Goal: Task Accomplishment & Management: Manage account settings

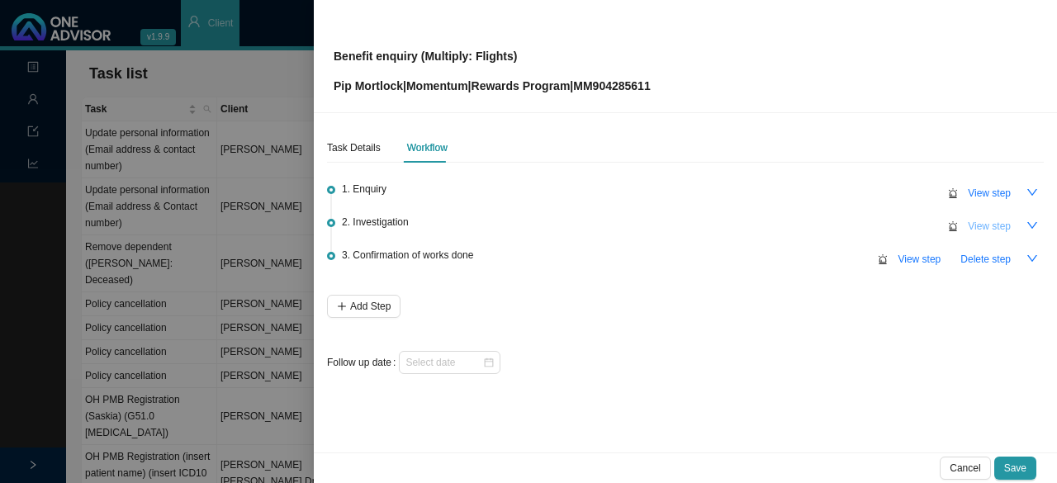
click at [981, 227] on span "View step" at bounding box center [989, 226] width 43 height 17
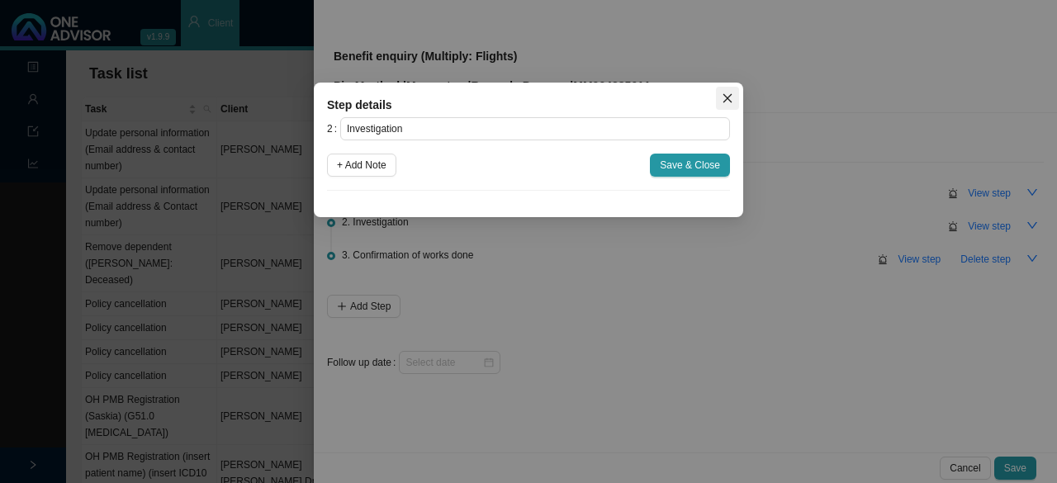
click at [720, 92] on span "Close" at bounding box center [727, 98] width 23 height 12
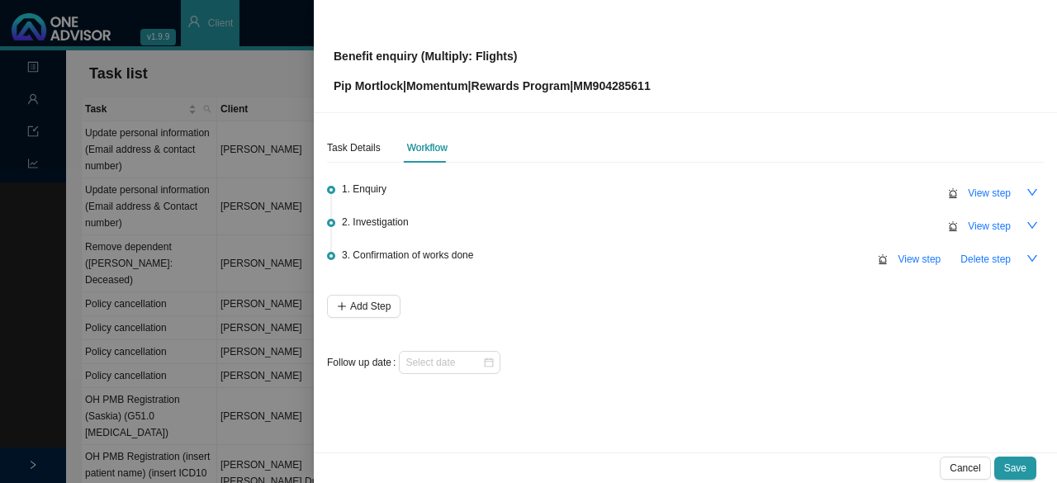
click at [999, 200] on span "View step" at bounding box center [989, 193] width 43 height 17
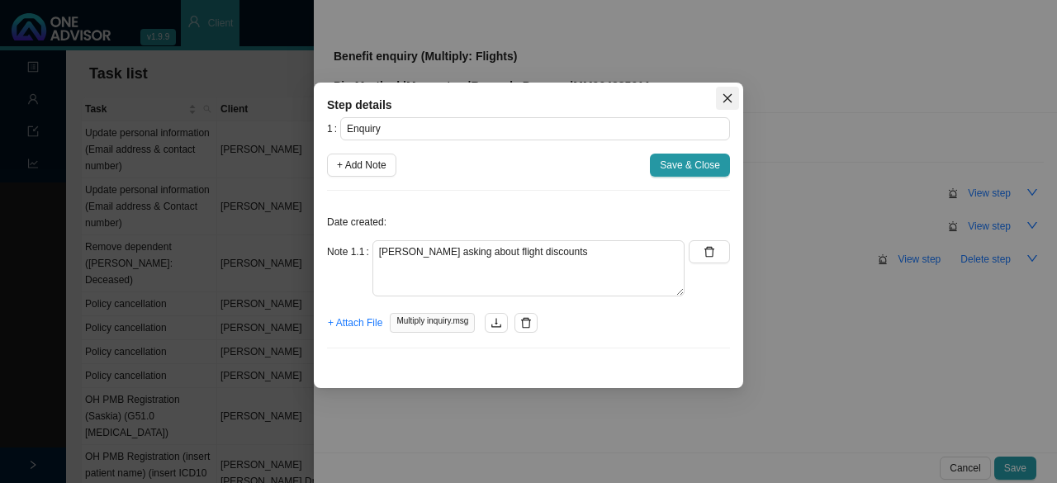
drag, startPoint x: 729, startPoint y: 92, endPoint x: 961, endPoint y: 213, distance: 261.2
click at [730, 92] on icon "close" at bounding box center [728, 98] width 12 height 12
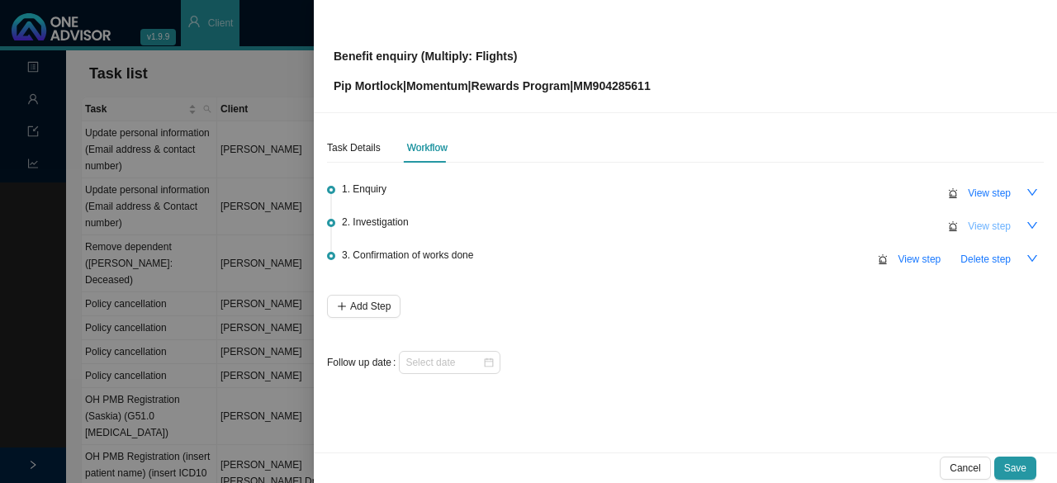
click at [989, 224] on span "View step" at bounding box center [989, 226] width 43 height 17
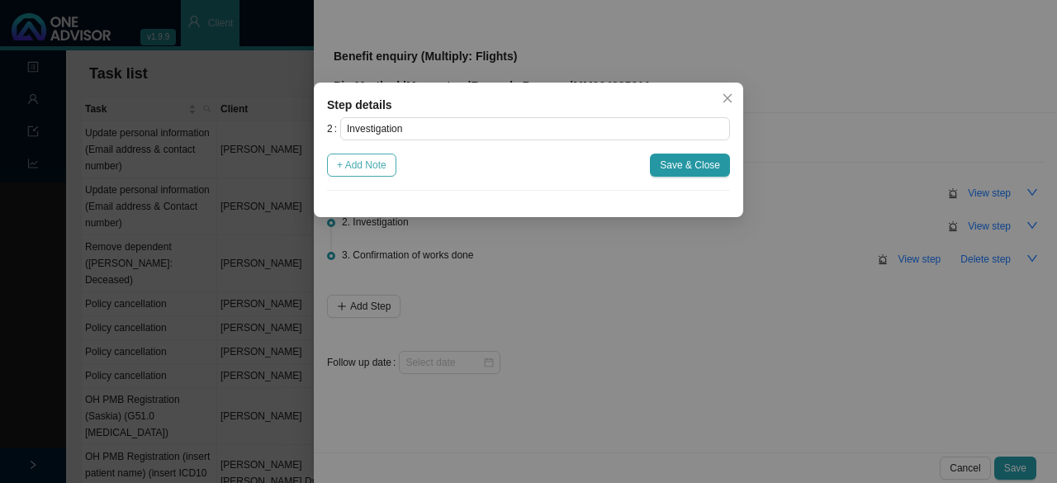
click at [352, 164] on span "+ Add Note" at bounding box center [362, 165] width 50 height 17
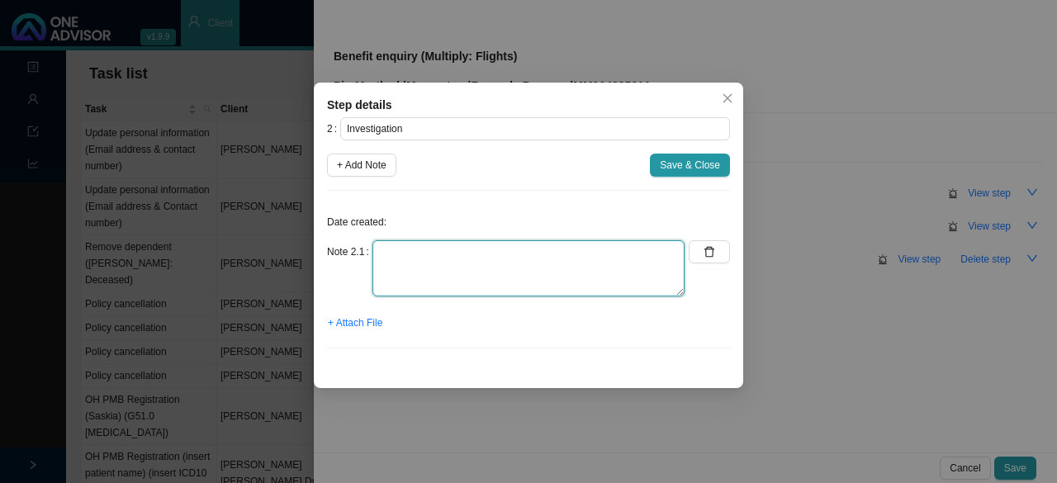
drag, startPoint x: 387, startPoint y: 244, endPoint x: 414, endPoint y: 246, distance: 27.4
click at [391, 245] on textarea at bounding box center [528, 268] width 312 height 56
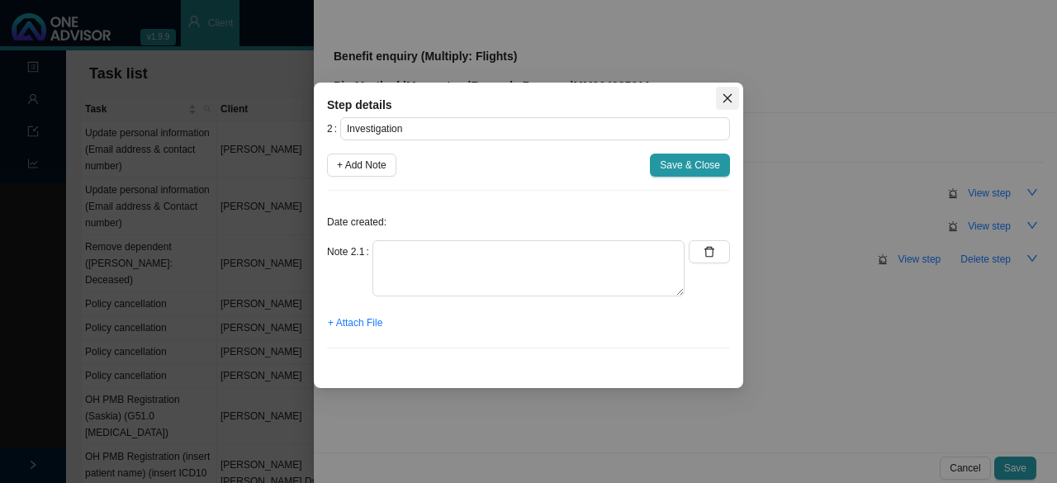
click at [729, 93] on icon "close" at bounding box center [728, 98] width 12 height 12
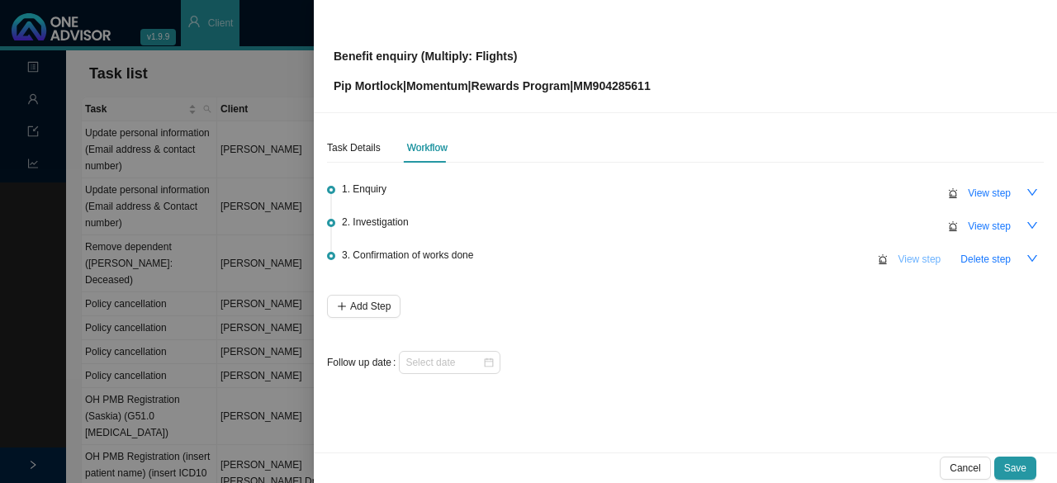
click at [904, 255] on span "View step" at bounding box center [919, 259] width 43 height 17
type input "Confirmation of works done"
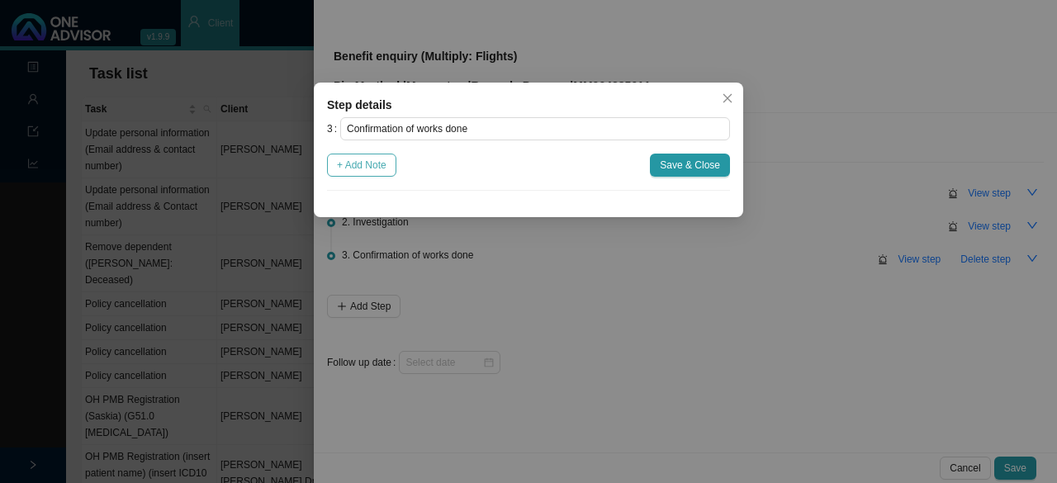
click at [371, 169] on span "+ Add Note" at bounding box center [362, 165] width 50 height 17
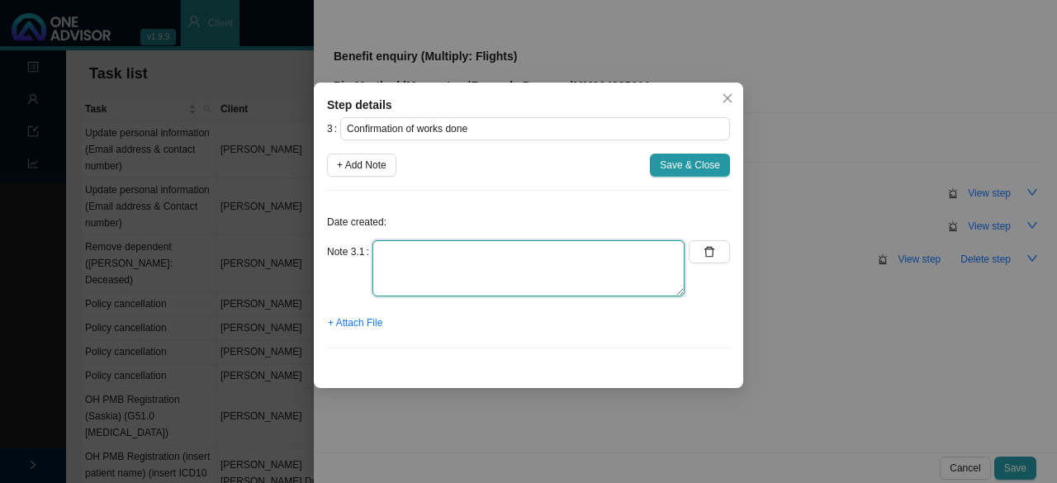
click at [404, 260] on textarea at bounding box center [528, 268] width 312 height 56
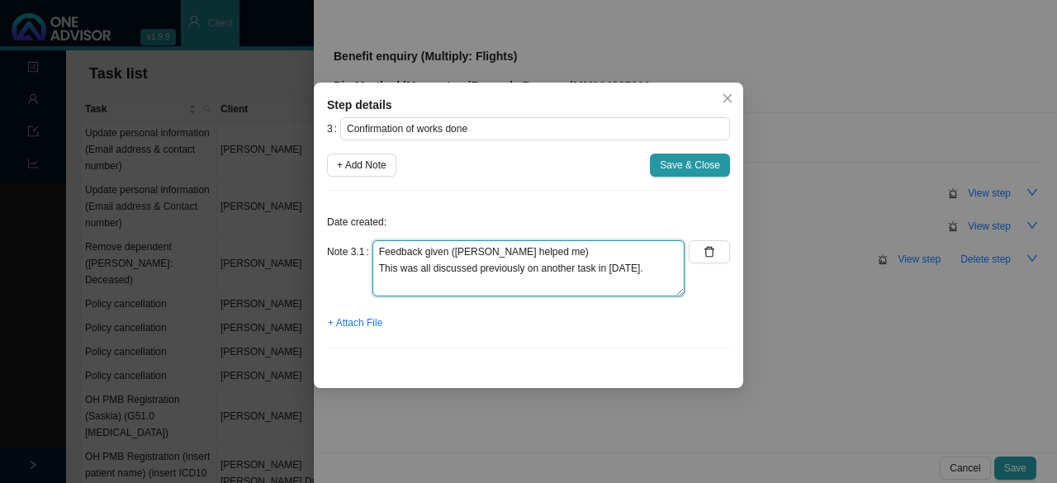
click at [539, 254] on textarea "Feedback given ([PERSON_NAME] helped me) This was all discussed previously on a…" at bounding box center [528, 268] width 312 height 56
click at [634, 270] on textarea "Feedback given ([PERSON_NAME] helped me) This was all discussed previously on a…" at bounding box center [528, 268] width 312 height 56
type textarea "Feedback given ([PERSON_NAME] helped me) This was all discussed previously on a…"
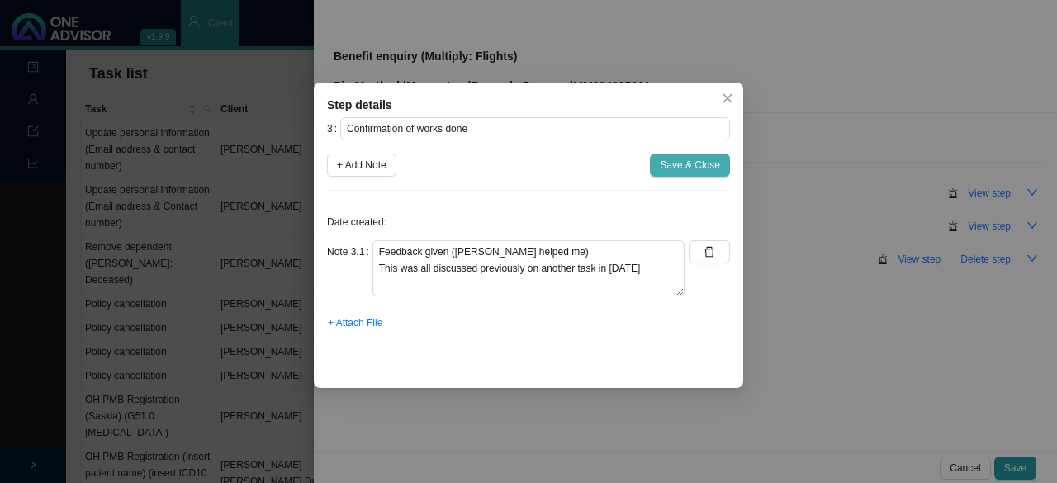
click at [682, 171] on span "Save & Close" at bounding box center [690, 165] width 60 height 17
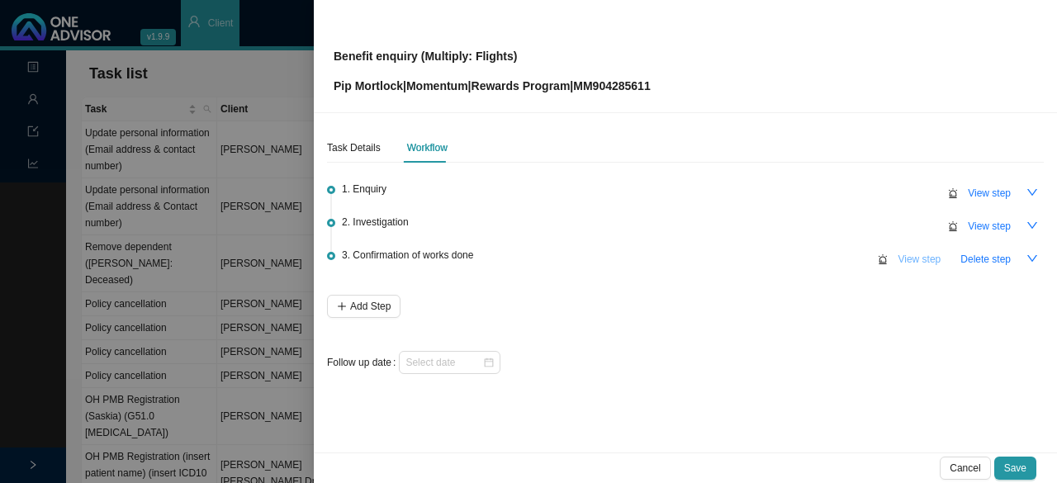
click at [905, 255] on span "View step" at bounding box center [919, 259] width 43 height 17
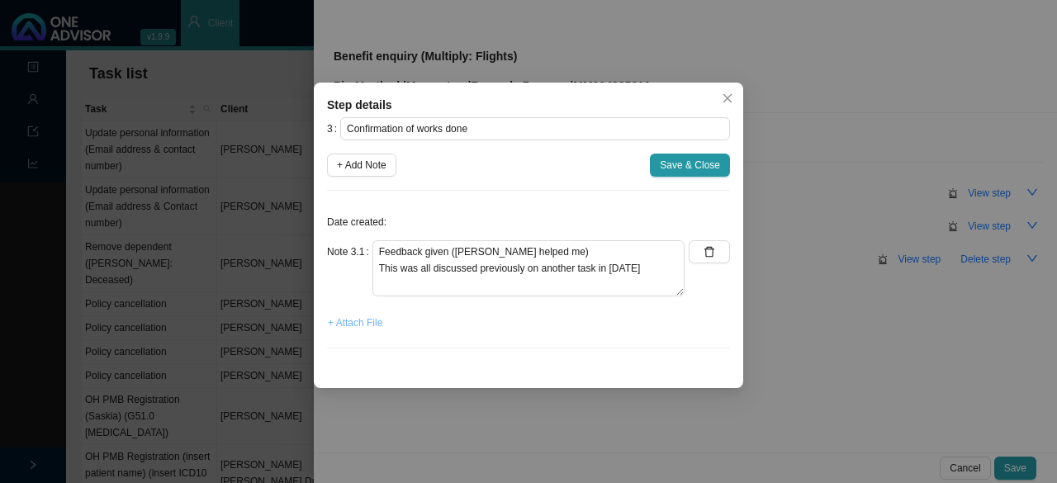
click at [368, 321] on span "+ Attach File" at bounding box center [355, 323] width 55 height 17
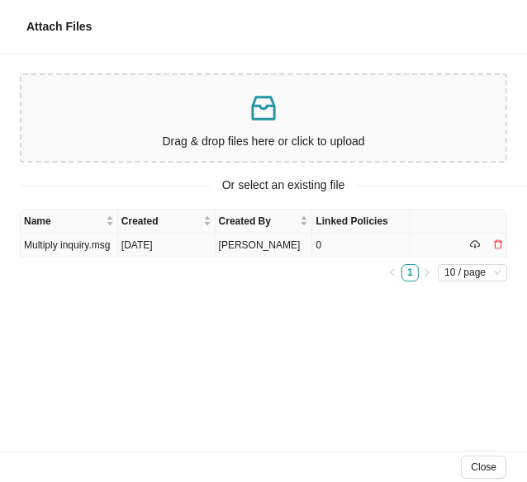
click at [86, 246] on td "Multiply inquiry.msg" at bounding box center [69, 246] width 97 height 24
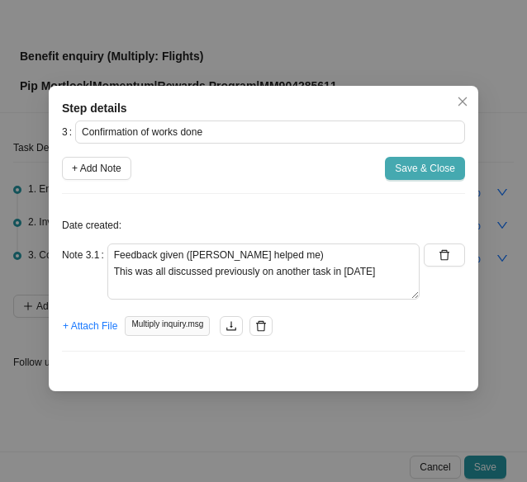
click at [444, 161] on span "Save & Close" at bounding box center [425, 168] width 60 height 17
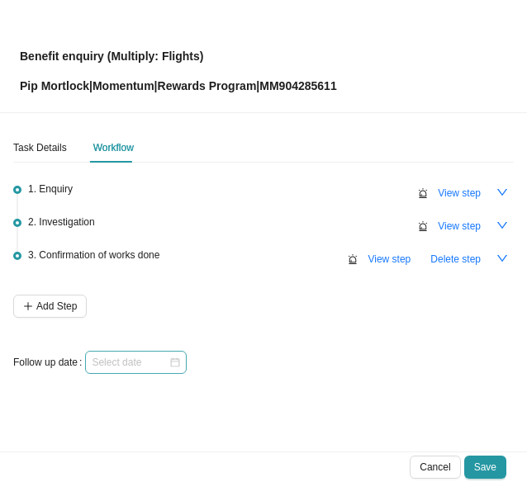
click at [175, 360] on div at bounding box center [136, 362] width 88 height 17
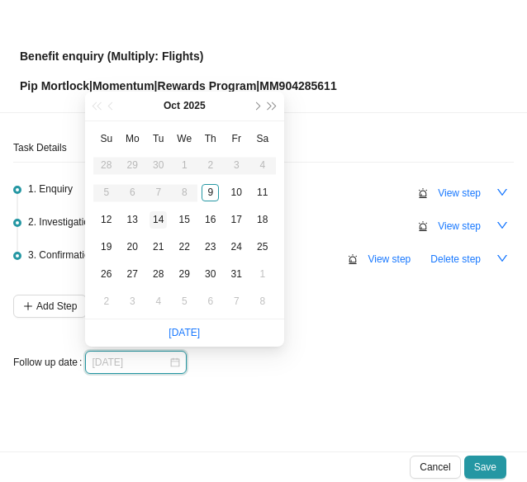
type input "[DATE]"
drag, startPoint x: 159, startPoint y: 220, endPoint x: 225, endPoint y: 240, distance: 69.2
click at [159, 219] on div "14" at bounding box center [157, 219] width 17 height 17
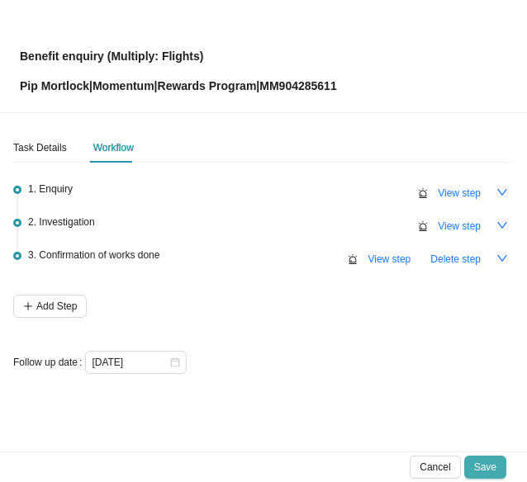
click at [492, 463] on span "Save" at bounding box center [485, 467] width 22 height 17
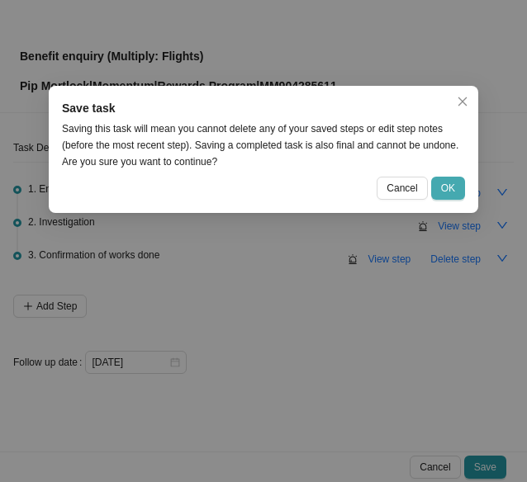
click at [449, 187] on span "OK" at bounding box center [448, 188] width 14 height 17
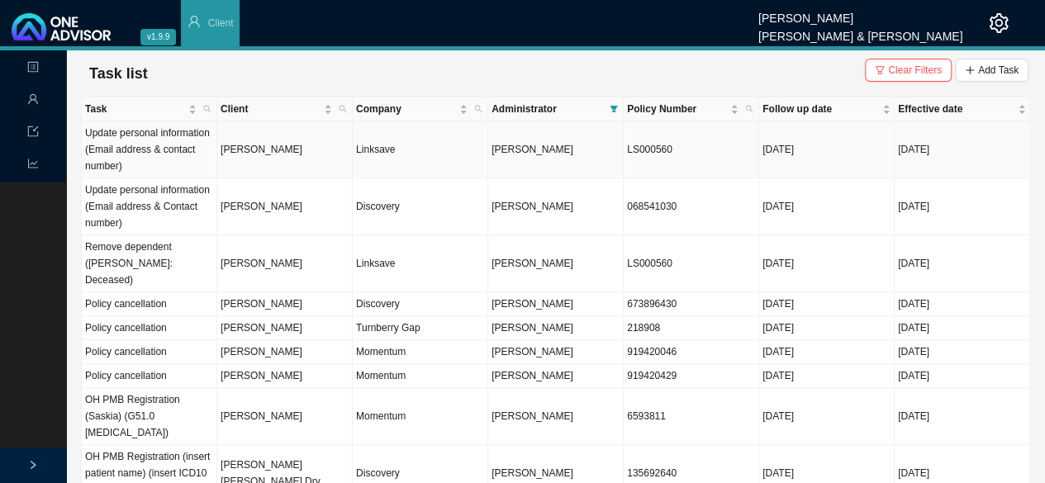
click at [258, 151] on td "[PERSON_NAME]" at bounding box center [284, 149] width 135 height 57
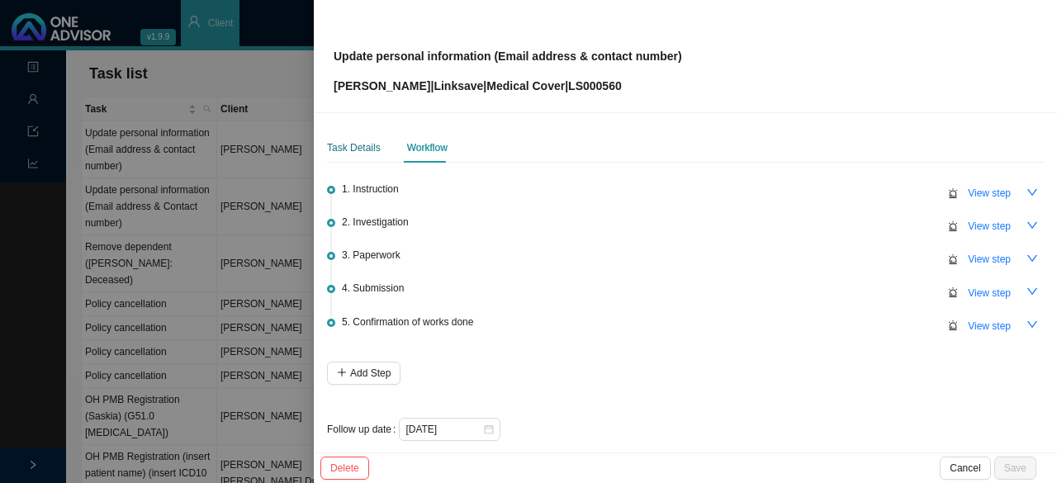
click at [353, 145] on div "Task Details" at bounding box center [354, 148] width 54 height 17
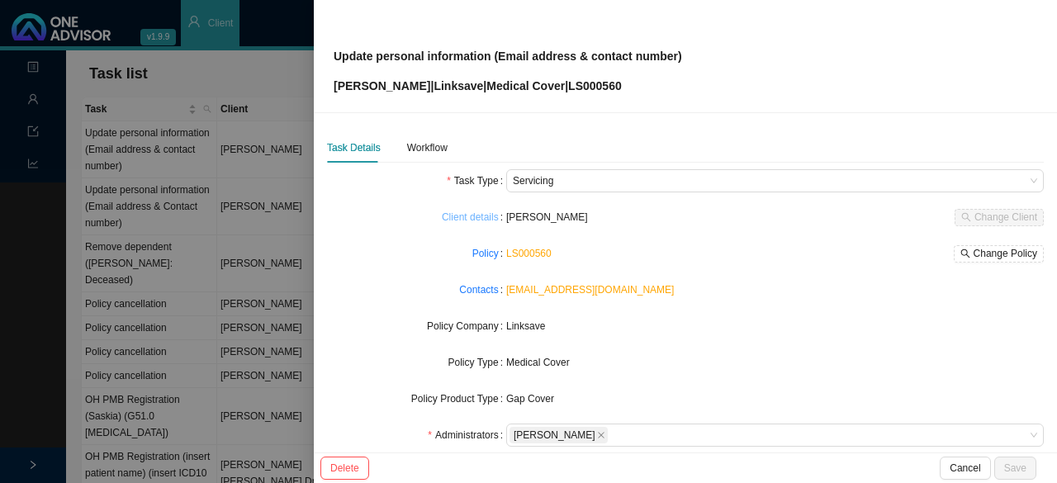
click at [467, 219] on link "Client details" at bounding box center [470, 217] width 57 height 17
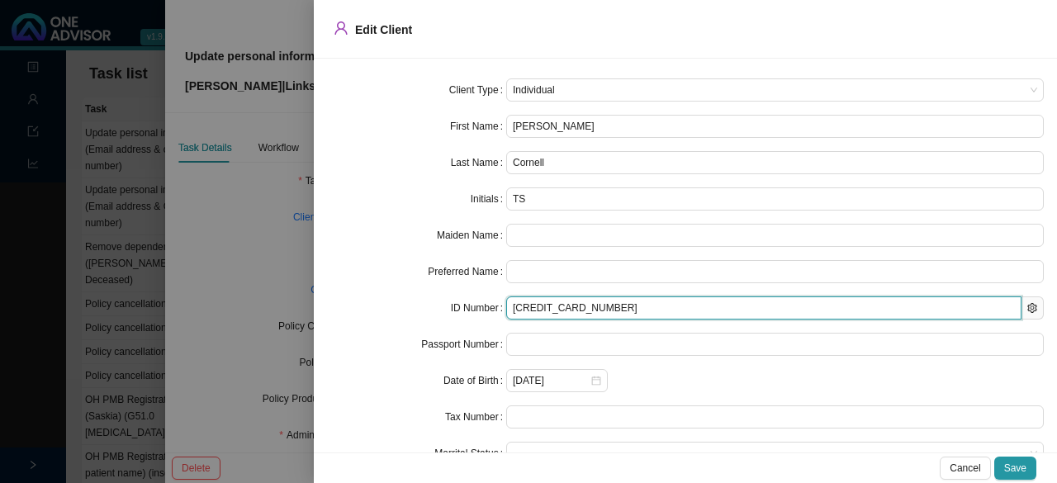
drag, startPoint x: 606, startPoint y: 306, endPoint x: 481, endPoint y: 303, distance: 124.8
click at [483, 303] on div "ID Number [CREDIT_CARD_NUMBER]" at bounding box center [685, 307] width 717 height 23
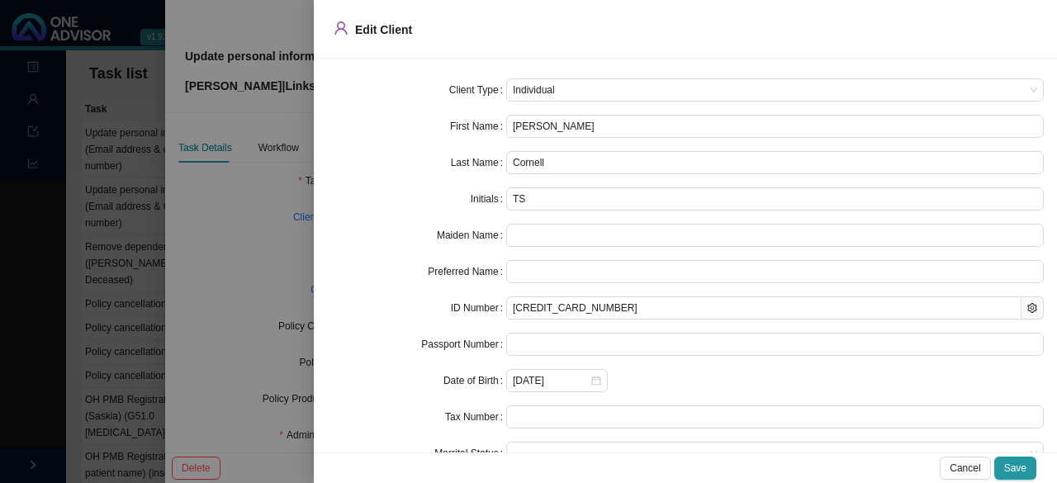
click at [222, 225] on div at bounding box center [528, 241] width 1057 height 483
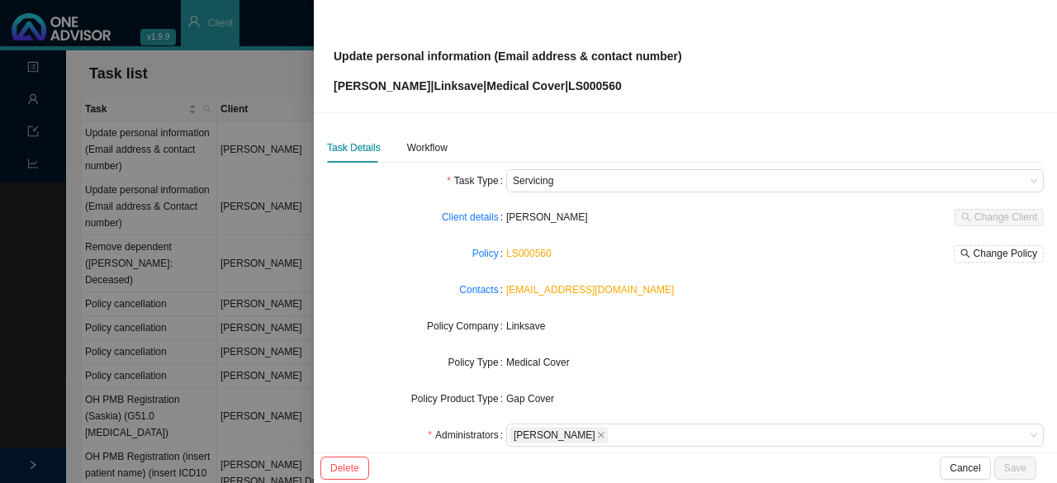
click at [259, 83] on div at bounding box center [528, 241] width 1057 height 483
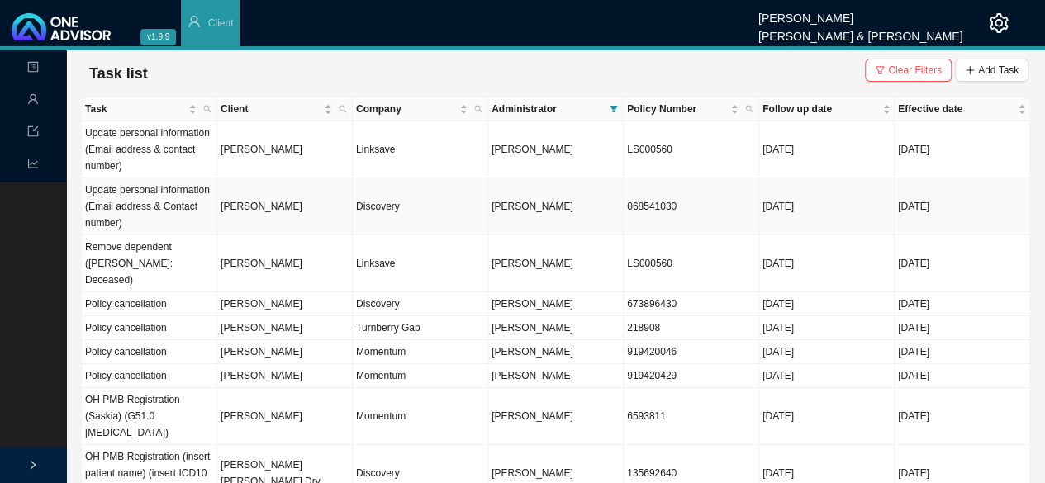
click at [287, 212] on td "[PERSON_NAME]" at bounding box center [284, 206] width 135 height 57
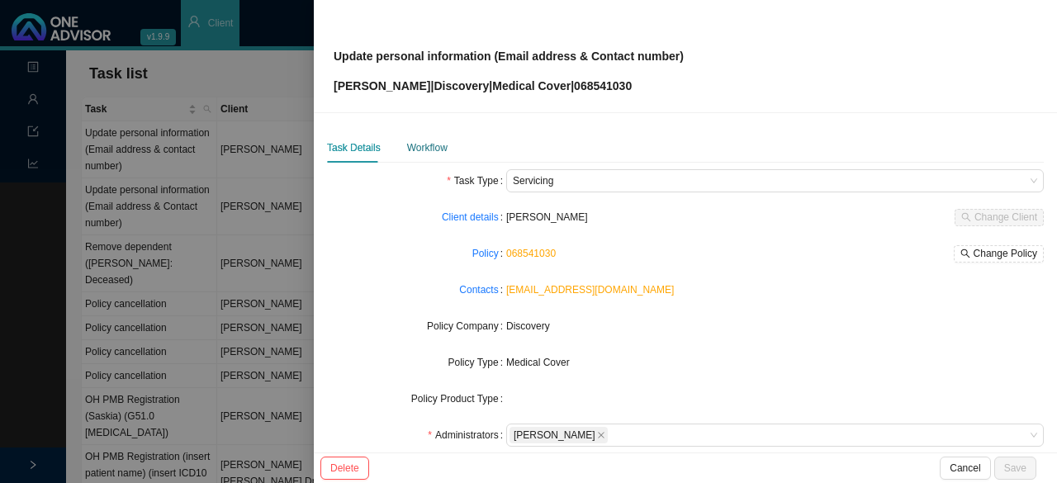
click at [417, 148] on div "Workflow" at bounding box center [427, 148] width 40 height 17
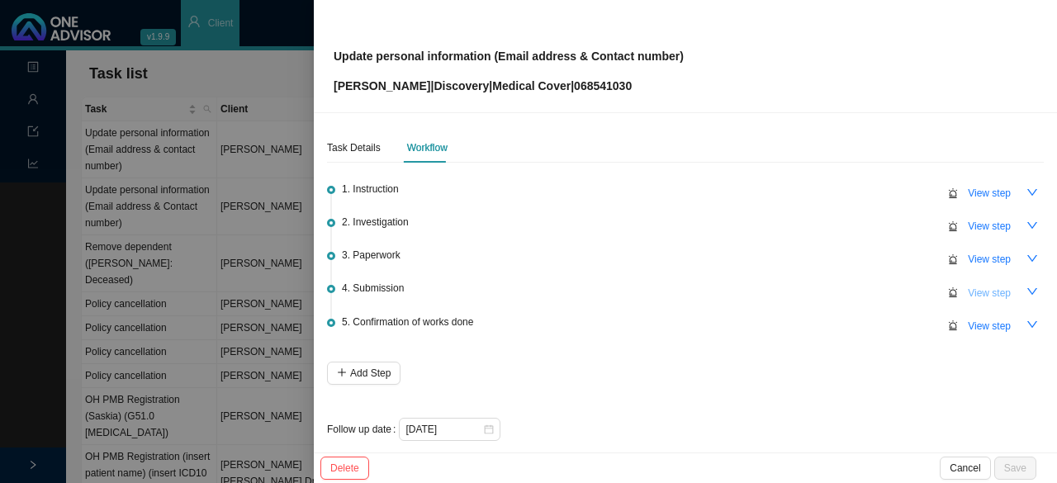
click at [968, 288] on span "View step" at bounding box center [989, 293] width 43 height 17
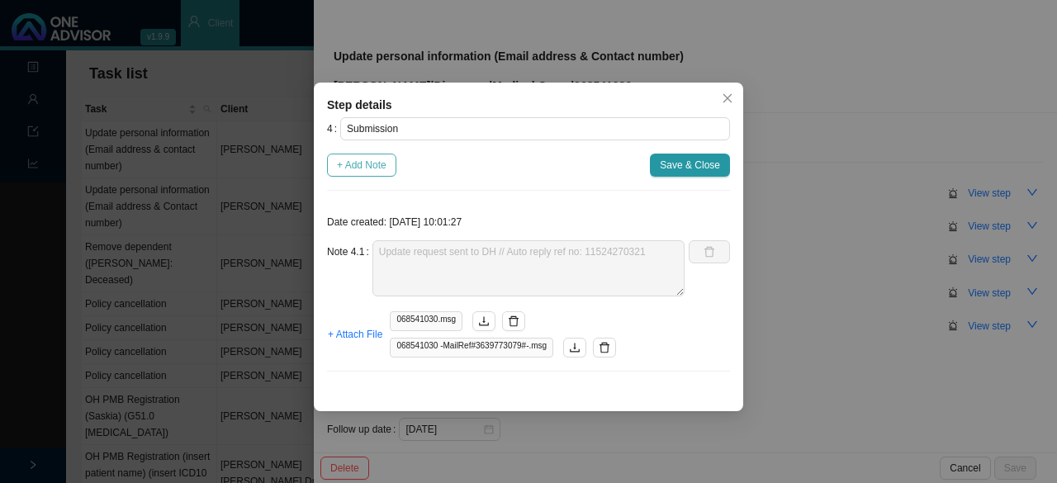
click at [341, 163] on span "+ Add Note" at bounding box center [362, 165] width 50 height 17
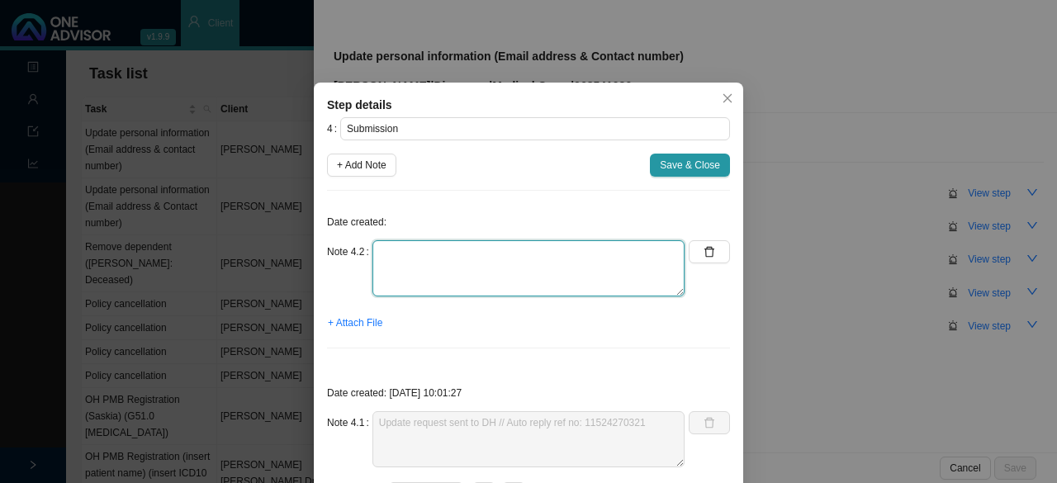
click at [418, 263] on textarea at bounding box center [528, 268] width 312 height 56
type textarea "d"
type textarea "DH correspondence: Need a signed letter"
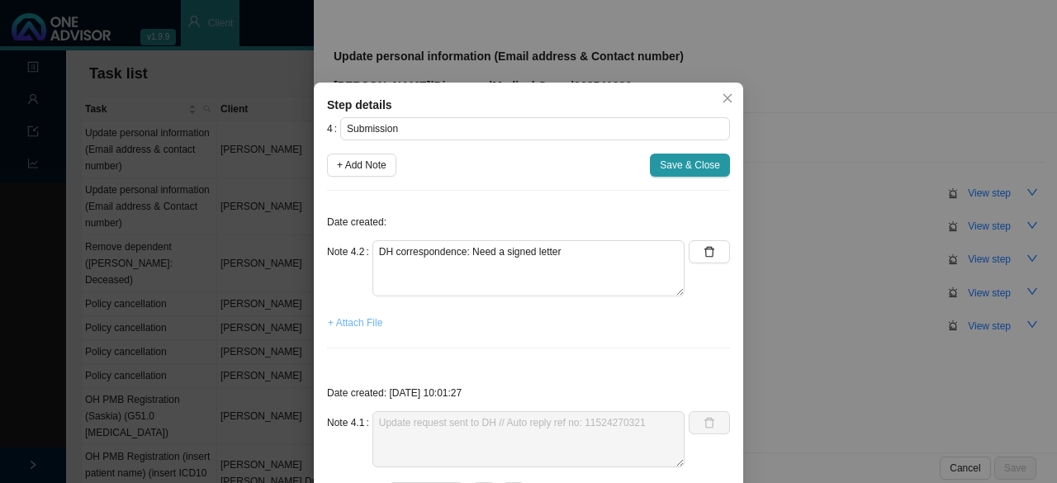
click at [358, 317] on span "+ Attach File" at bounding box center [355, 323] width 55 height 17
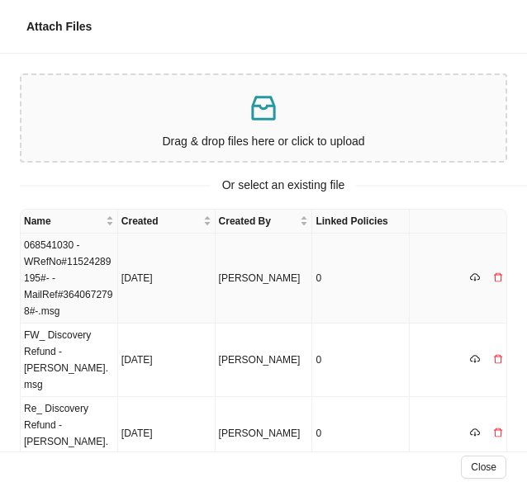
click at [51, 268] on td "068541030 -WRefNo#11524289195#- -MailRef#3640672798#-.msg" at bounding box center [69, 279] width 97 height 90
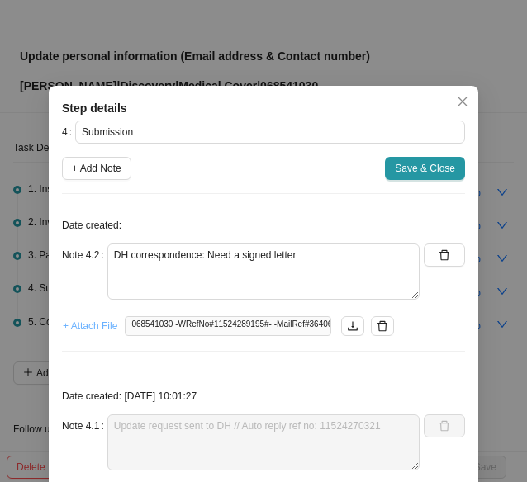
click at [86, 328] on span "+ Attach File" at bounding box center [90, 326] width 55 height 17
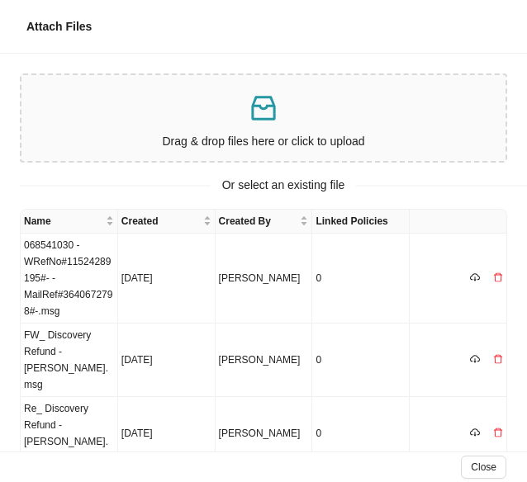
click at [228, 127] on div "Drag & drop files here or click to upload" at bounding box center [263, 118] width 471 height 73
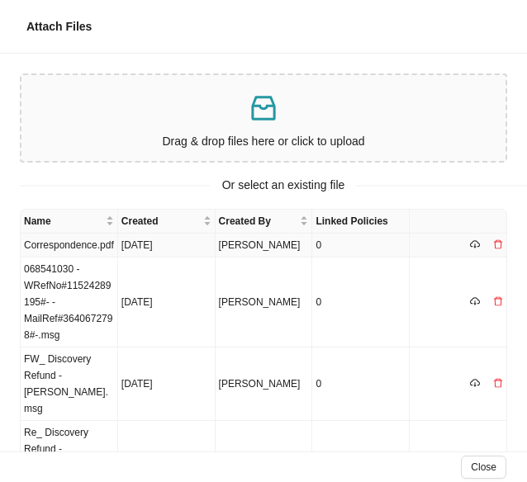
click at [63, 257] on td "Correspondence.pdf" at bounding box center [69, 246] width 97 height 24
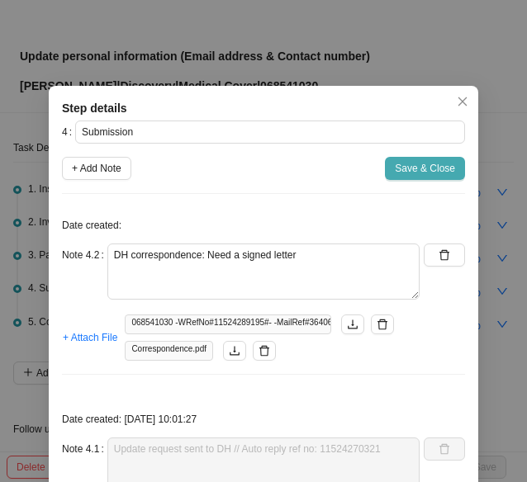
click at [423, 171] on span "Save & Close" at bounding box center [425, 168] width 60 height 17
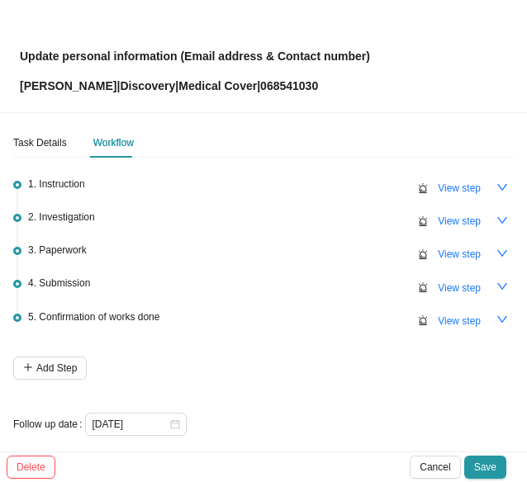
scroll to position [13, 0]
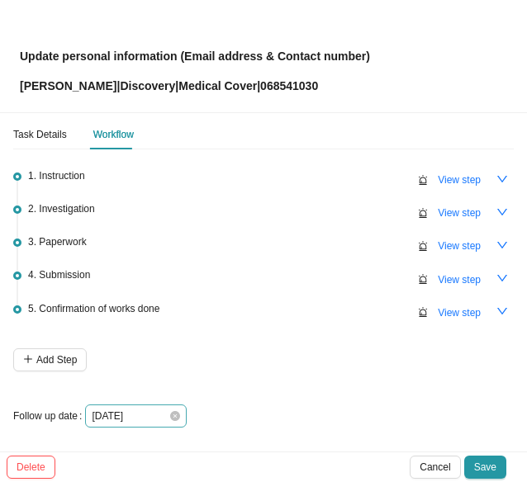
click at [173, 420] on div "[DATE]" at bounding box center [136, 416] width 88 height 17
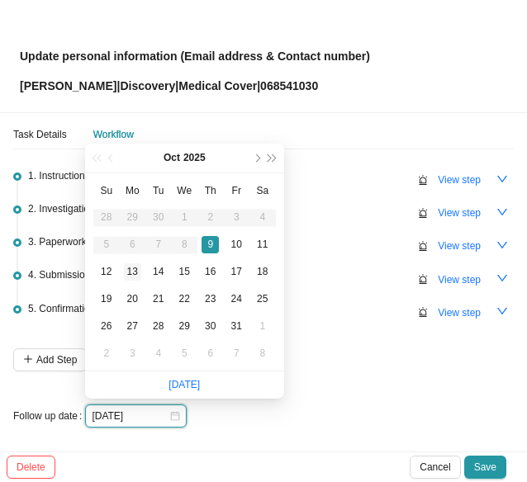
type input "[DATE]"
click at [129, 270] on div "13" at bounding box center [132, 271] width 17 height 17
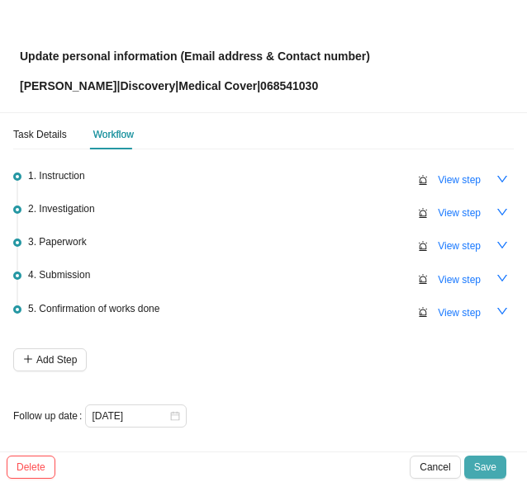
click at [491, 462] on span "Save" at bounding box center [485, 467] width 22 height 17
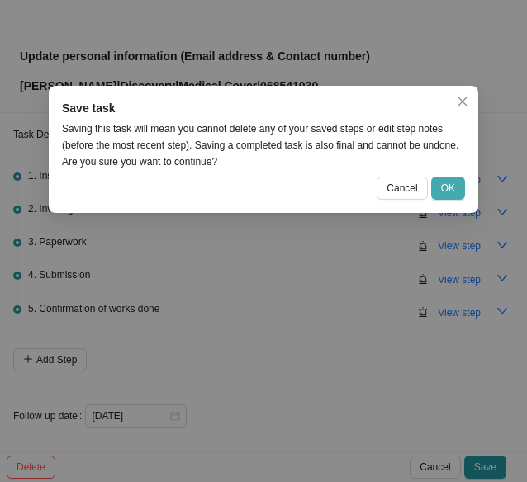
click at [445, 187] on span "OK" at bounding box center [448, 188] width 14 height 17
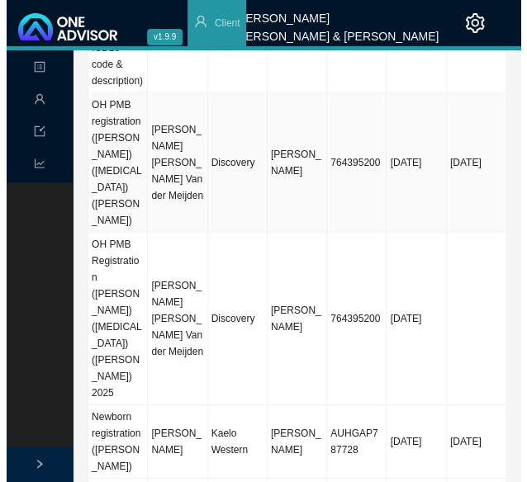
scroll to position [908, 0]
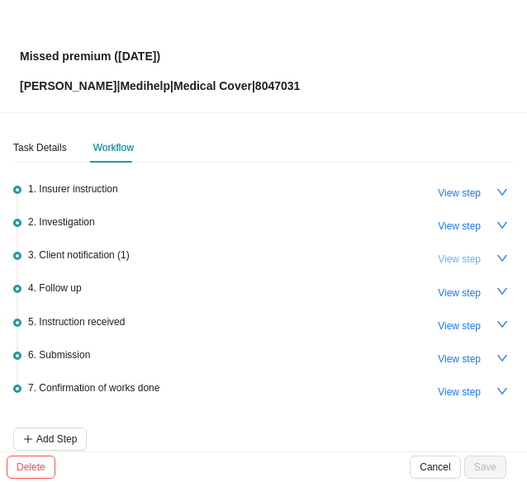
click at [454, 259] on span "View step" at bounding box center [459, 259] width 43 height 17
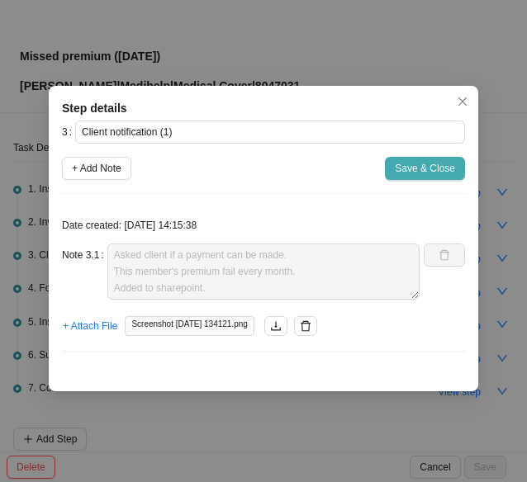
click at [441, 173] on span "Save & Close" at bounding box center [425, 168] width 60 height 17
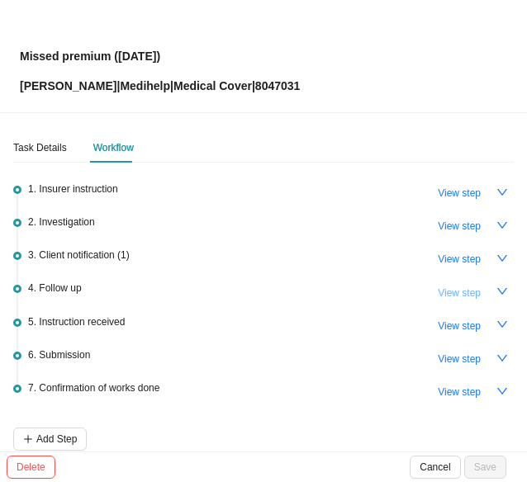
click at [453, 290] on span "View step" at bounding box center [459, 293] width 43 height 17
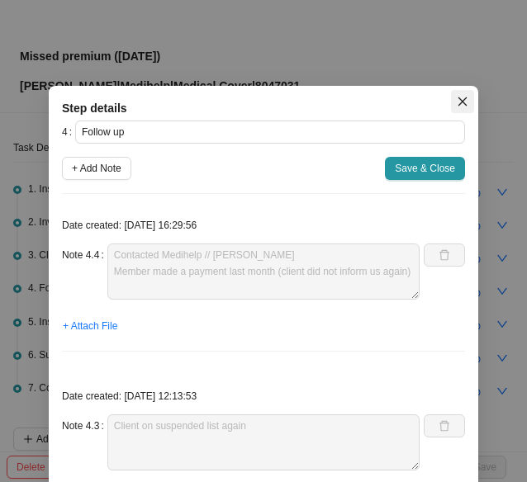
click at [457, 102] on icon "close" at bounding box center [463, 102] width 12 height 12
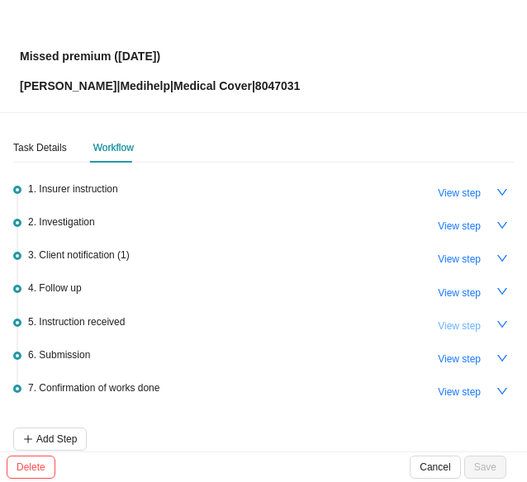
click at [438, 324] on span "View step" at bounding box center [459, 326] width 43 height 17
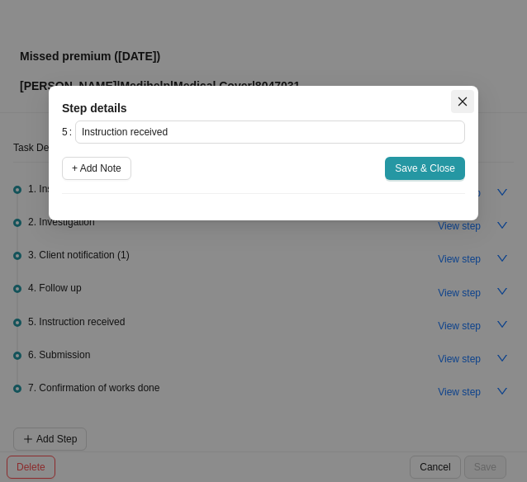
click at [464, 102] on icon "close" at bounding box center [462, 101] width 9 height 9
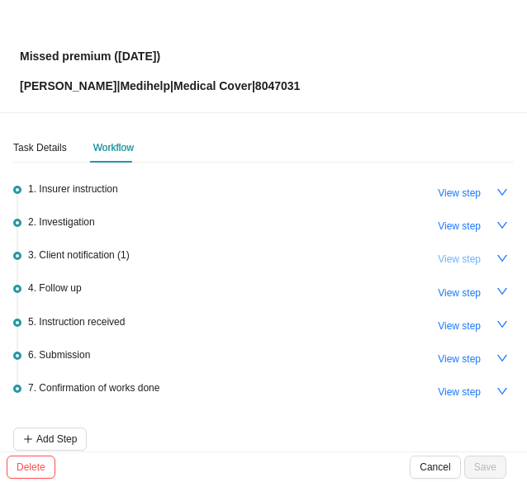
click at [439, 254] on span "View step" at bounding box center [459, 259] width 43 height 17
type input "Client notification (1)"
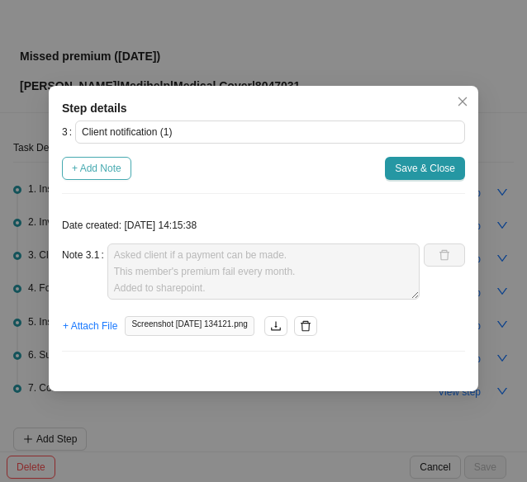
click at [84, 165] on span "+ Add Note" at bounding box center [97, 168] width 50 height 17
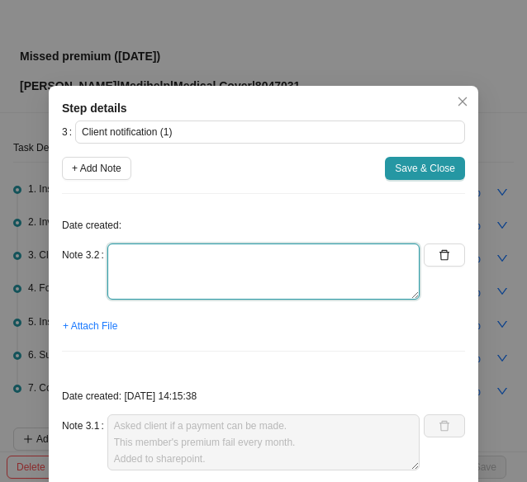
click at [157, 285] on textarea at bounding box center [263, 272] width 312 height 56
type textarea "Bank details // Amount due given to client"
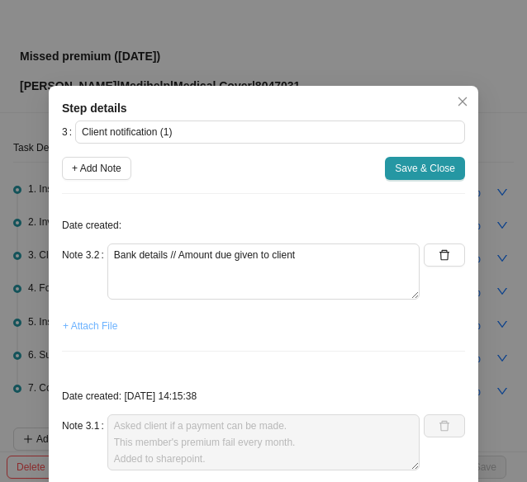
click at [91, 330] on span "+ Attach File" at bounding box center [90, 326] width 55 height 17
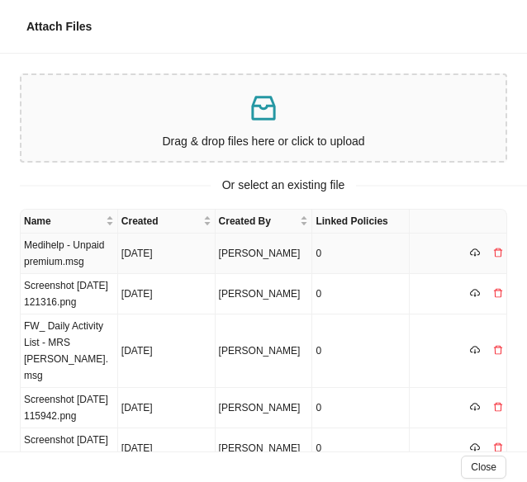
click at [56, 254] on td "Medihelp - Unpaid premium.msg" at bounding box center [69, 254] width 97 height 40
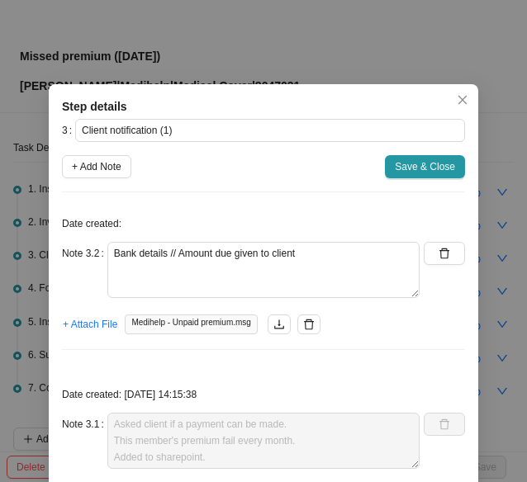
scroll to position [0, 0]
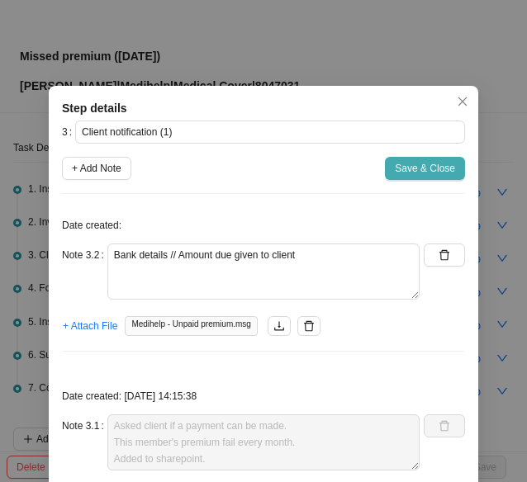
click at [415, 173] on span "Save & Close" at bounding box center [425, 168] width 60 height 17
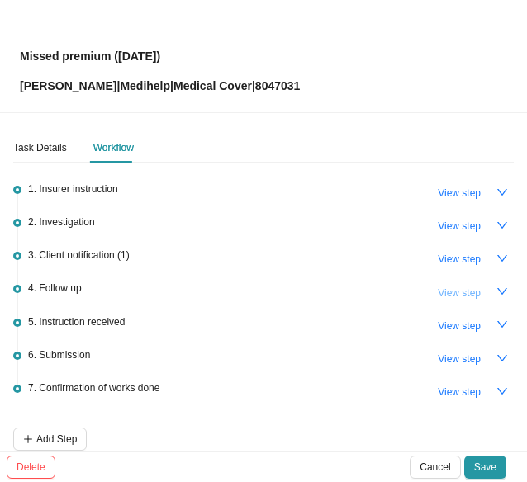
click at [466, 293] on span "View step" at bounding box center [459, 293] width 43 height 17
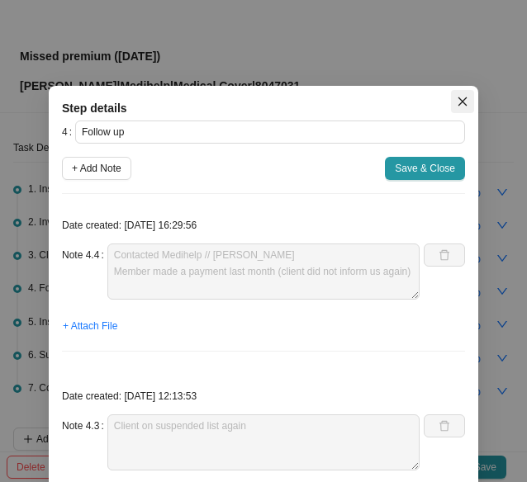
click at [457, 105] on icon "close" at bounding box center [463, 102] width 12 height 12
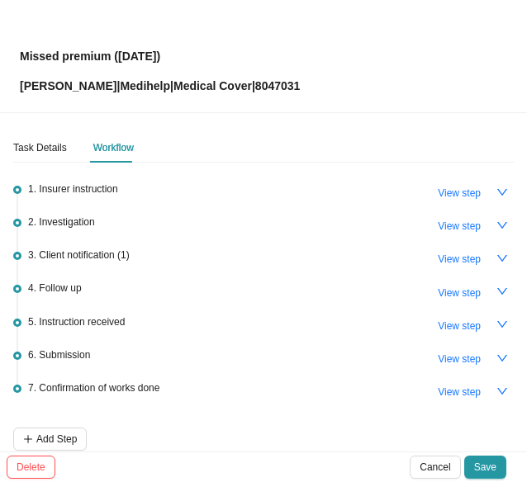
scroll to position [78, 0]
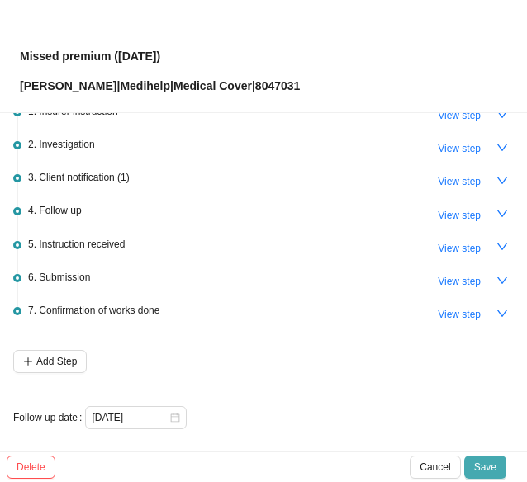
click at [489, 470] on span "Save" at bounding box center [485, 467] width 22 height 17
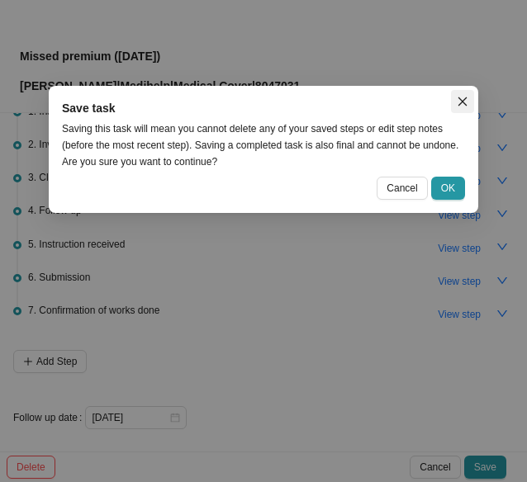
click at [464, 103] on icon "close" at bounding box center [462, 101] width 9 height 9
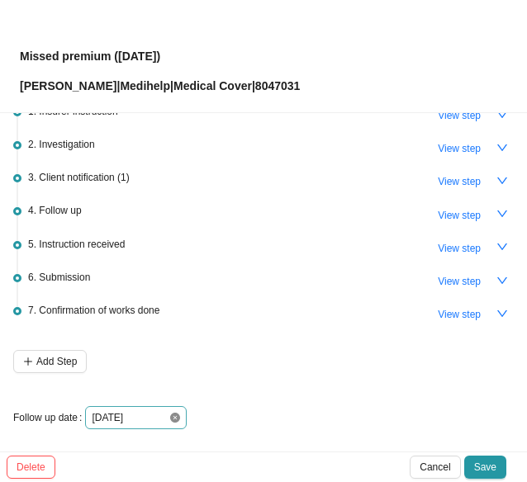
click at [173, 413] on icon "close-circle" at bounding box center [175, 418] width 10 height 10
drag, startPoint x: 170, startPoint y: 412, endPoint x: 188, endPoint y: 401, distance: 21.5
click at [171, 412] on div at bounding box center [136, 418] width 88 height 17
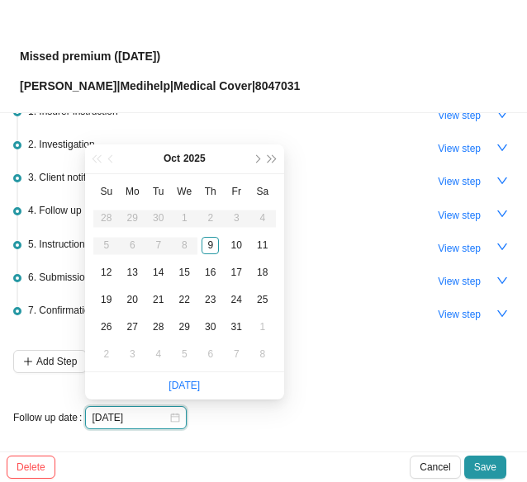
type input "[DATE]"
drag, startPoint x: 135, startPoint y: 270, endPoint x: 162, endPoint y: 270, distance: 27.3
click at [135, 270] on div "13" at bounding box center [132, 272] width 17 height 17
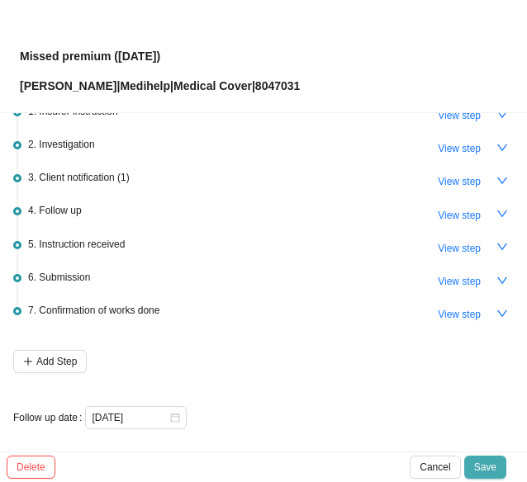
click at [494, 469] on span "Save" at bounding box center [485, 467] width 22 height 17
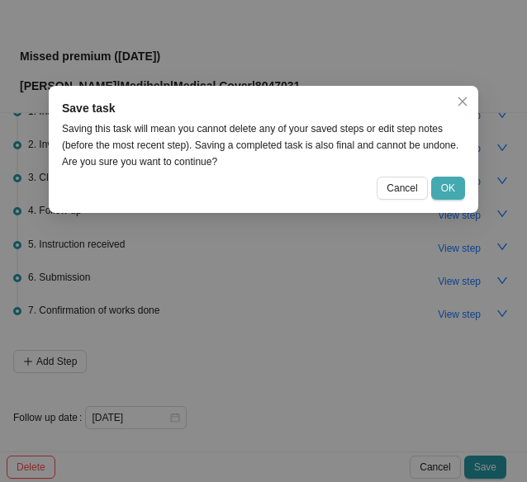
click at [443, 194] on span "OK" at bounding box center [448, 188] width 14 height 17
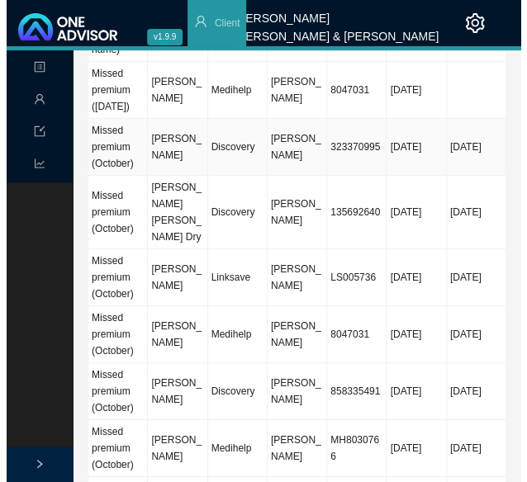
scroll to position [1404, 0]
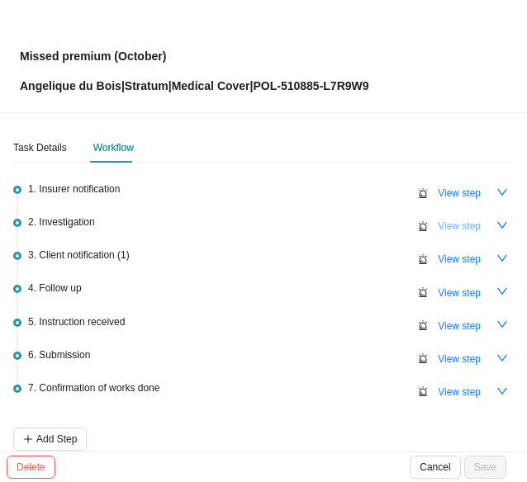
click at [438, 222] on span "View step" at bounding box center [459, 226] width 43 height 17
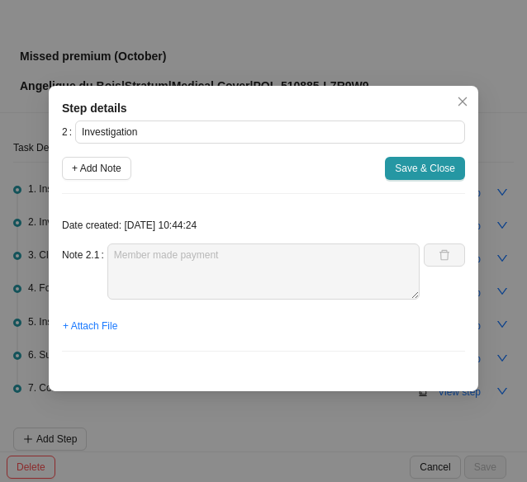
click at [462, 102] on icon "close" at bounding box center [462, 101] width 9 height 9
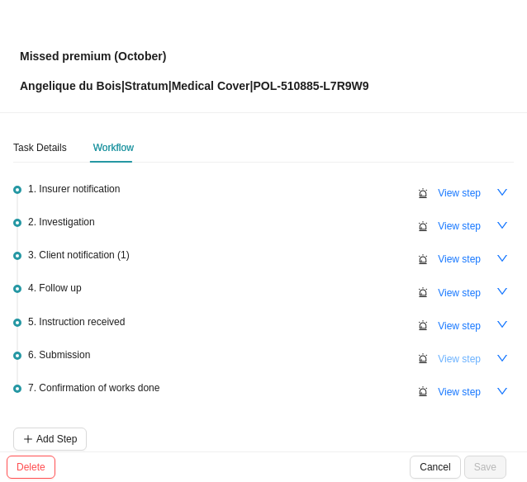
click at [444, 354] on span "View step" at bounding box center [459, 359] width 43 height 17
type input "Submission"
type textarea "Sent POP to Stratum Benefits // Auto response ref numbers: Not added yet (have …"
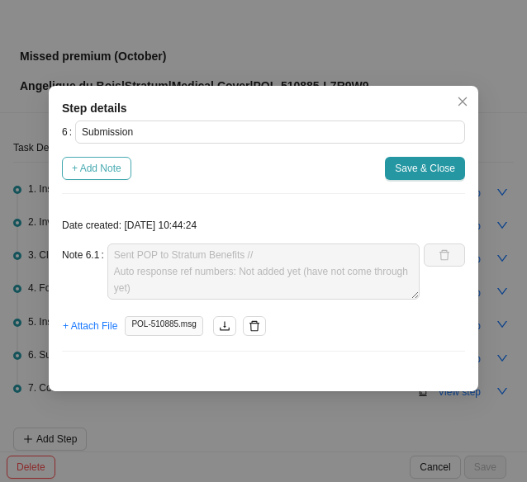
drag, startPoint x: 101, startPoint y: 166, endPoint x: 112, endPoint y: 174, distance: 14.2
click at [101, 166] on span "+ Add Note" at bounding box center [97, 168] width 50 height 17
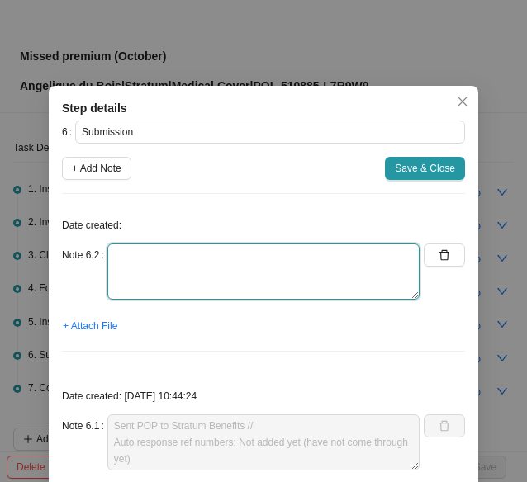
click at [187, 273] on textarea at bounding box center [263, 272] width 312 height 56
type textarea "N"
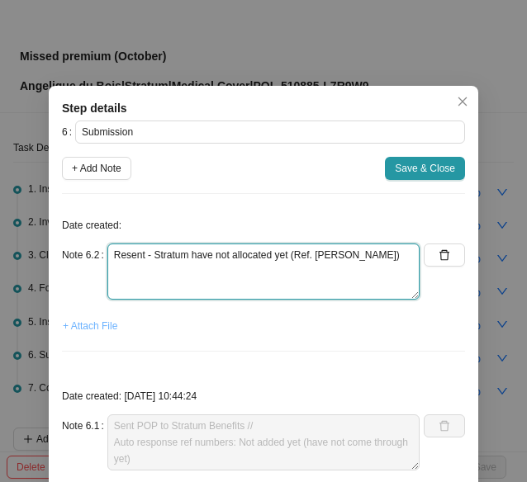
type textarea "Resent - Stratum have not allocated yet (Ref. [PERSON_NAME])"
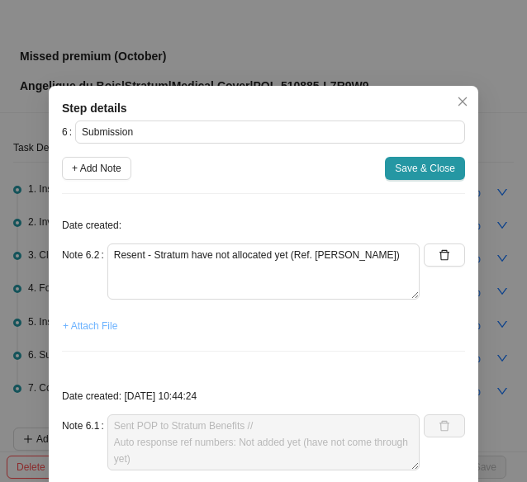
click at [81, 331] on span "+ Attach File" at bounding box center [90, 326] width 55 height 17
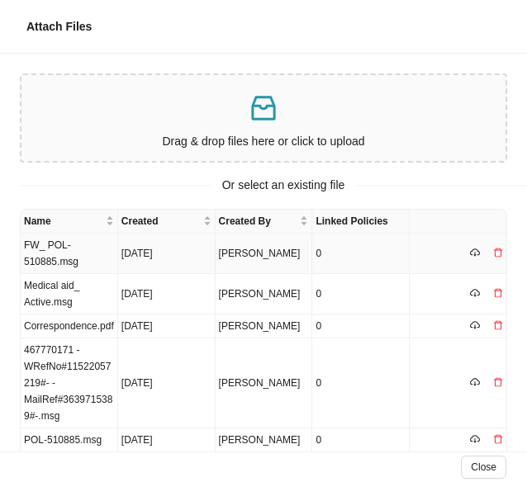
click at [59, 254] on td "FW_ POL-510885.msg" at bounding box center [69, 254] width 97 height 40
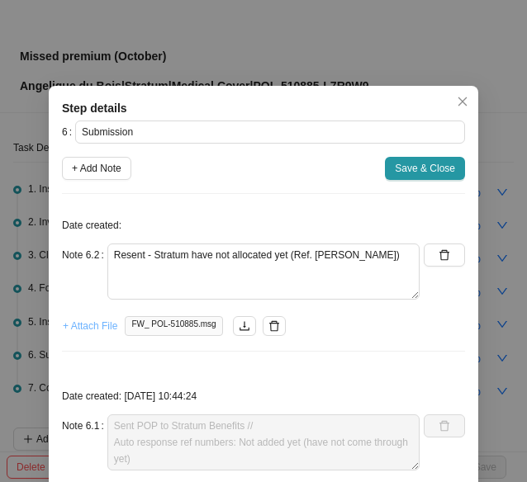
click at [86, 327] on span "+ Attach File" at bounding box center [90, 326] width 55 height 17
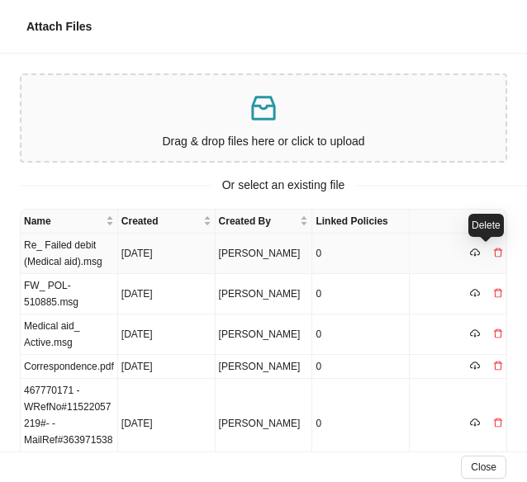
click at [493, 250] on icon "delete" at bounding box center [498, 253] width 10 height 10
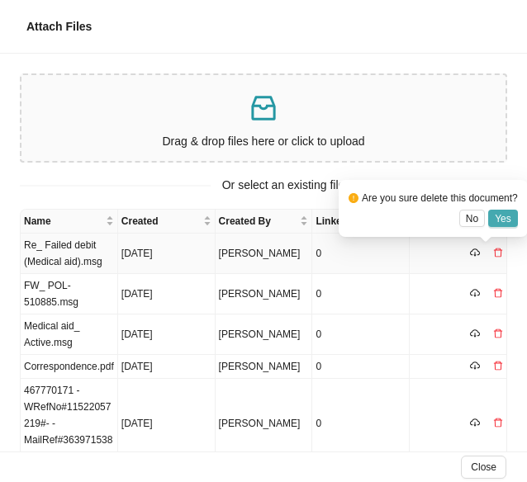
click at [501, 216] on span "Yes" at bounding box center [503, 219] width 17 height 17
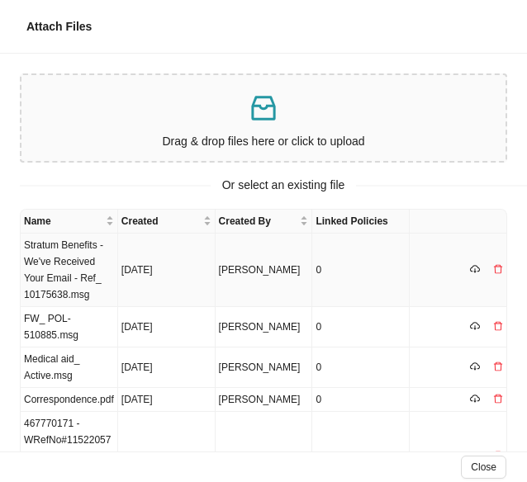
click at [80, 262] on td "Stratum Benefits - We've Received Your Email - Ref_ 10175638.msg" at bounding box center [69, 271] width 97 height 74
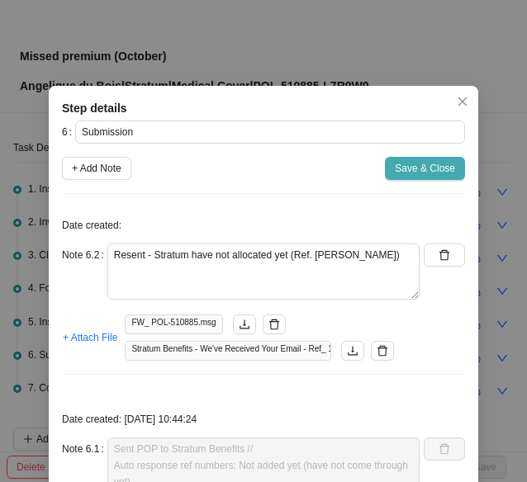
click at [423, 159] on button "Save & Close" at bounding box center [425, 168] width 80 height 23
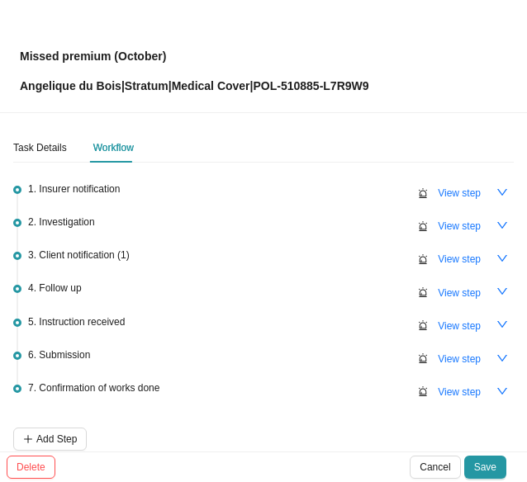
scroll to position [78, 0]
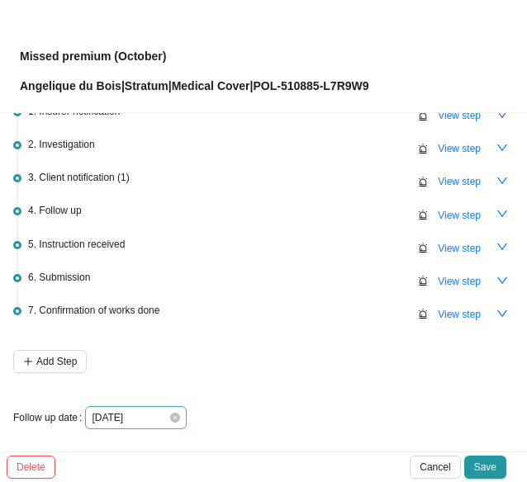
drag, startPoint x: 169, startPoint y: 417, endPoint x: 178, endPoint y: 418, distance: 8.3
click at [170, 418] on icon "close-circle" at bounding box center [175, 418] width 10 height 10
click at [174, 417] on div at bounding box center [136, 418] width 88 height 17
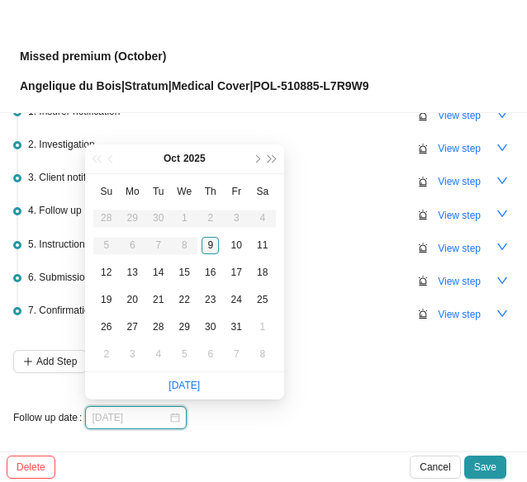
type input "[DATE]"
click at [135, 272] on div "13" at bounding box center [132, 272] width 17 height 17
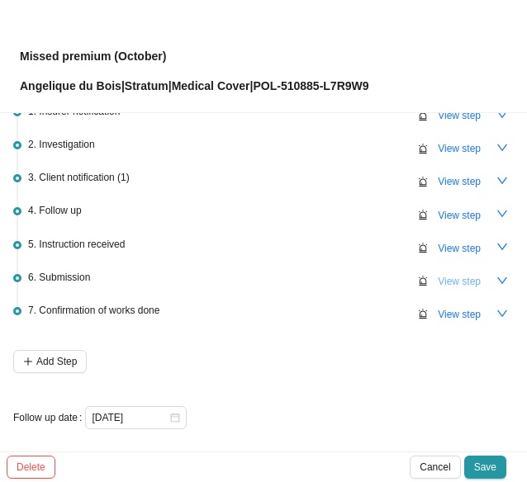
click at [444, 277] on span "View step" at bounding box center [459, 281] width 43 height 17
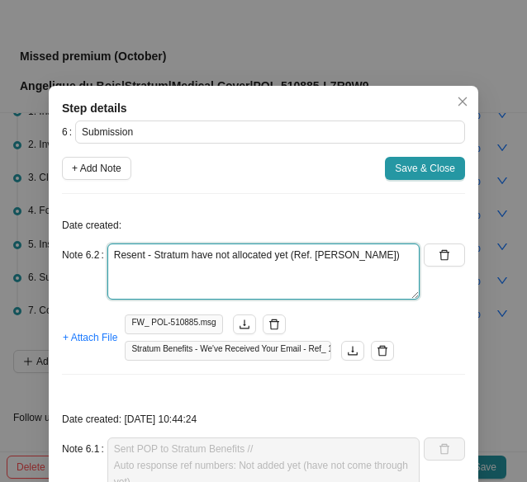
click at [363, 252] on textarea "Resent - Stratum have not allocated yet (Ref. [PERSON_NAME])" at bounding box center [263, 272] width 312 height 56
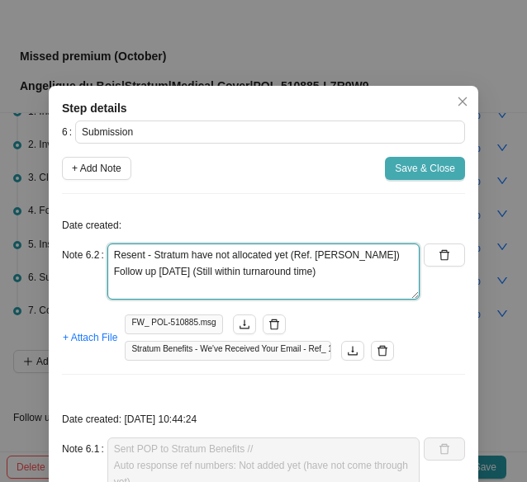
type textarea "Resent - Stratum have not allocated yet (Ref. [PERSON_NAME]) Follow up [DATE] (…"
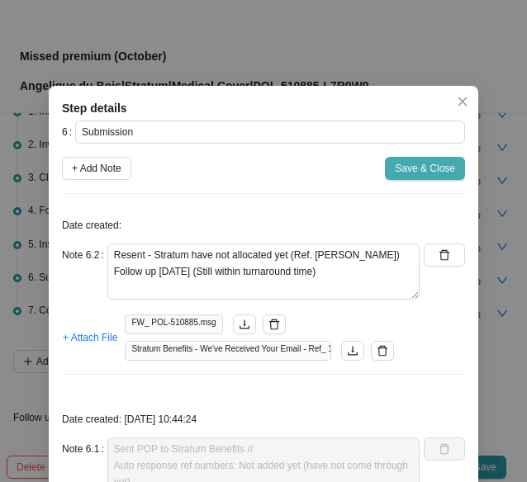
click at [398, 170] on span "Save & Close" at bounding box center [425, 168] width 60 height 17
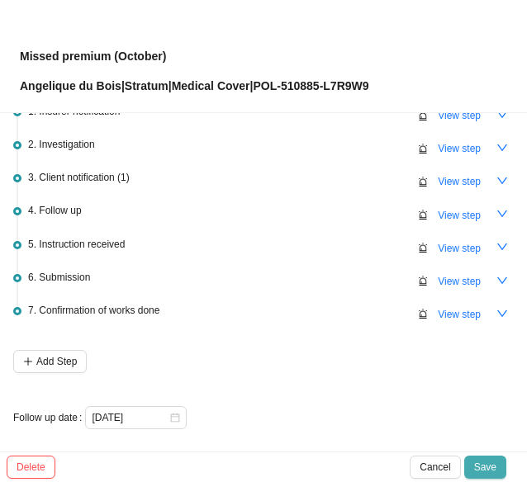
click at [486, 467] on span "Save" at bounding box center [485, 467] width 22 height 17
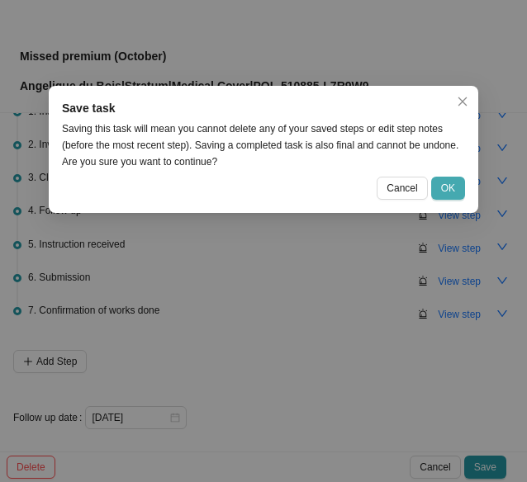
click at [446, 189] on span "OK" at bounding box center [448, 188] width 14 height 17
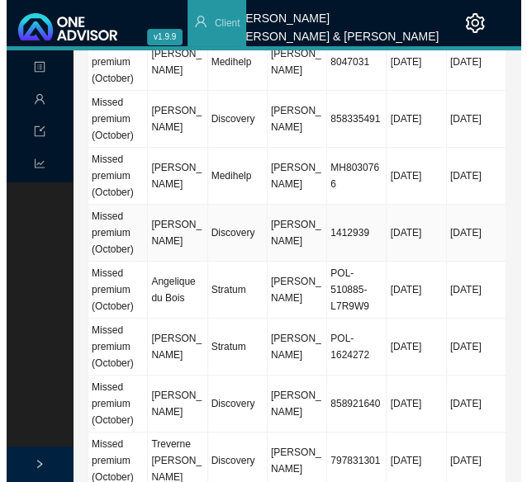
scroll to position [1652, 0]
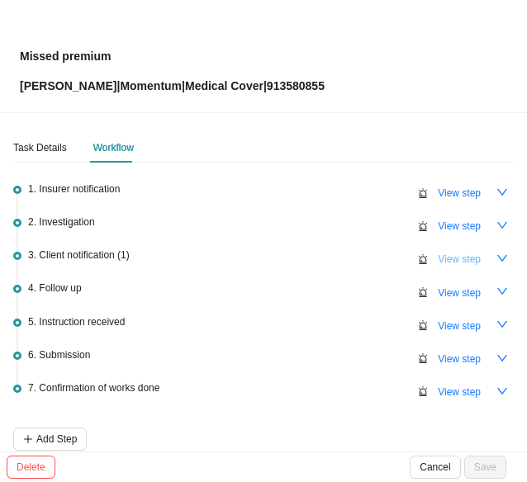
click at [453, 259] on span "View step" at bounding box center [459, 259] width 43 height 17
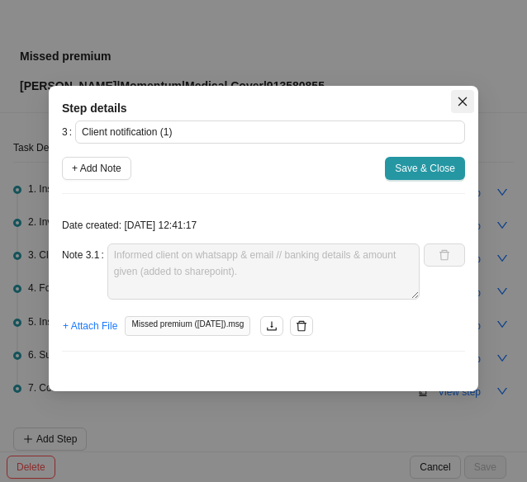
click at [459, 102] on icon "close" at bounding box center [463, 102] width 12 height 12
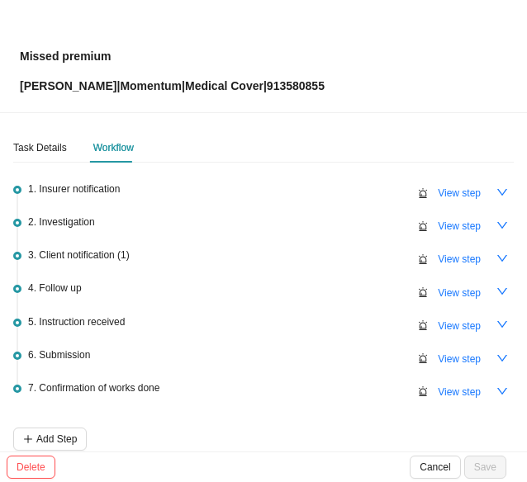
scroll to position [78, 0]
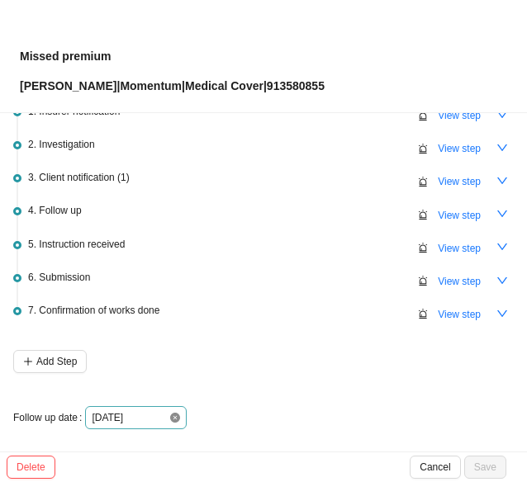
click at [172, 415] on icon "close-circle" at bounding box center [175, 418] width 10 height 10
click at [172, 415] on div at bounding box center [136, 418] width 88 height 17
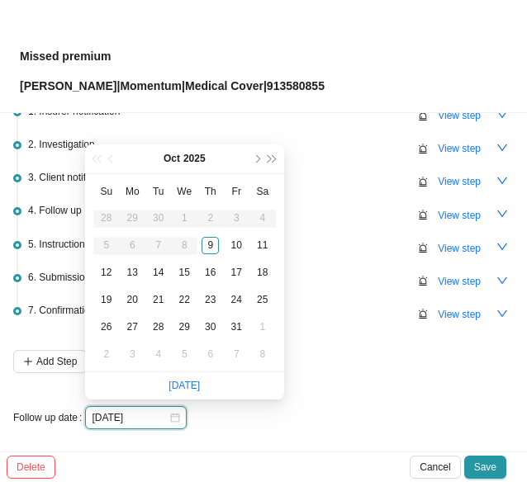
type input "[DATE]"
drag, startPoint x: 136, startPoint y: 272, endPoint x: 178, endPoint y: 287, distance: 44.2
click at [136, 270] on div "13" at bounding box center [132, 272] width 17 height 17
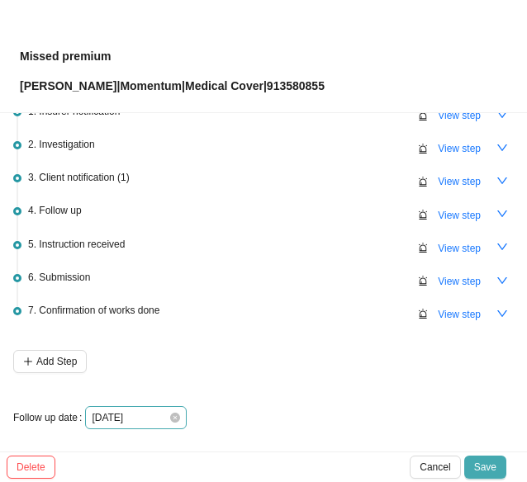
click at [483, 463] on span "Save" at bounding box center [485, 467] width 22 height 17
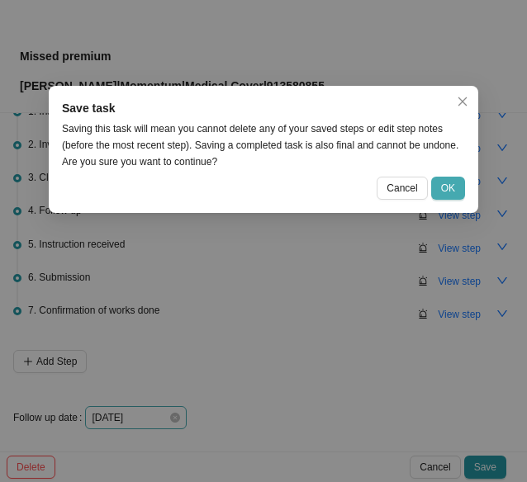
click at [439, 192] on button "OK" at bounding box center [448, 188] width 34 height 23
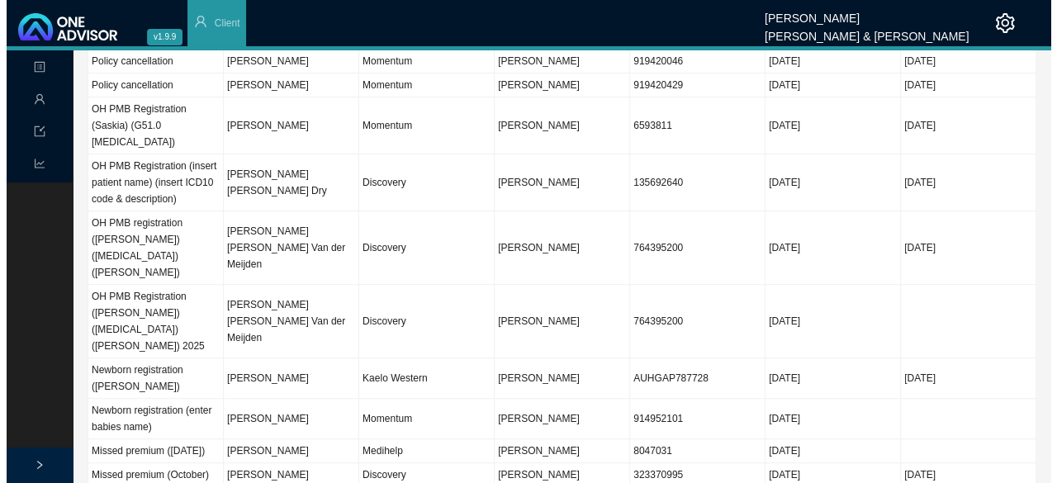
scroll to position [0, 0]
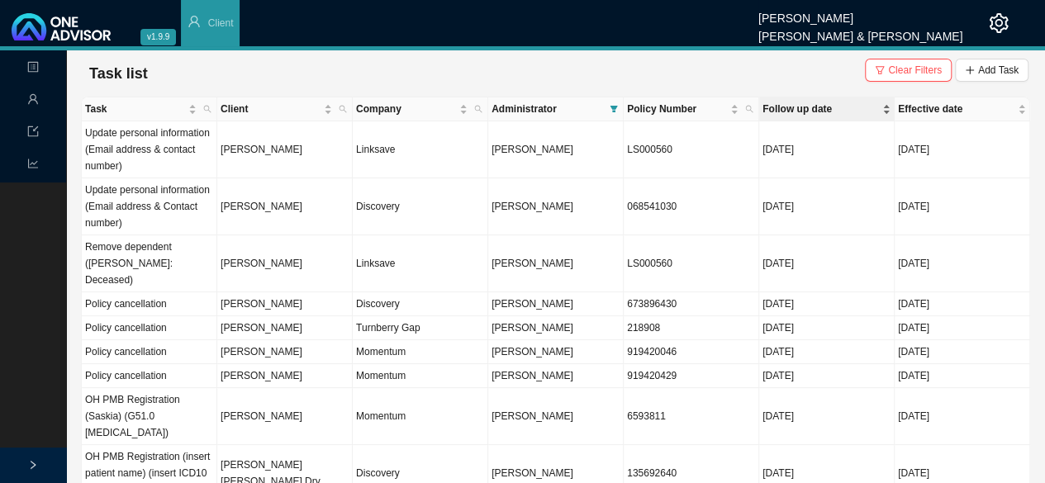
click at [793, 107] on span "Follow up date" at bounding box center [820, 109] width 116 height 17
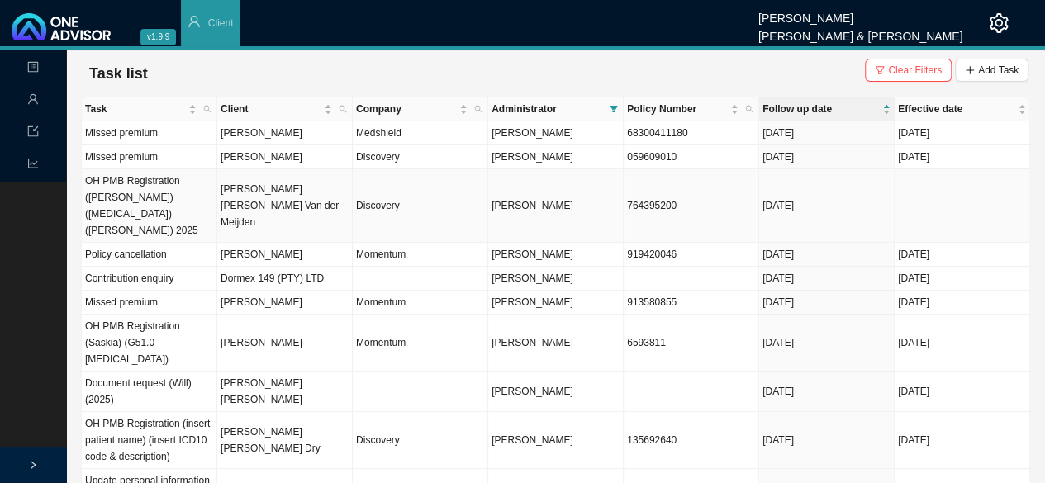
drag, startPoint x: 286, startPoint y: 211, endPoint x: 397, endPoint y: 209, distance: 111.5
click at [287, 211] on td "[PERSON_NAME] [PERSON_NAME] Van der Meijden" at bounding box center [284, 206] width 135 height 74
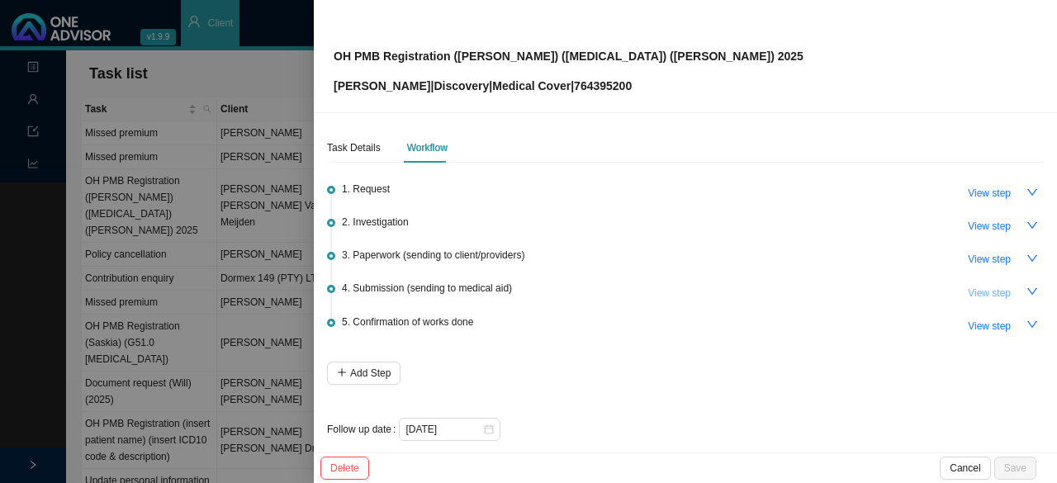
click at [976, 287] on span "View step" at bounding box center [989, 293] width 43 height 17
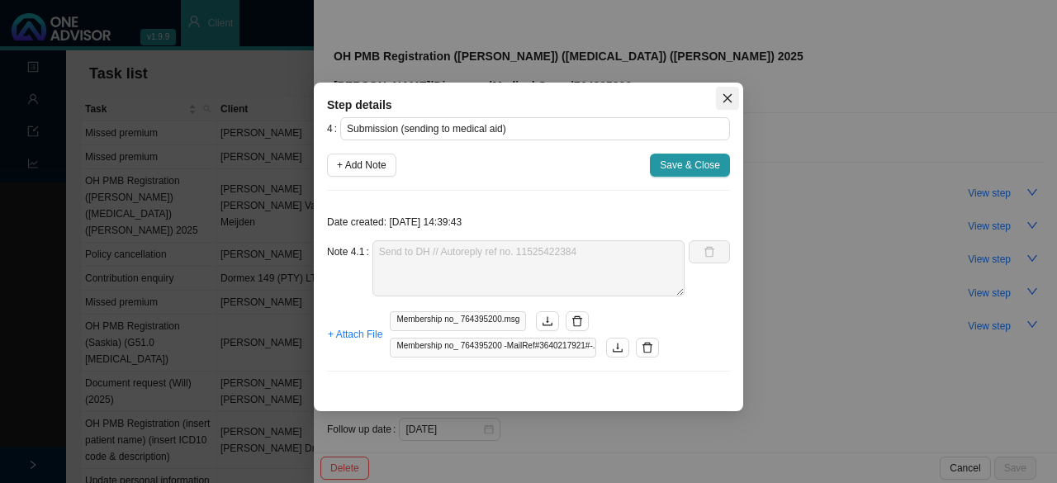
click at [727, 92] on button "Close" at bounding box center [727, 98] width 23 height 23
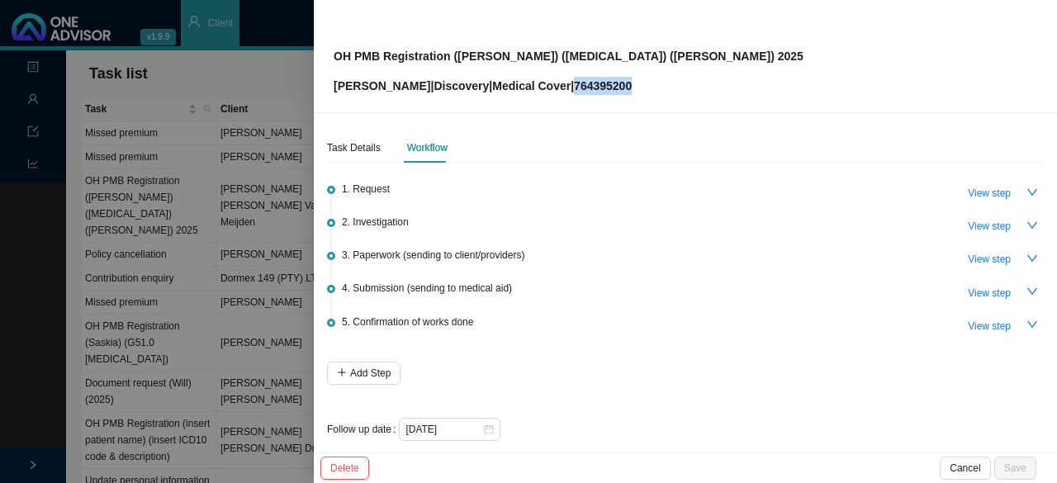
drag, startPoint x: 671, startPoint y: 86, endPoint x: 608, endPoint y: 78, distance: 63.2
click at [608, 78] on div "OH PMB Registration ([PERSON_NAME]) ([MEDICAL_DATA]) ([PERSON_NAME]) 2025 [PERS…" at bounding box center [686, 56] width 704 height 78
copy p "764395200"
click at [971, 292] on span "View step" at bounding box center [989, 293] width 43 height 17
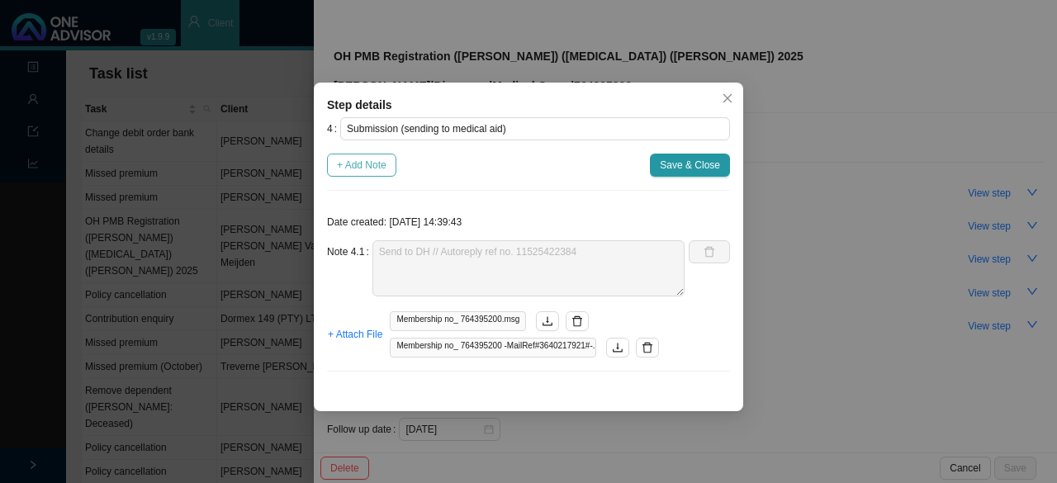
click at [349, 168] on span "+ Add Note" at bounding box center [362, 165] width 50 height 17
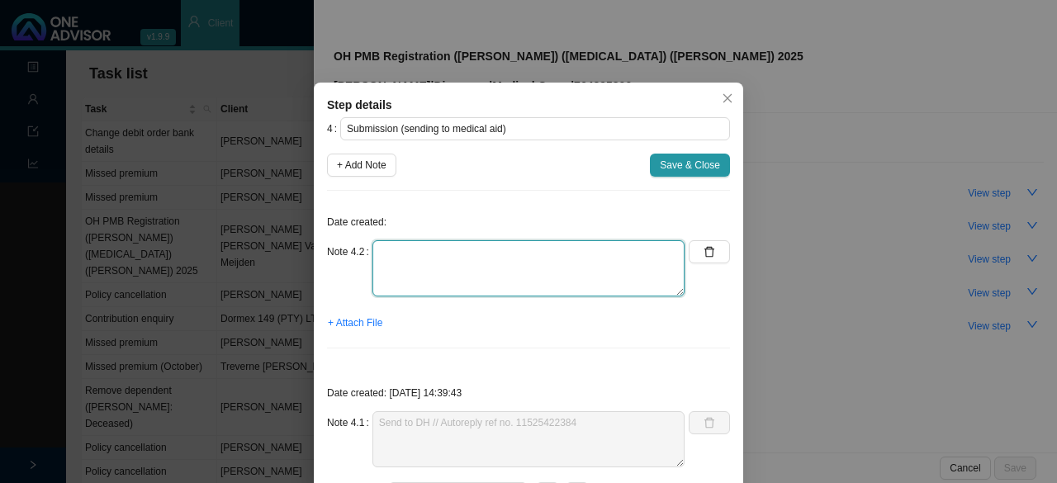
drag, startPoint x: 407, startPoint y: 263, endPoint x: 434, endPoint y: 268, distance: 27.6
click at [408, 263] on textarea at bounding box center [528, 268] width 312 height 56
click at [573, 272] on textarea "Called DH // Ref: Received & will be allocated to a consultant (3-5 days)" at bounding box center [528, 268] width 312 height 56
click at [578, 270] on textarea "Called DH // Ref: Received & will be allocated to a consultant (3 -5 days)" at bounding box center [528, 268] width 312 height 56
click at [594, 266] on textarea "Called DH // Ref: Received & will be allocated to a consultant (3 - 5 days)" at bounding box center [528, 268] width 312 height 56
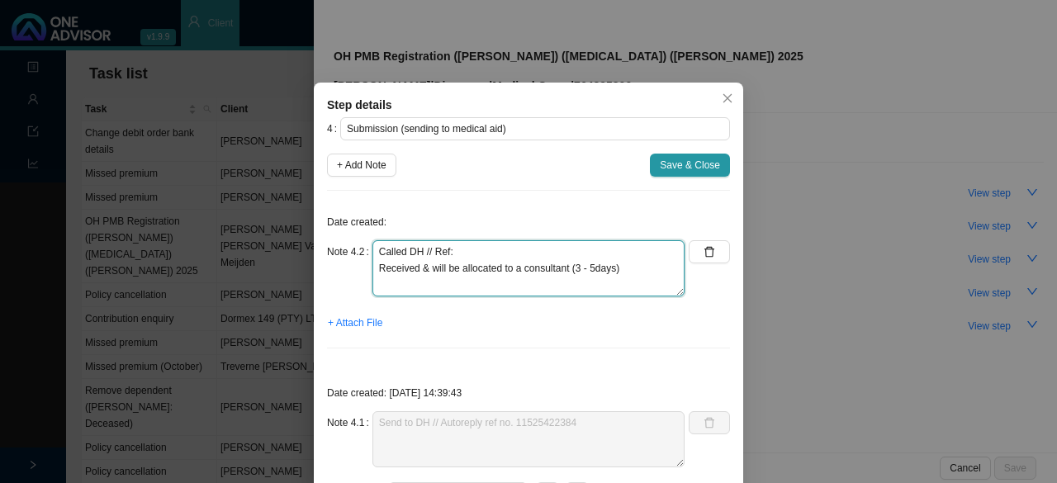
click at [627, 267] on textarea "Called DH // Ref: Received & will be allocated to a consultant (3 - 5days)" at bounding box center [528, 268] width 312 height 56
click at [583, 268] on textarea "Called DH // Ref: Received & will be allocated to a consultant (3 - 5days)" at bounding box center [528, 268] width 312 height 56
click at [618, 273] on textarea "Called DH // Ref: Received & will be allocated to a consultant (3-5days)" at bounding box center [528, 268] width 312 height 56
type textarea "Called DH // Ref: Received & will be allocated to a consultant (3-5days)"
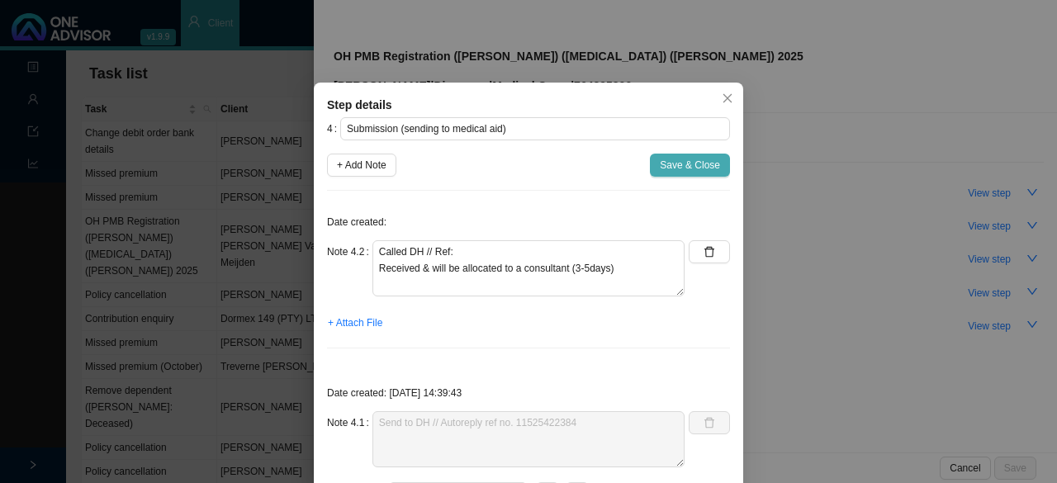
click at [677, 164] on span "Save & Close" at bounding box center [690, 165] width 60 height 17
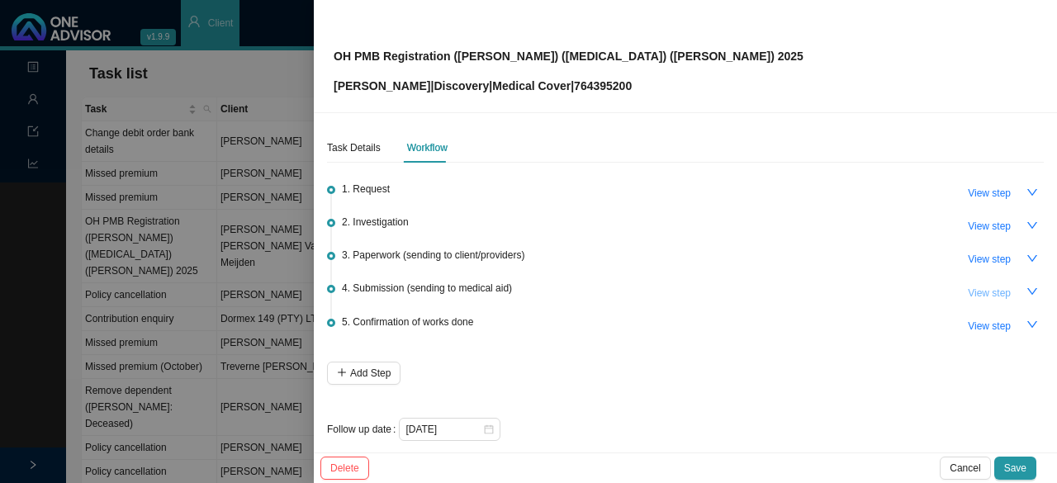
click at [993, 290] on span "View step" at bounding box center [989, 293] width 43 height 17
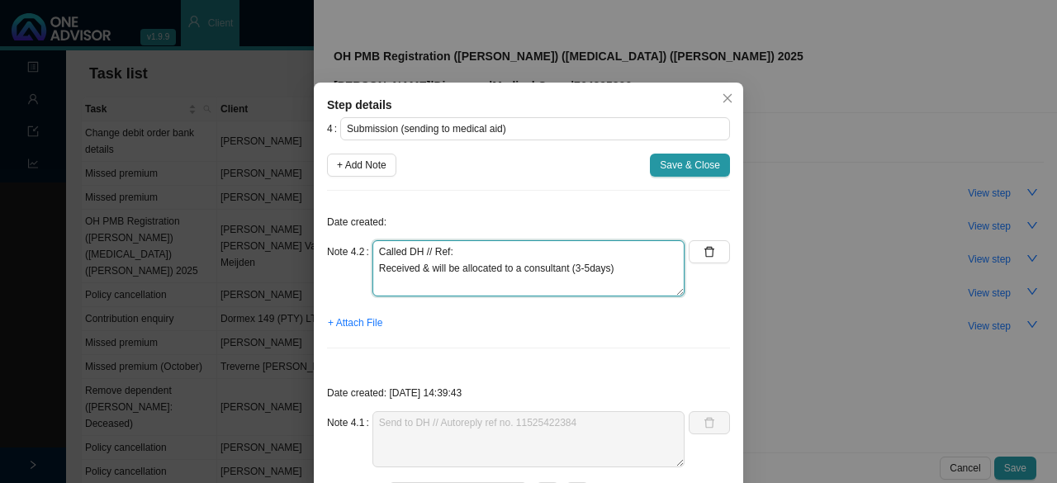
click at [506, 250] on textarea "Called DH // Ref: Received & will be allocated to a consultant (3-5days)" at bounding box center [528, 268] width 312 height 56
paste textarea "11527717143"
click at [444, 251] on textarea "Called DH // Ref:[PHONE_NUMBER] Received & will be allocated to a consultant (3…" at bounding box center [528, 268] width 312 height 56
click at [539, 251] on textarea "Called DH // Ref: [PHONE_NUMBER] Received & will be allocated to a consultant (…" at bounding box center [528, 268] width 312 height 56
type textarea "Called DH // Ref: [PHONE_NUMBER] Received & will be allocated to a consultant (…"
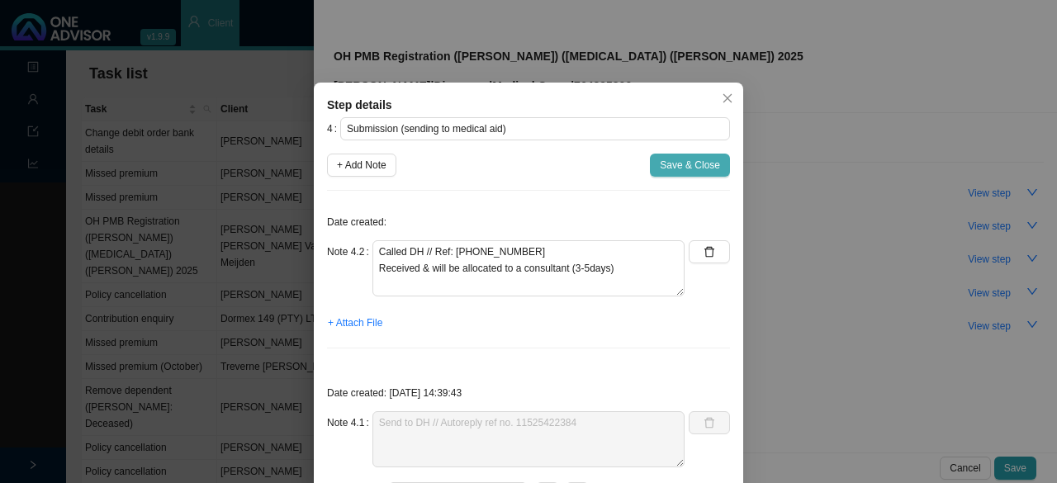
click at [664, 164] on span "Save & Close" at bounding box center [690, 165] width 60 height 17
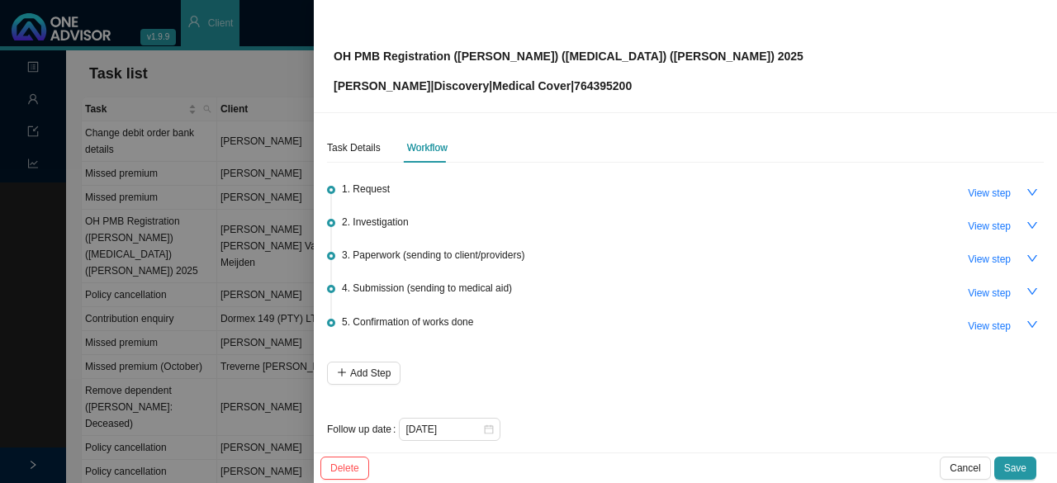
scroll to position [12, 0]
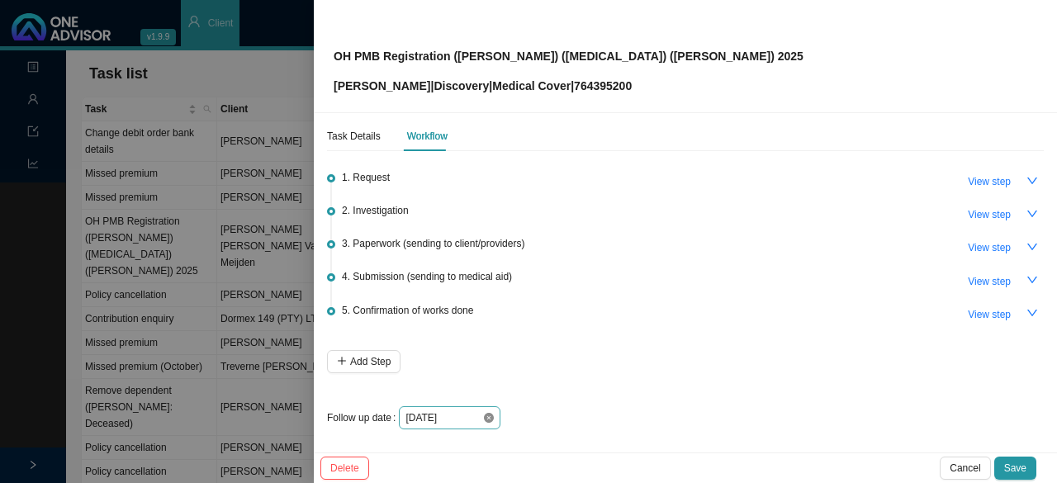
click at [487, 414] on icon "close-circle" at bounding box center [489, 418] width 10 height 10
click at [487, 414] on div at bounding box center [450, 418] width 88 height 17
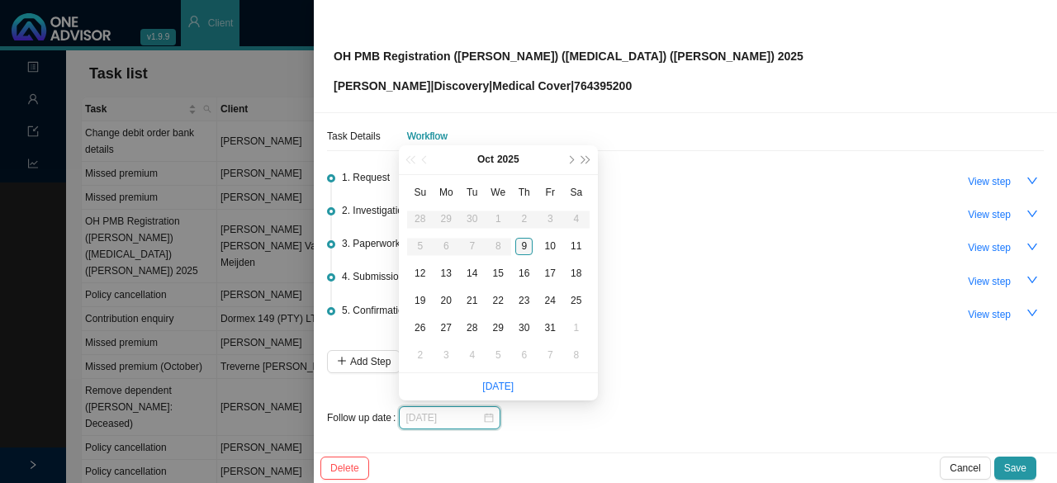
type input "[DATE]"
click at [448, 273] on div "13" at bounding box center [446, 273] width 17 height 17
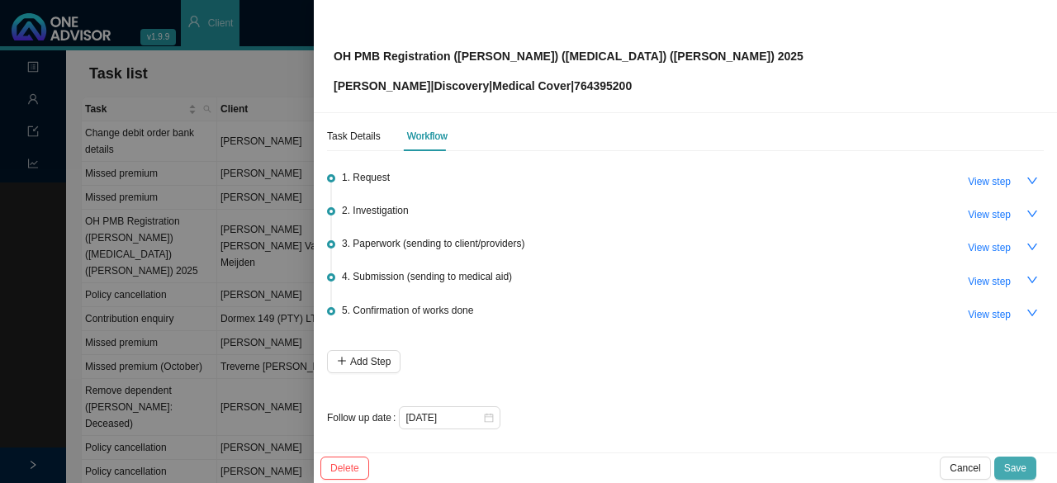
click at [1020, 463] on span "Save" at bounding box center [1015, 468] width 22 height 17
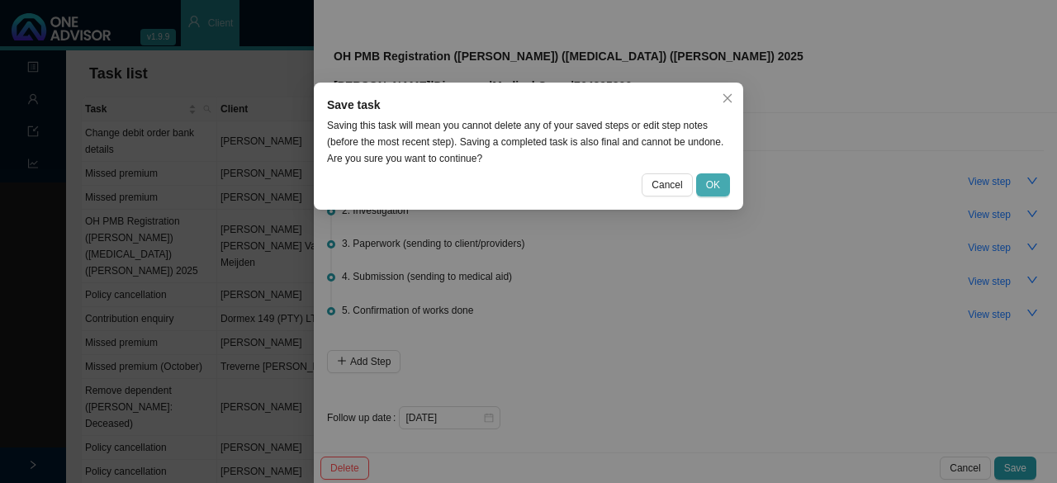
click at [714, 189] on span "OK" at bounding box center [713, 185] width 14 height 17
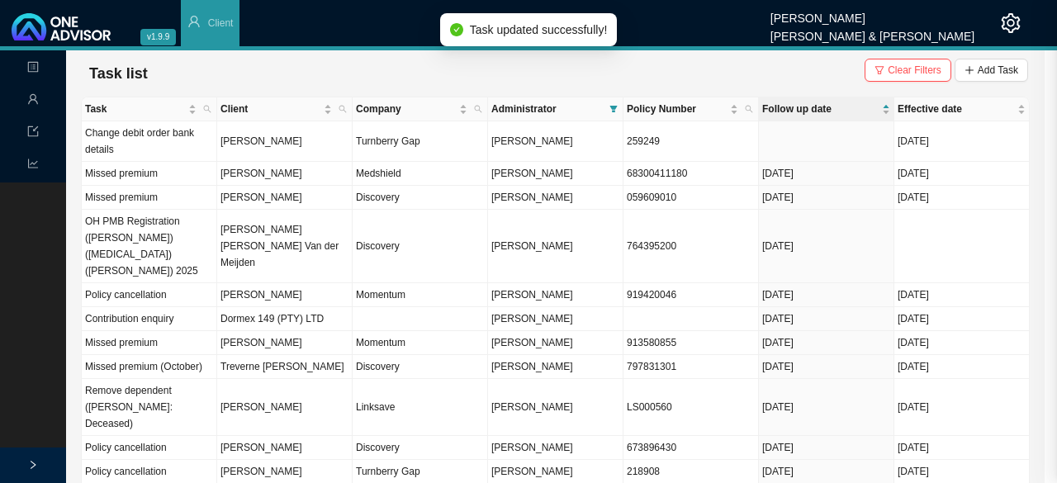
scroll to position [0, 0]
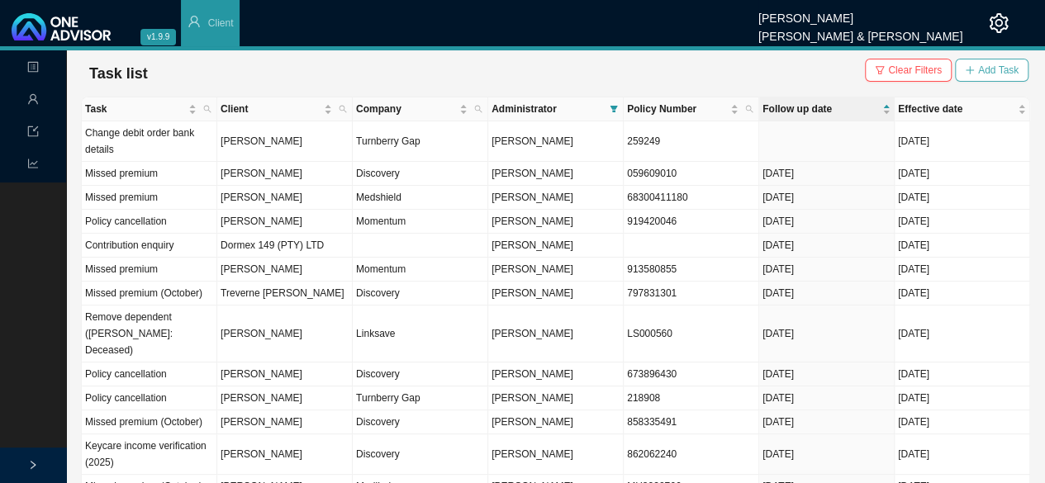
click at [985, 67] on span "Add Task" at bounding box center [998, 70] width 40 height 17
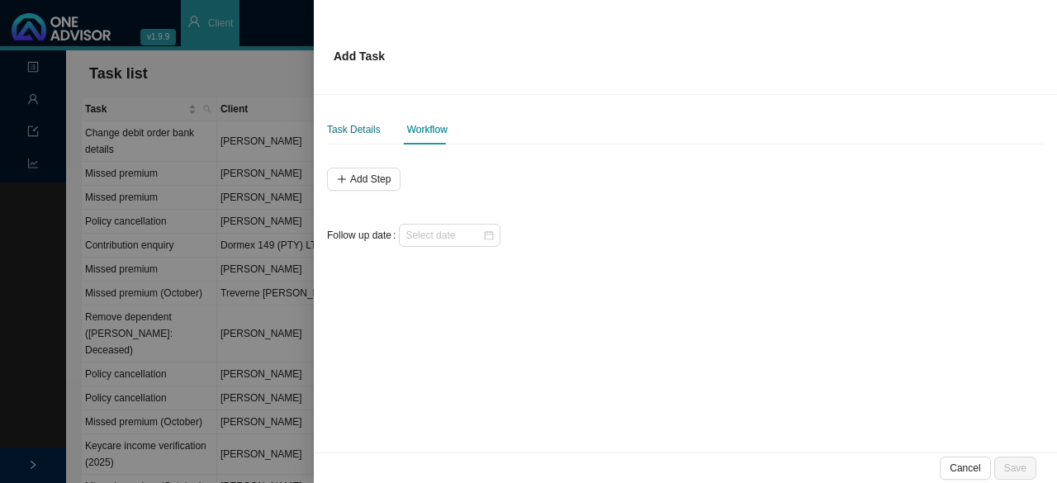
click at [350, 131] on div "Task Details" at bounding box center [354, 129] width 54 height 17
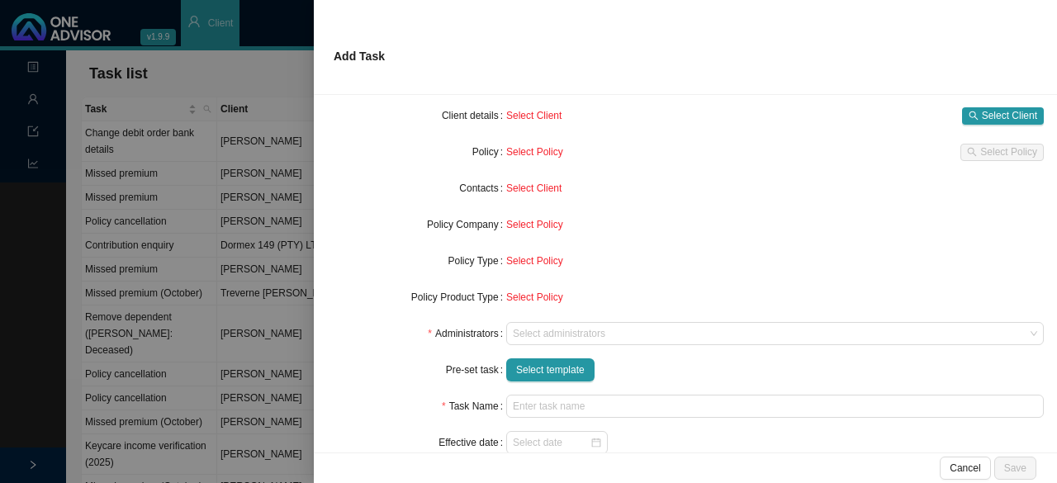
scroll to position [147, 0]
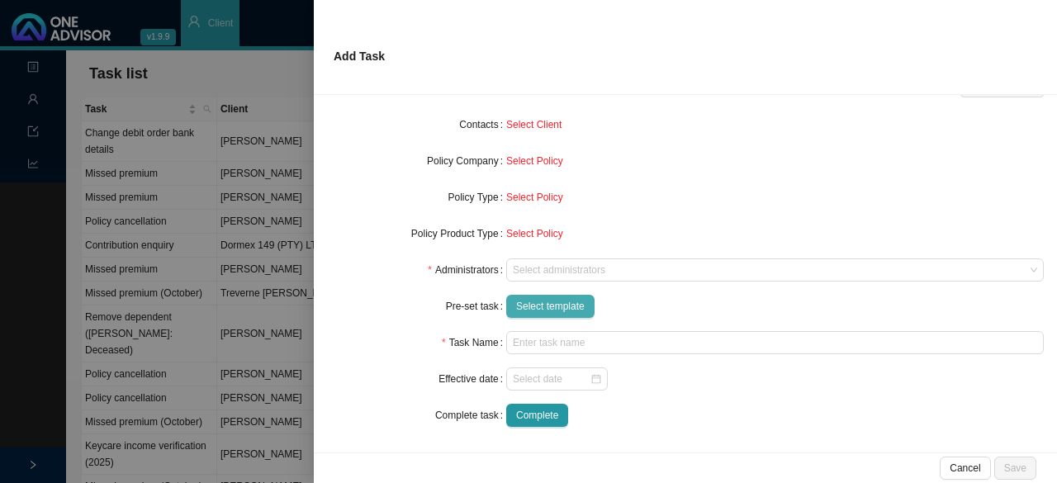
click at [543, 307] on span "Select template" at bounding box center [550, 306] width 69 height 17
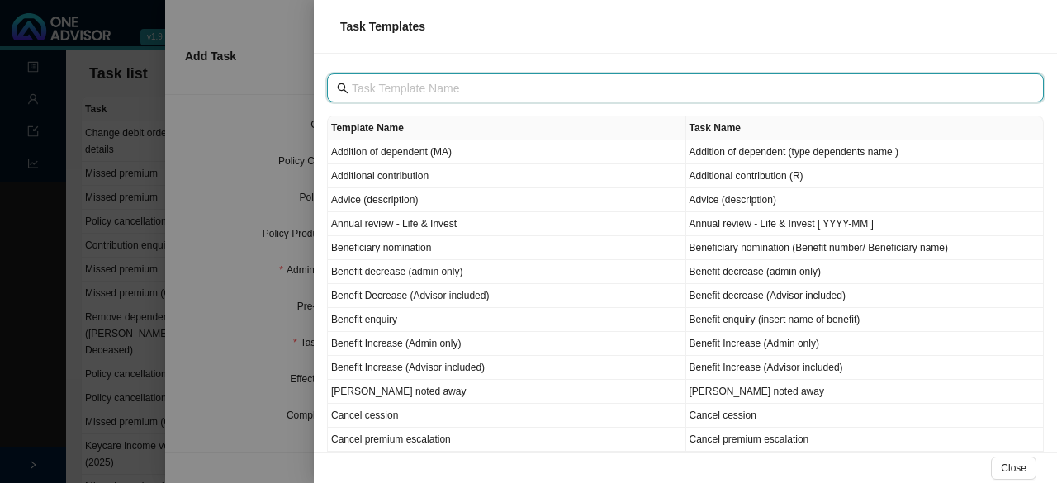
click at [393, 90] on input "text" at bounding box center [687, 88] width 671 height 18
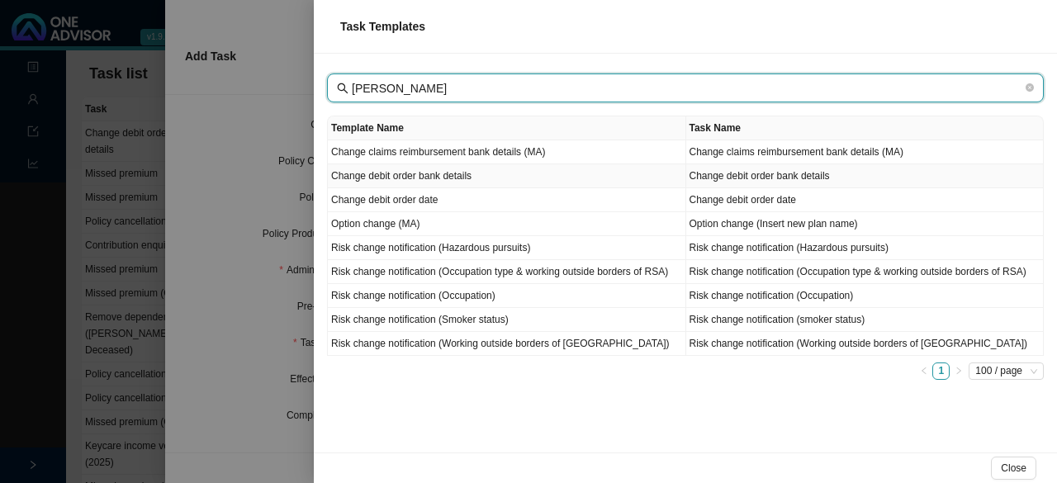
type input "[PERSON_NAME]"
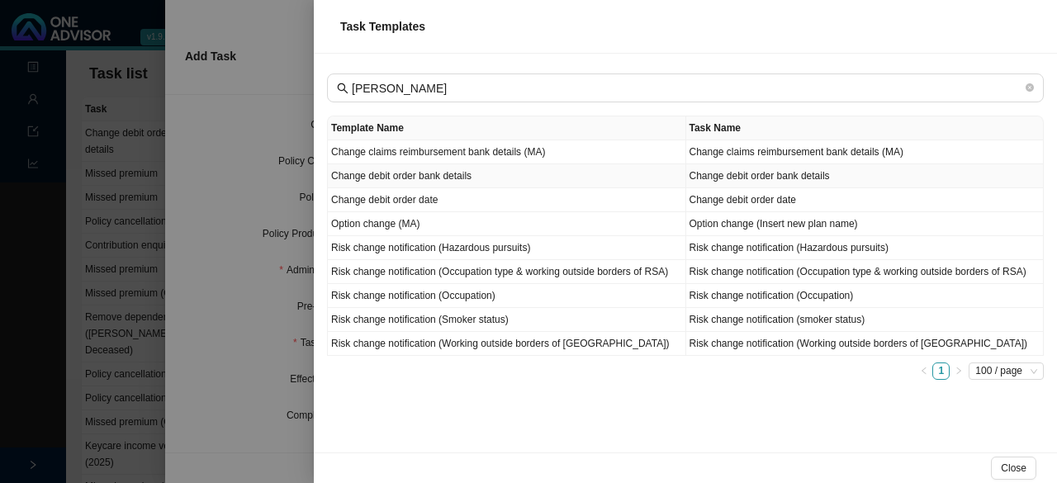
click at [413, 181] on td "Change debit order bank details" at bounding box center [507, 176] width 358 height 24
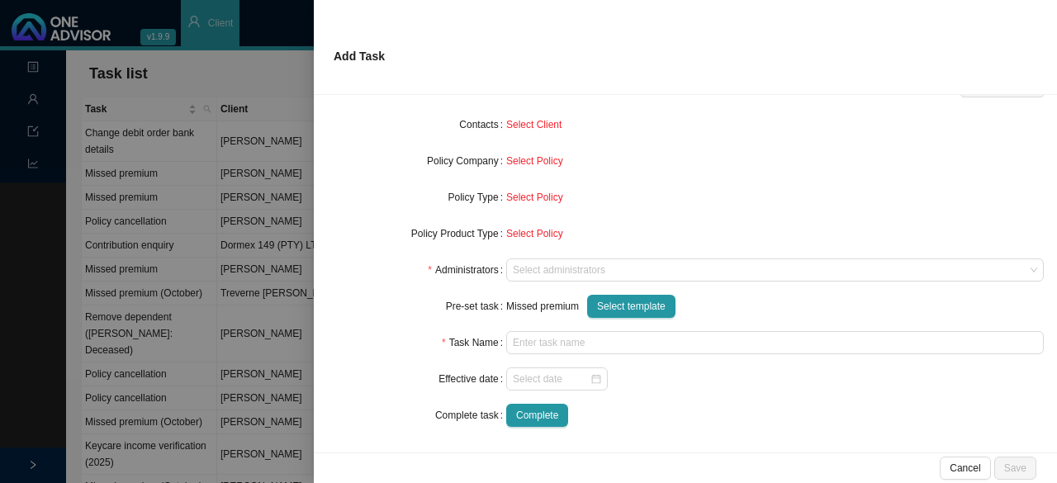
type input "Change debit order bank details"
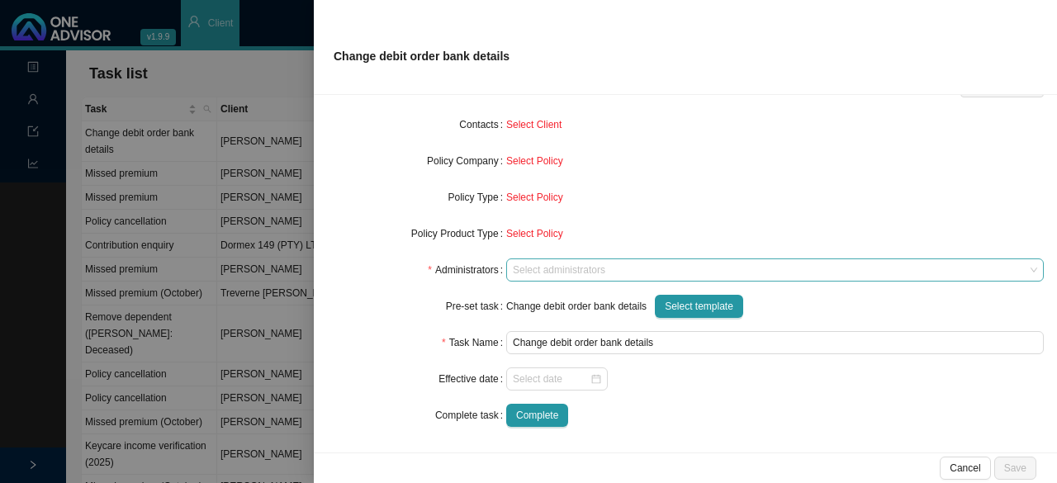
click at [538, 277] on div at bounding box center [767, 270] width 515 height 12
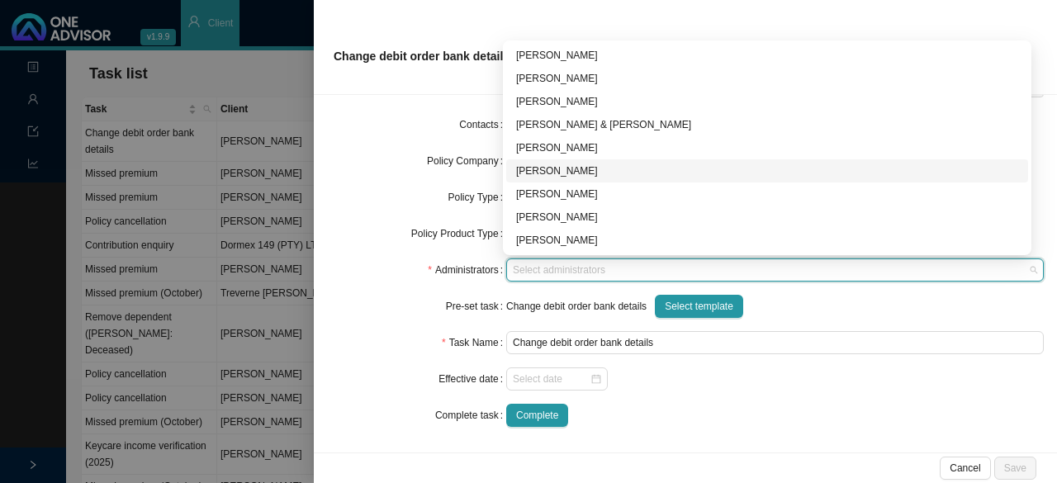
drag, startPoint x: 547, startPoint y: 164, endPoint x: 612, endPoint y: 185, distance: 68.4
click at [548, 165] on div "[PERSON_NAME]" at bounding box center [767, 171] width 502 height 17
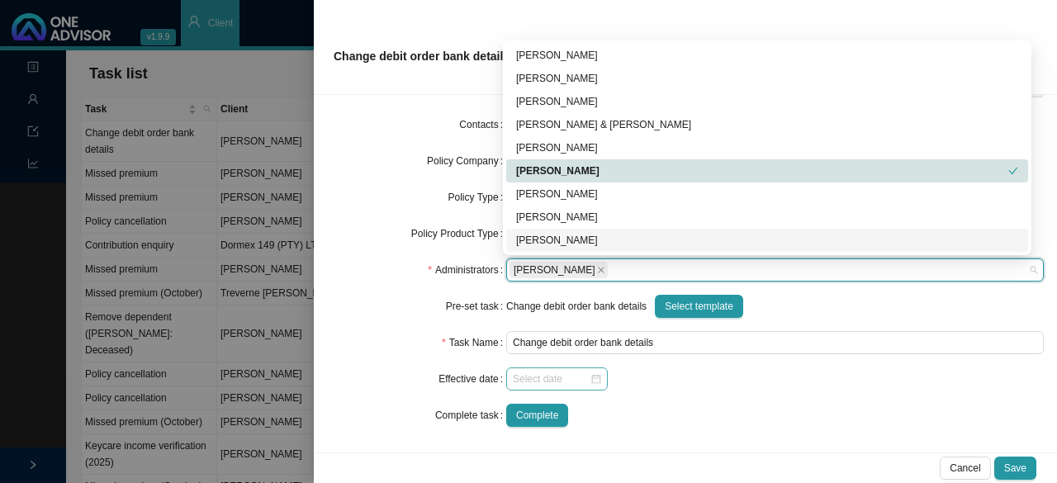
click at [588, 380] on div at bounding box center [557, 379] width 88 height 17
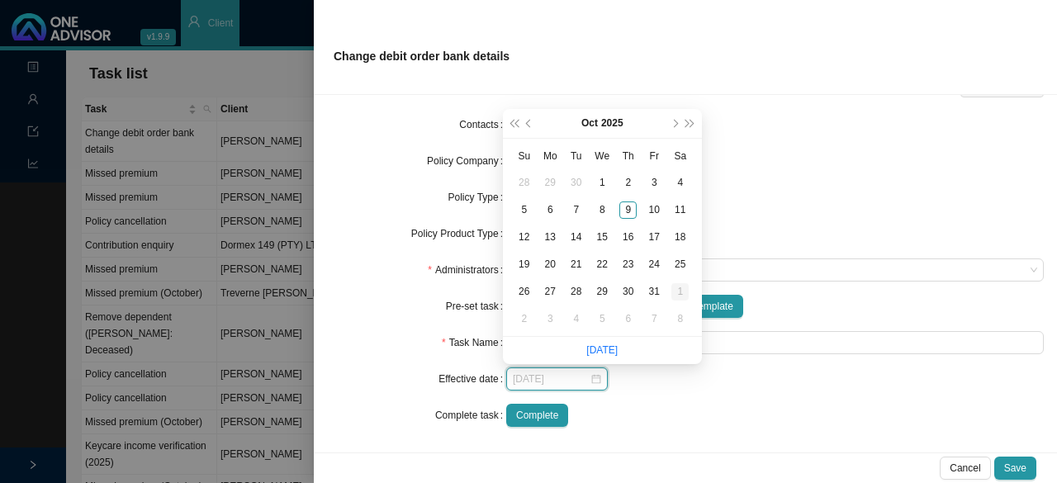
type input "[DATE]"
click at [682, 291] on div "1" at bounding box center [679, 291] width 17 height 17
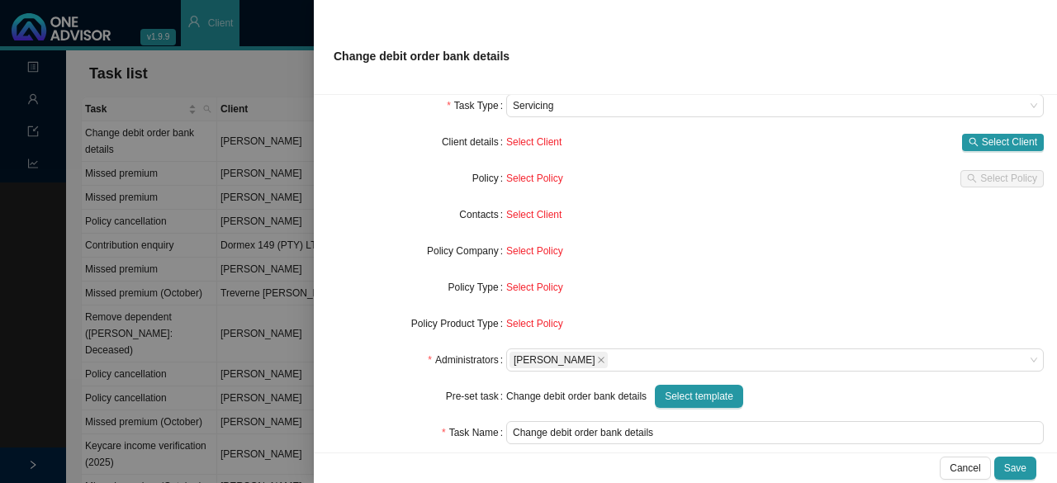
scroll to position [0, 0]
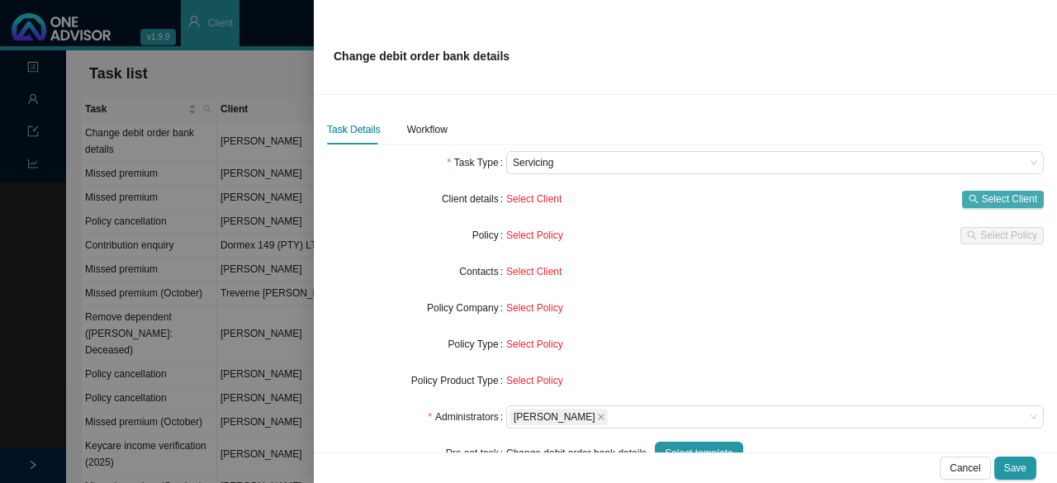
click at [994, 201] on span "Select Client" at bounding box center [1009, 199] width 55 height 17
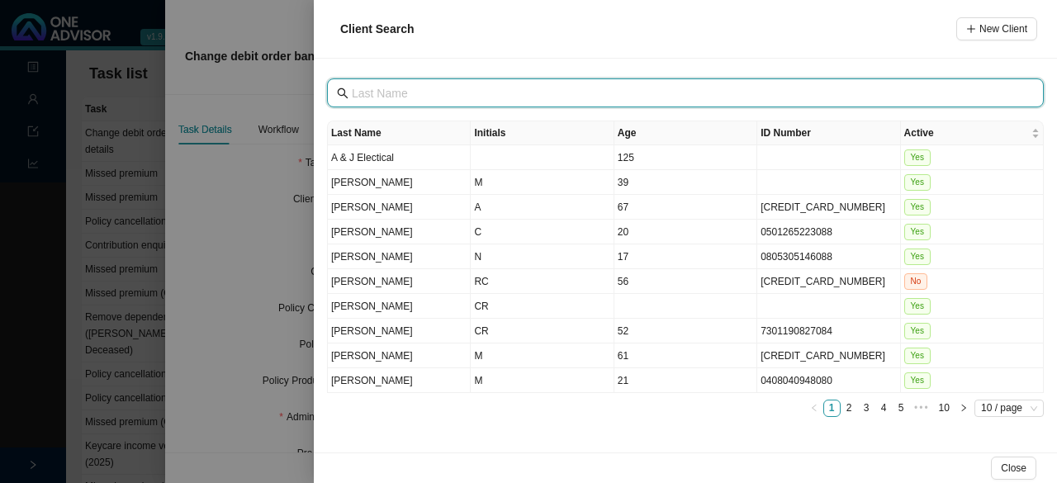
click at [423, 93] on input "text" at bounding box center [687, 93] width 671 height 18
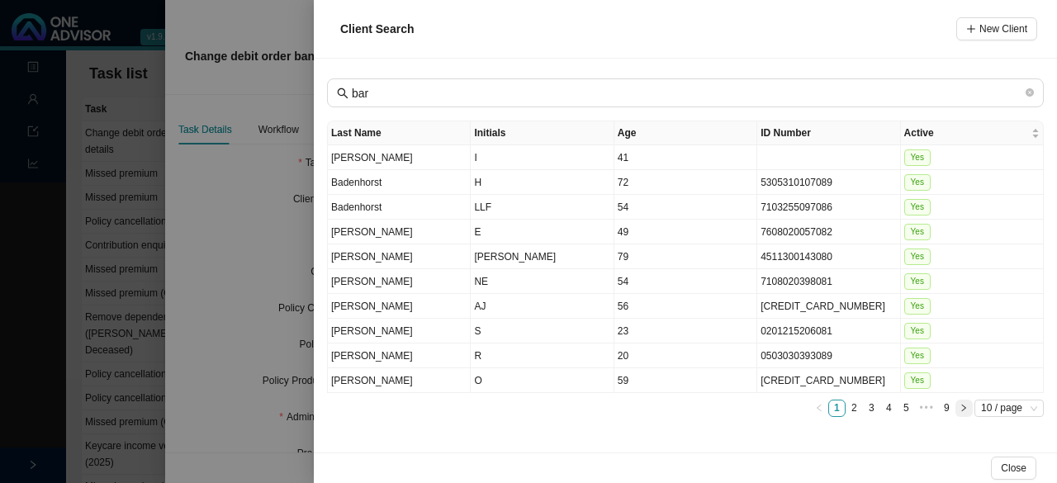
click at [966, 404] on icon "right" at bounding box center [964, 408] width 8 height 8
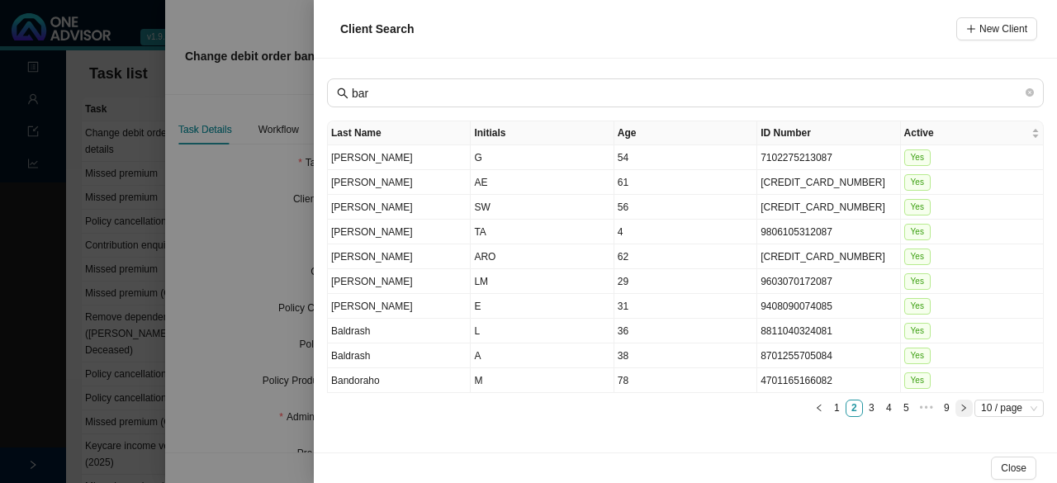
click at [965, 404] on icon "right" at bounding box center [964, 408] width 8 height 8
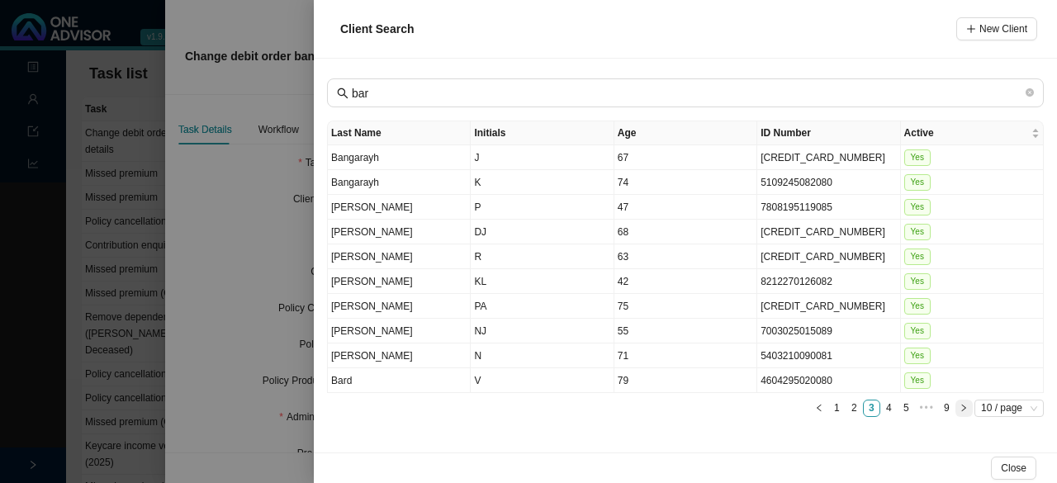
click at [965, 404] on icon "right" at bounding box center [964, 408] width 8 height 8
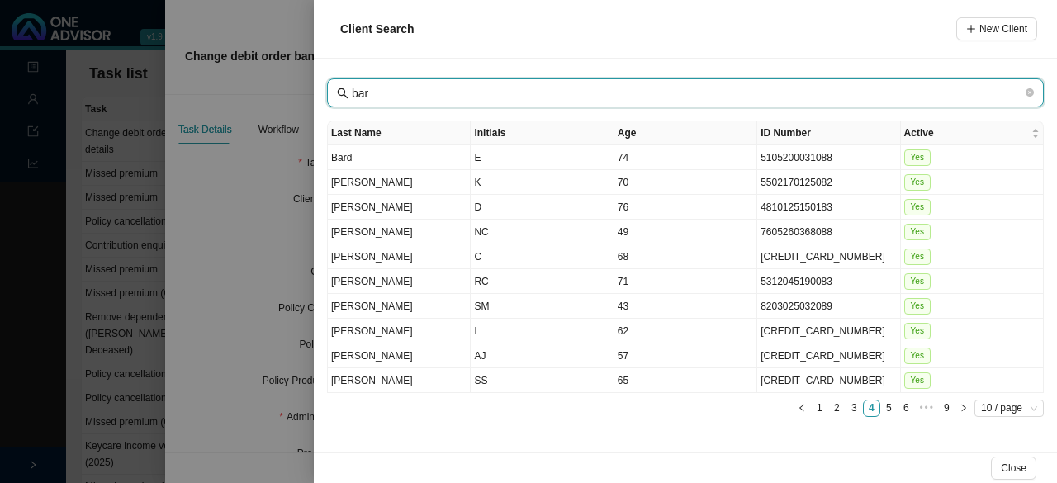
click at [383, 97] on input "bar" at bounding box center [687, 93] width 671 height 18
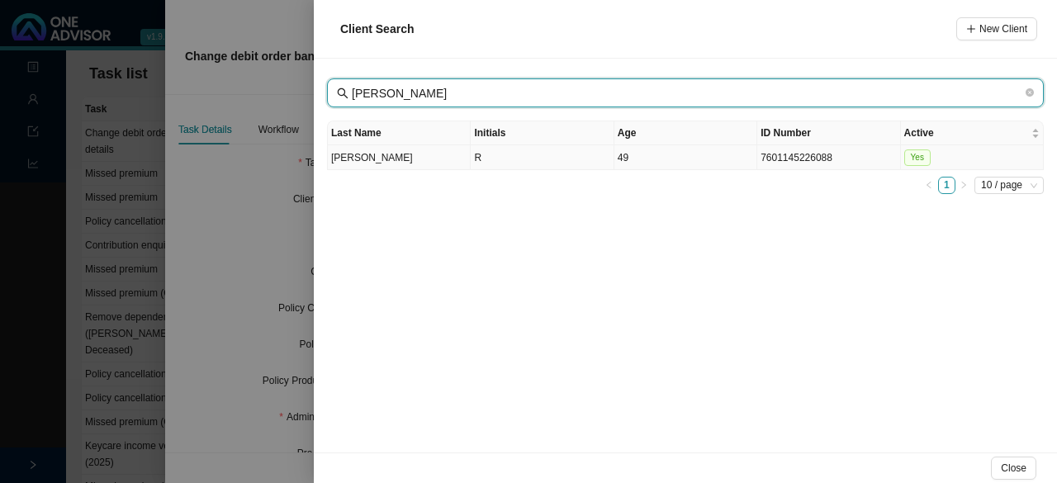
type input "[PERSON_NAME]"
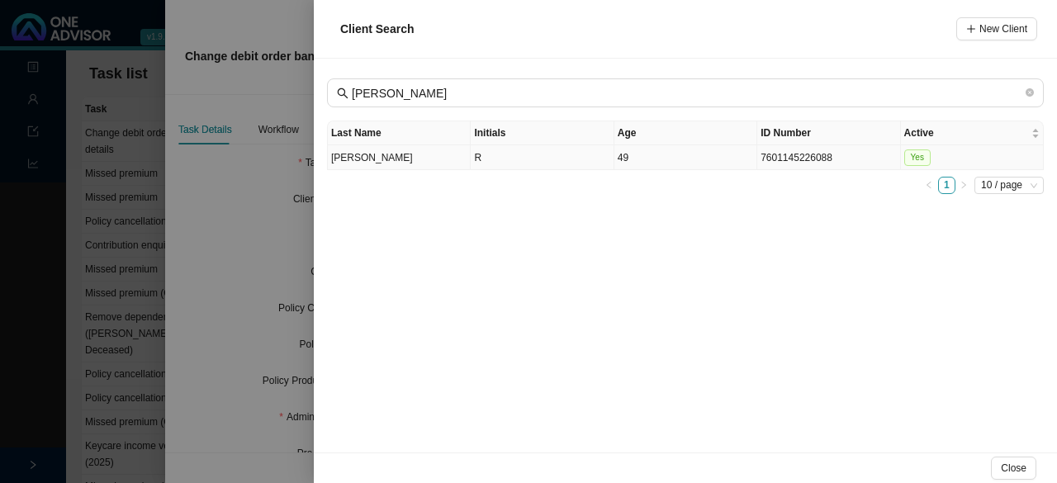
drag, startPoint x: 400, startPoint y: 154, endPoint x: 415, endPoint y: 153, distance: 14.9
click at [401, 154] on td "[PERSON_NAME]" at bounding box center [399, 157] width 143 height 25
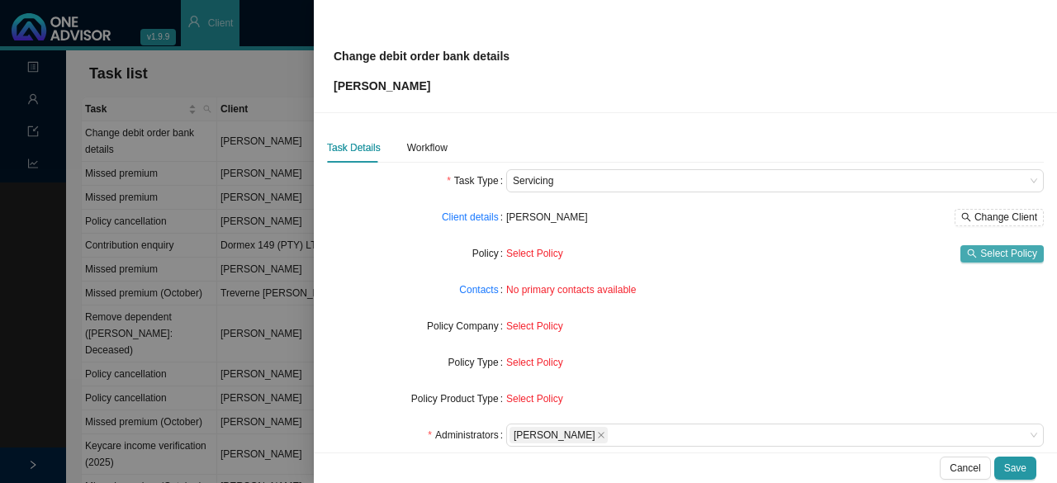
click at [993, 257] on span "Select Policy" at bounding box center [1008, 253] width 57 height 17
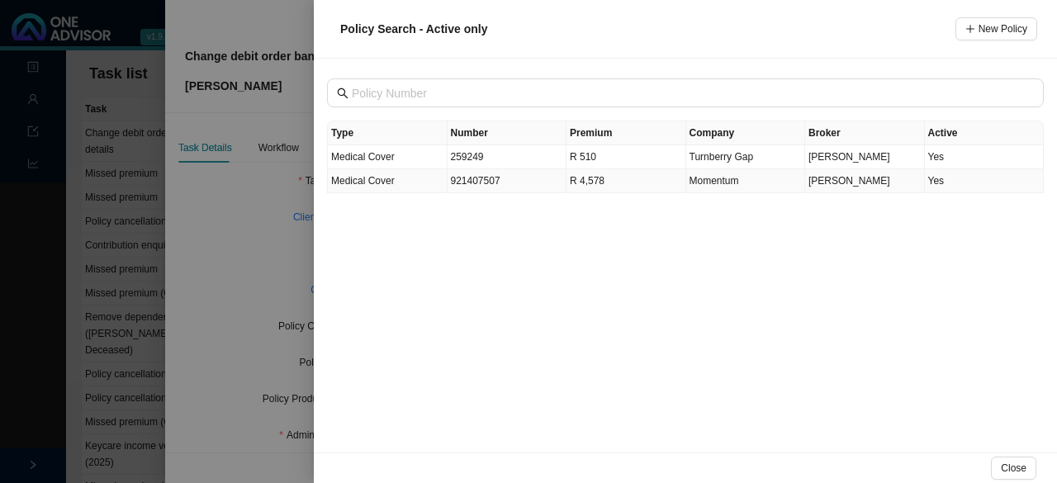
click at [375, 183] on span "Medical Cover" at bounding box center [363, 181] width 64 height 12
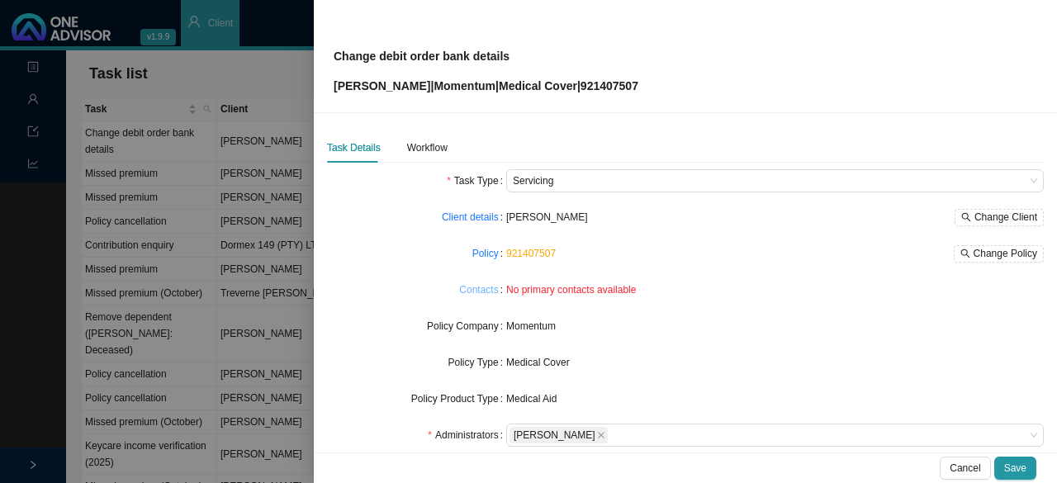
click at [491, 293] on link "Contacts" at bounding box center [478, 290] width 39 height 17
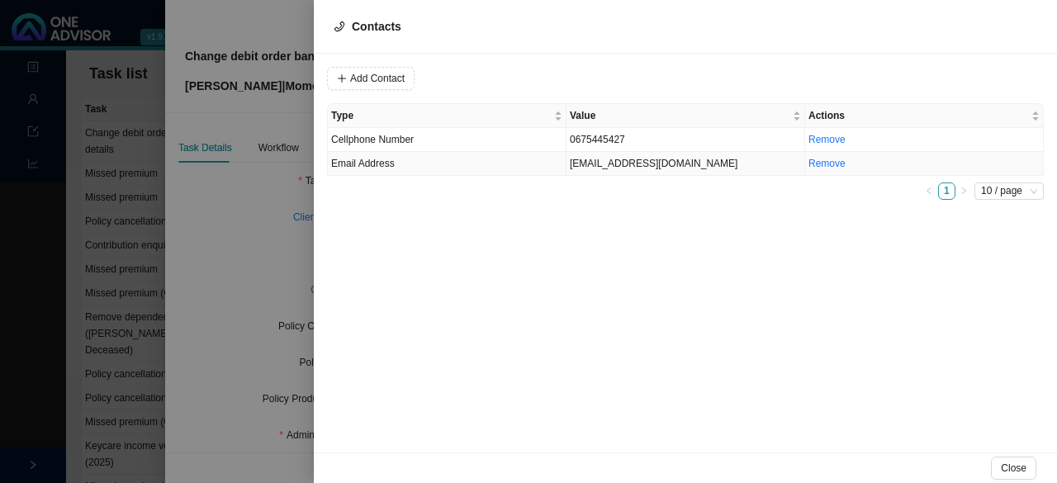
click at [591, 168] on td "[EMAIL_ADDRESS][DOMAIN_NAME]" at bounding box center [686, 164] width 239 height 24
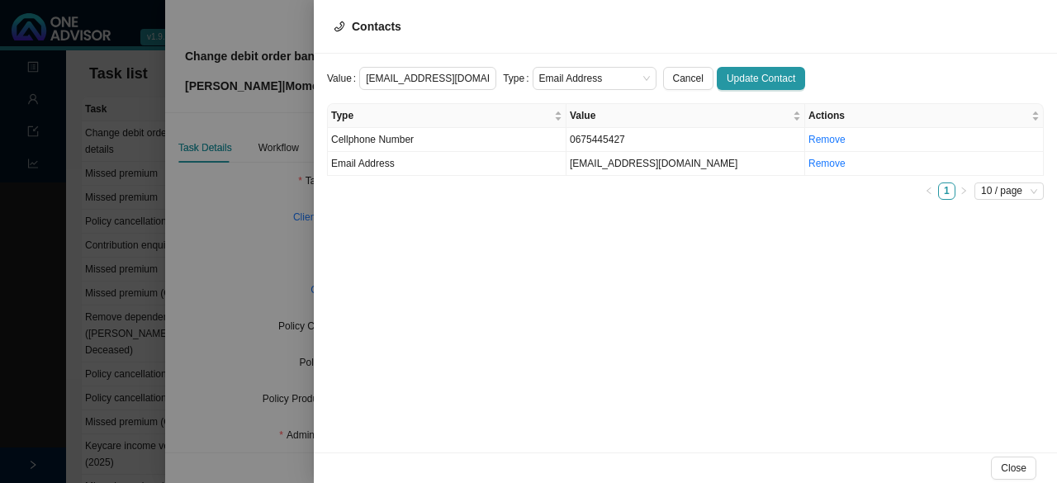
drag, startPoint x: 581, startPoint y: 77, endPoint x: 581, endPoint y: 90, distance: 13.2
click at [581, 76] on span "Email Address" at bounding box center [594, 78] width 111 height 21
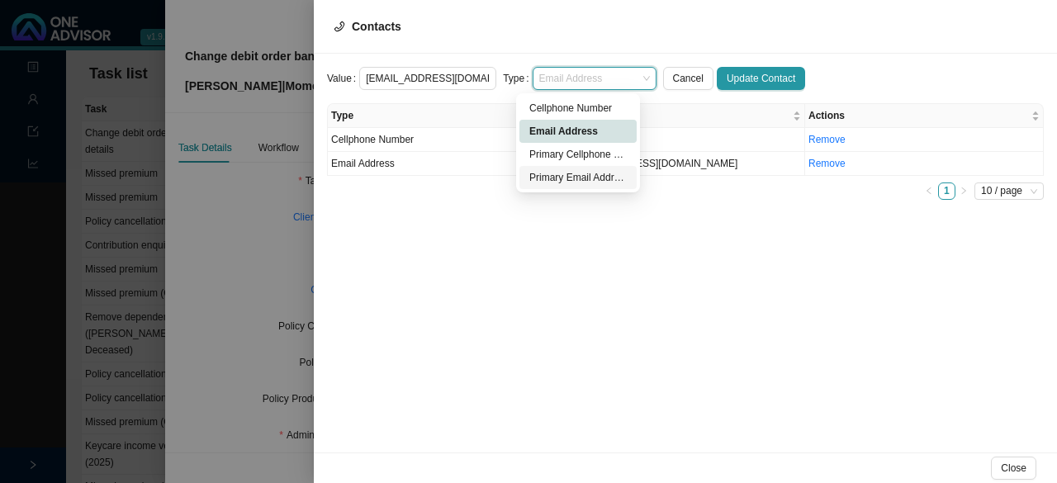
drag, startPoint x: 566, startPoint y: 173, endPoint x: 727, endPoint y: 165, distance: 161.3
click at [571, 173] on div "Primary Email Address" at bounding box center [577, 177] width 97 height 17
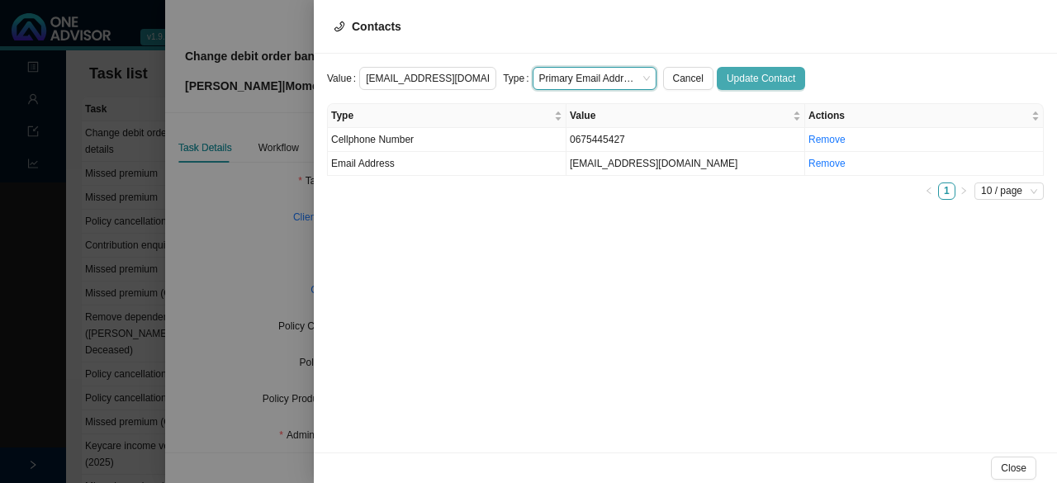
click at [748, 78] on span "Update Contact" at bounding box center [761, 78] width 69 height 17
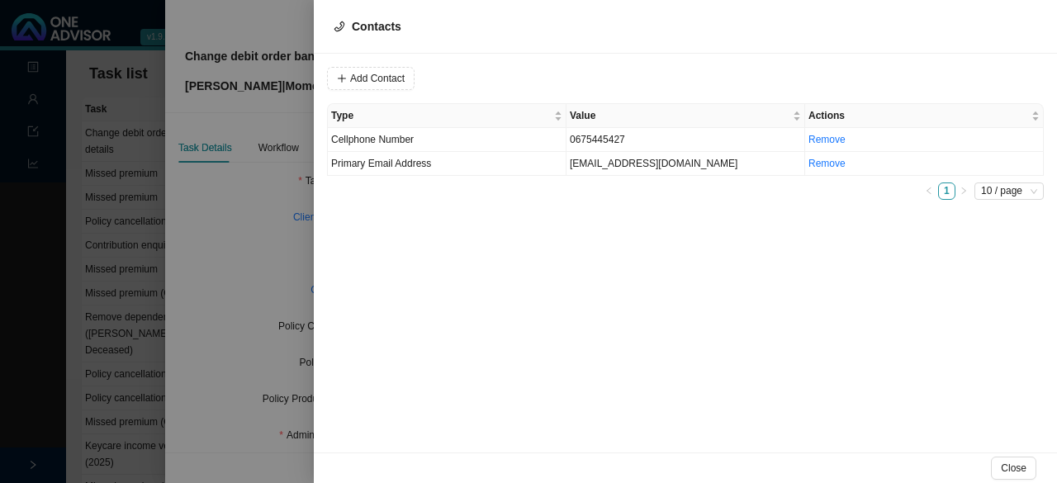
drag, startPoint x: 221, startPoint y: 246, endPoint x: 325, endPoint y: 244, distance: 104.1
click at [221, 245] on div at bounding box center [528, 241] width 1057 height 483
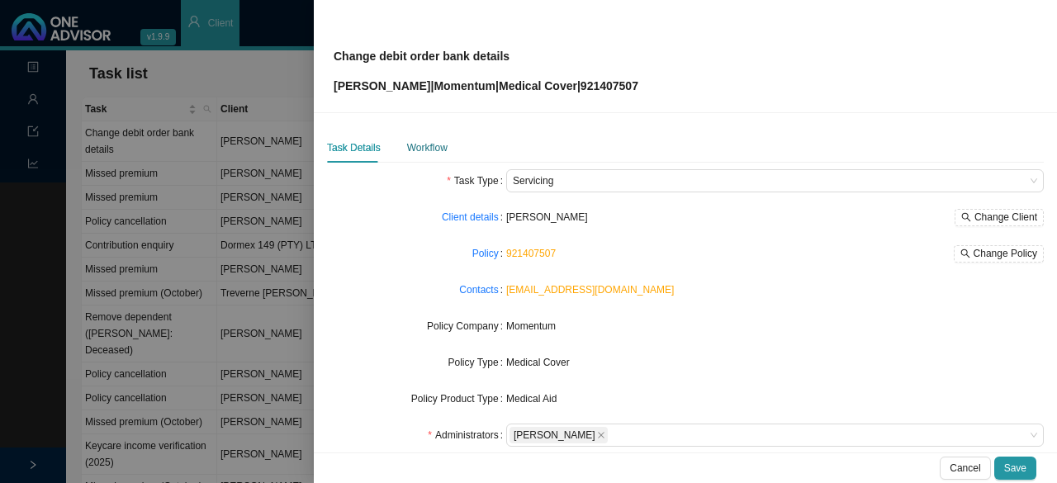
drag, startPoint x: 420, startPoint y: 148, endPoint x: 480, endPoint y: 150, distance: 59.5
click at [420, 148] on div "Workflow" at bounding box center [427, 148] width 40 height 17
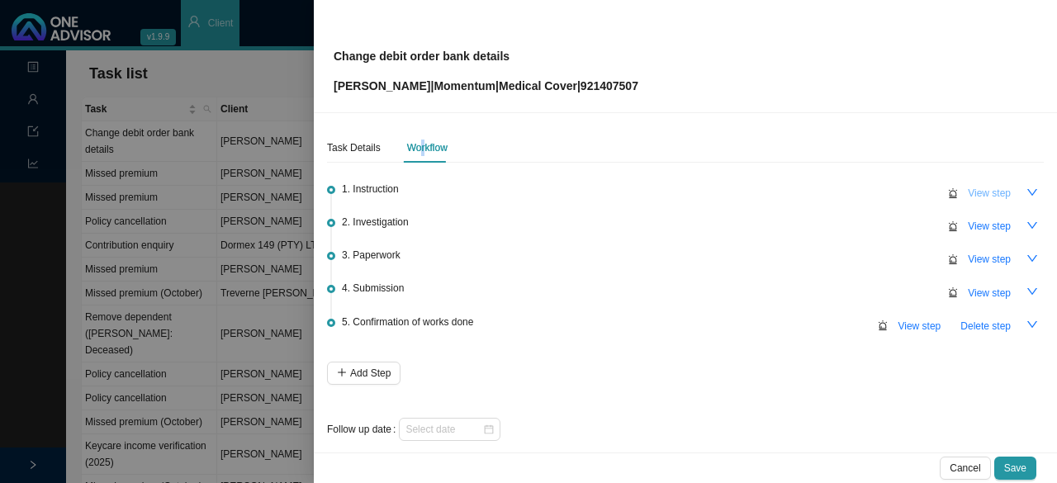
click at [970, 187] on span "View step" at bounding box center [989, 193] width 43 height 17
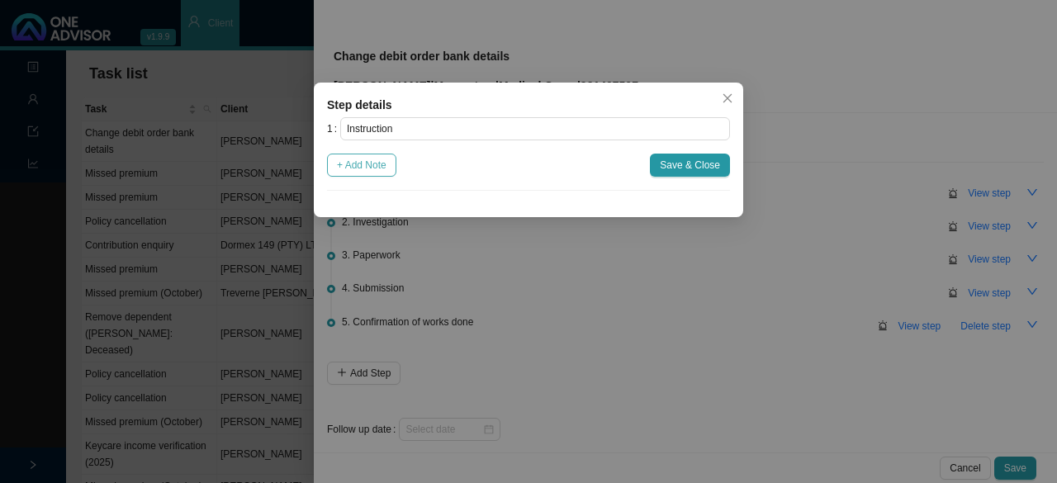
click at [368, 171] on span "+ Add Note" at bounding box center [362, 165] width 50 height 17
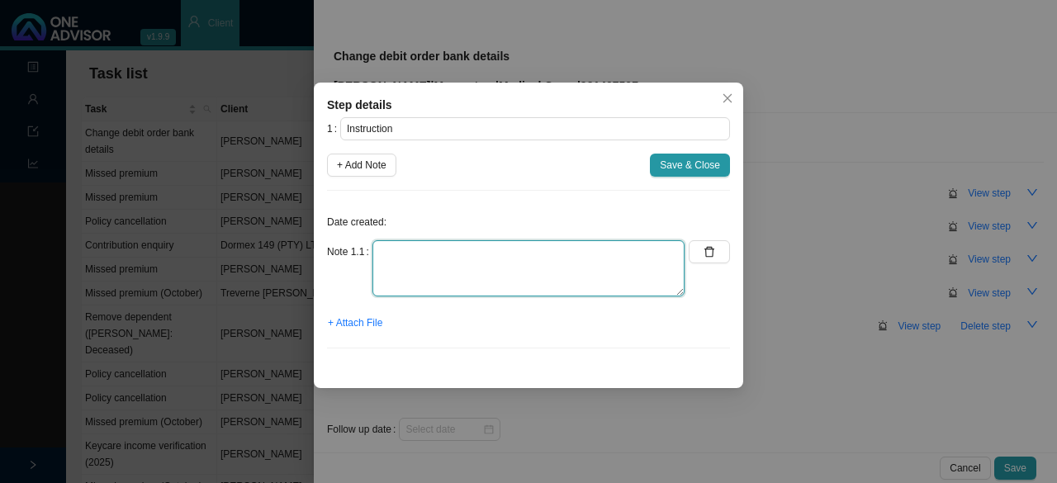
click at [405, 278] on textarea at bounding box center [528, 268] width 312 height 56
type textarea "I"
type textarea "Update bank details"
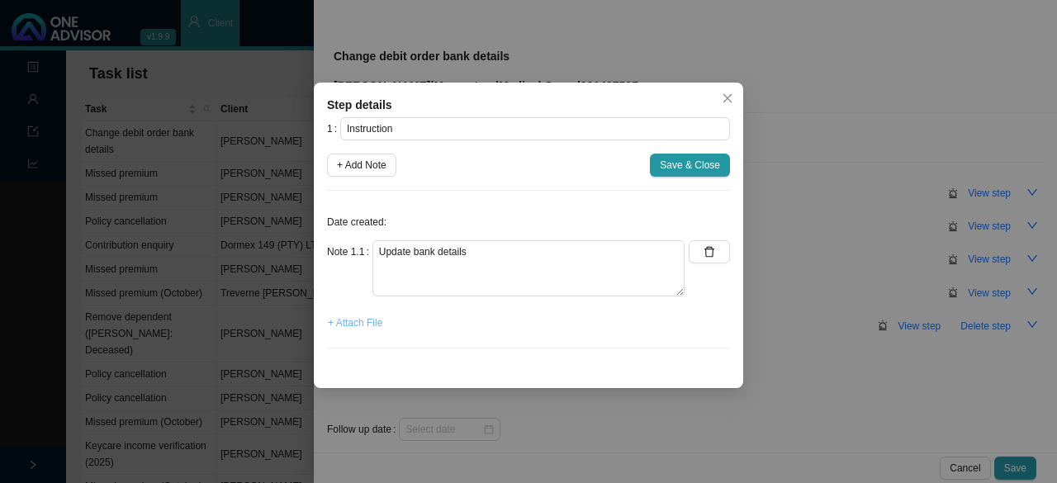
click at [358, 323] on span "+ Attach File" at bounding box center [355, 323] width 55 height 17
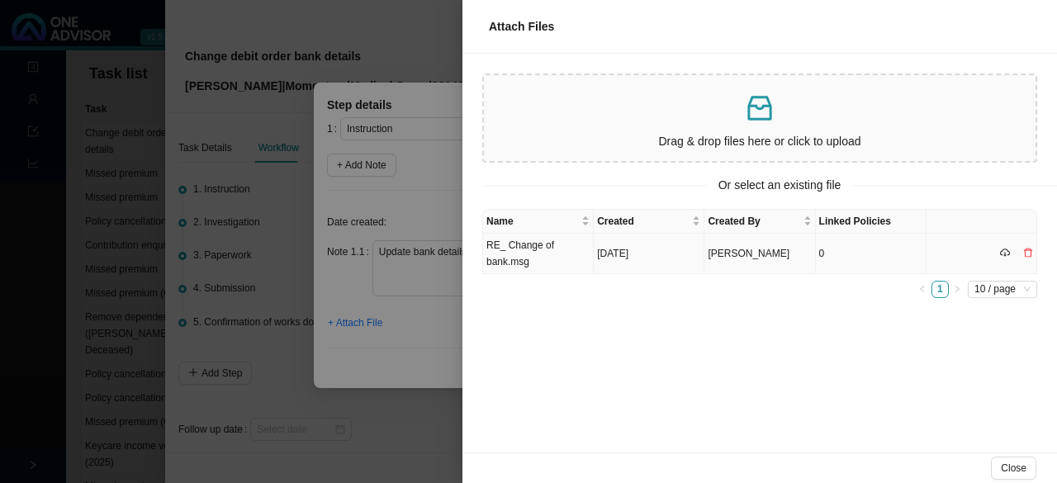
drag, startPoint x: 538, startPoint y: 257, endPoint x: 554, endPoint y: 255, distance: 16.6
click at [538, 257] on td "RE_ Change of bank.msg" at bounding box center [538, 254] width 111 height 40
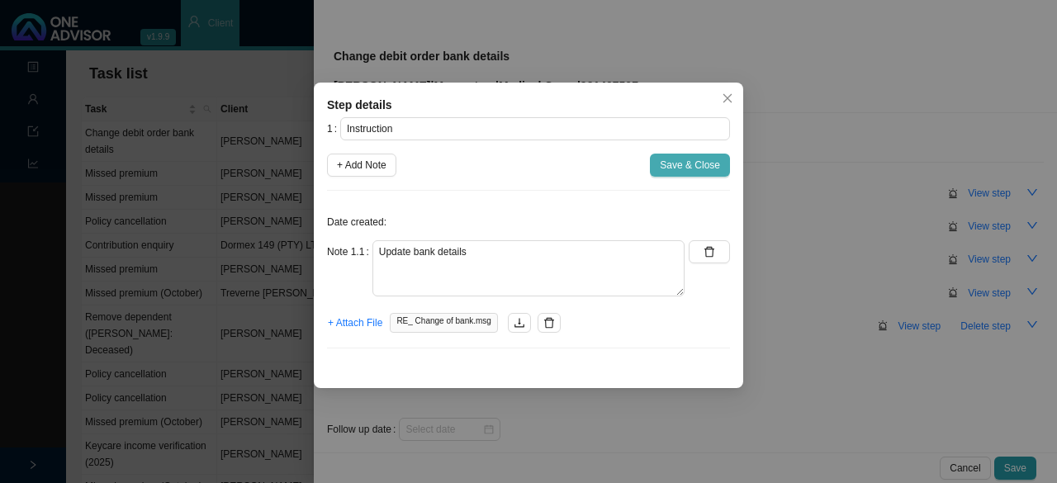
click at [684, 173] on span "Save & Close" at bounding box center [690, 165] width 60 height 17
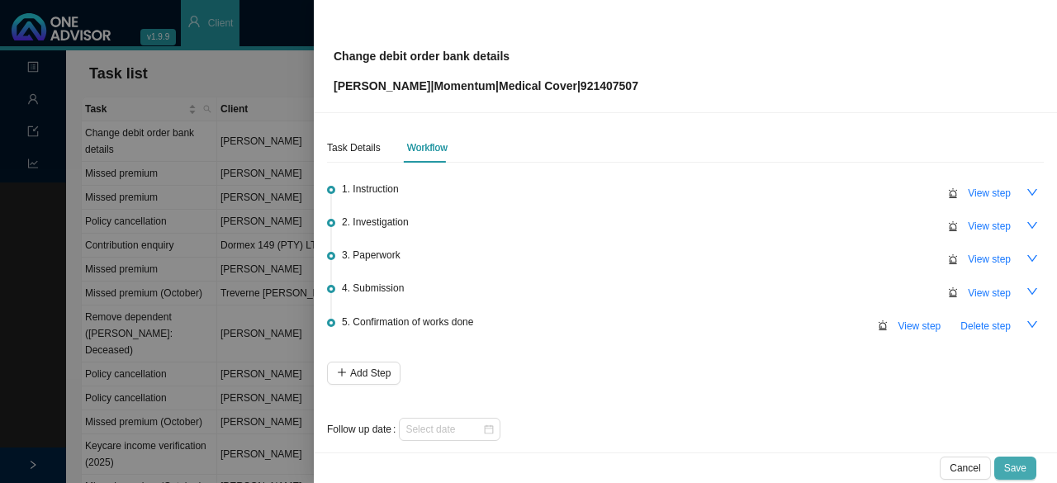
click at [1019, 472] on span "Save" at bounding box center [1015, 468] width 22 height 17
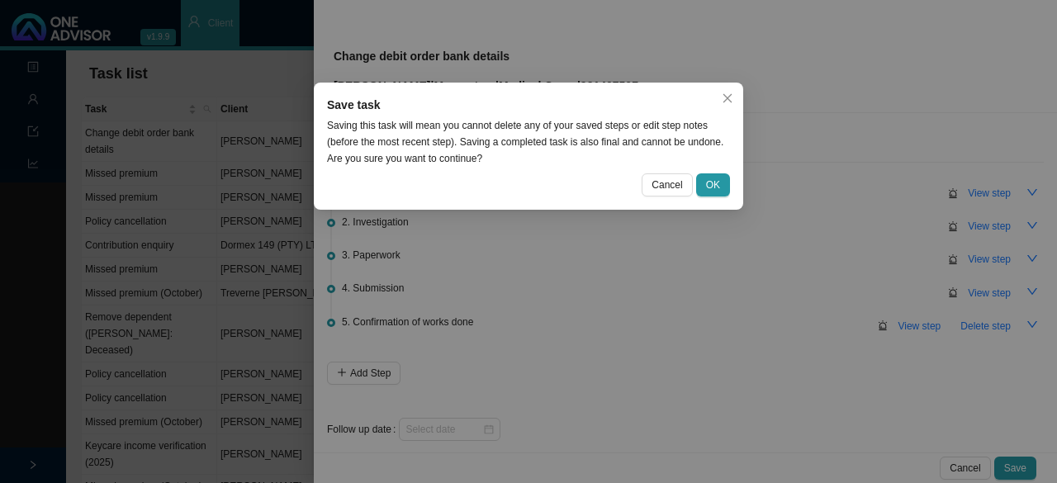
drag, startPoint x: 714, startPoint y: 183, endPoint x: 714, endPoint y: 163, distance: 19.8
click at [714, 177] on span "OK" at bounding box center [713, 185] width 14 height 17
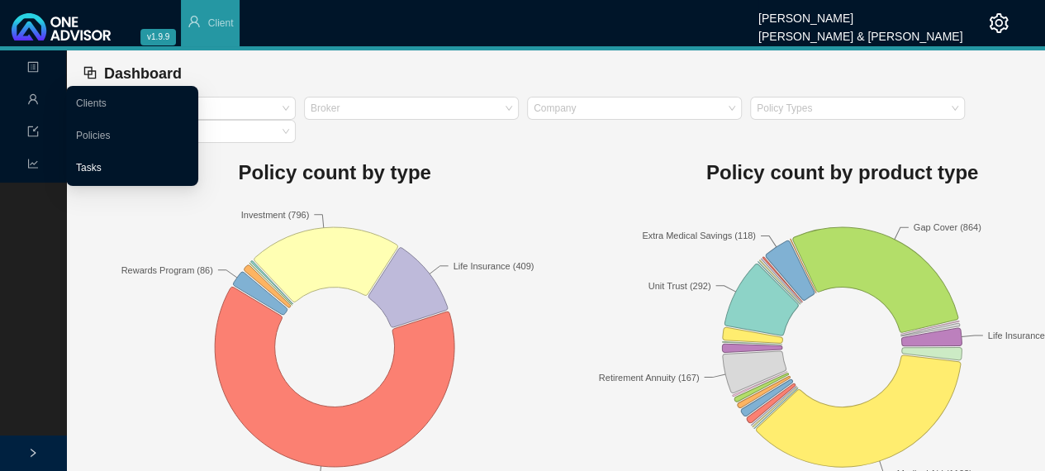
click at [102, 167] on link "Tasks" at bounding box center [89, 168] width 26 height 12
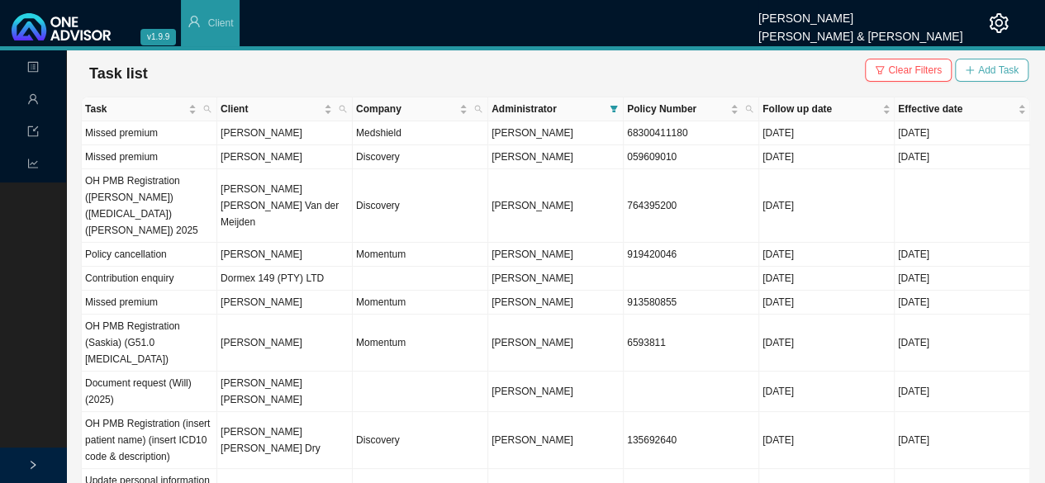
click at [975, 70] on icon "plus" at bounding box center [970, 70] width 10 height 10
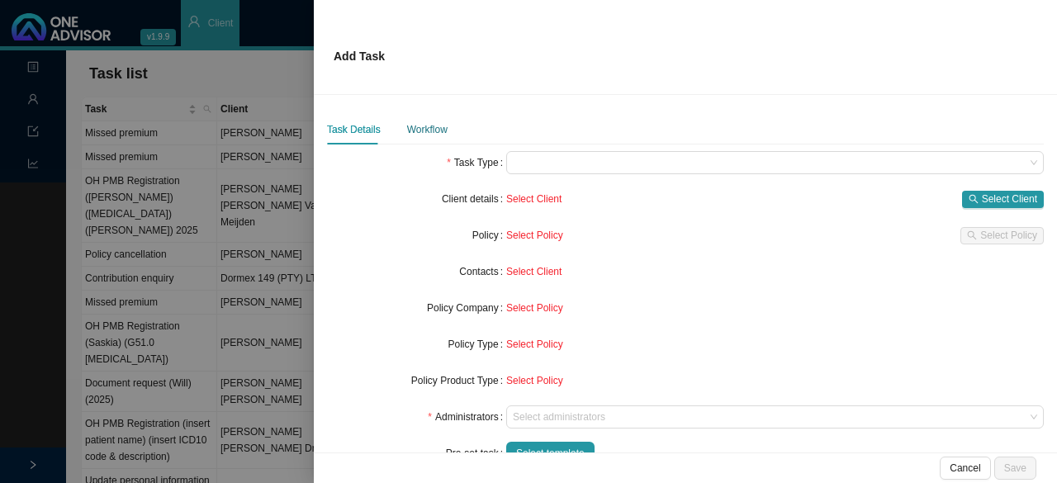
click at [432, 129] on div "Workflow" at bounding box center [427, 129] width 40 height 17
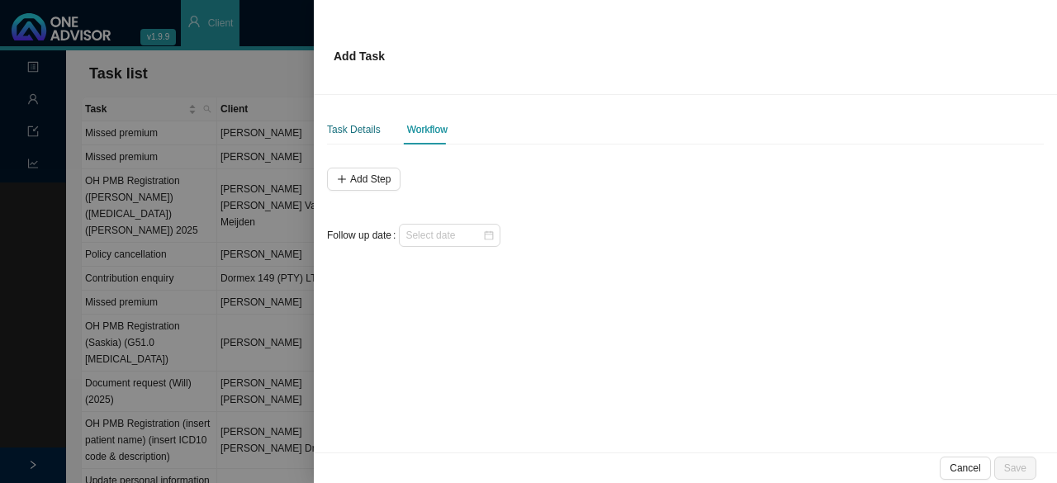
click at [344, 126] on div "Task Details" at bounding box center [354, 129] width 54 height 17
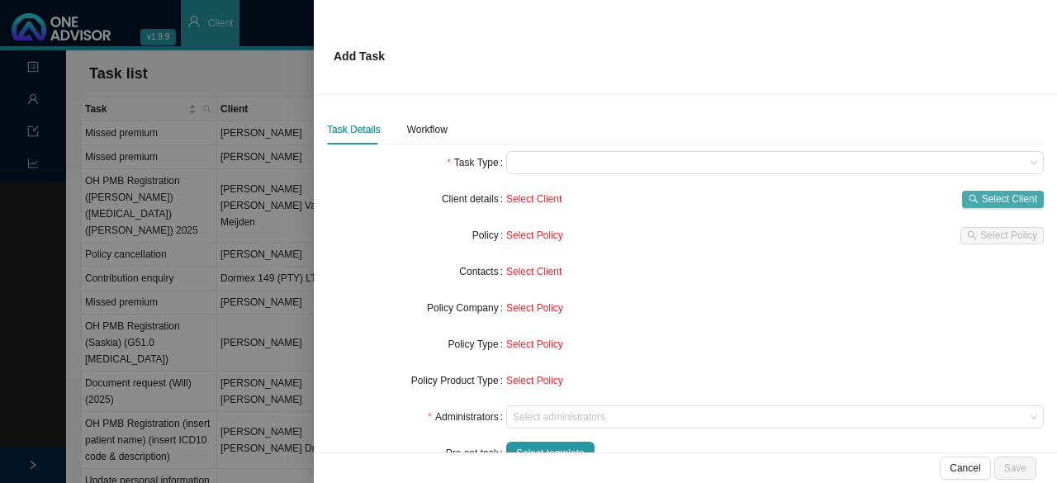
click at [989, 201] on span "Select Client" at bounding box center [1009, 199] width 55 height 17
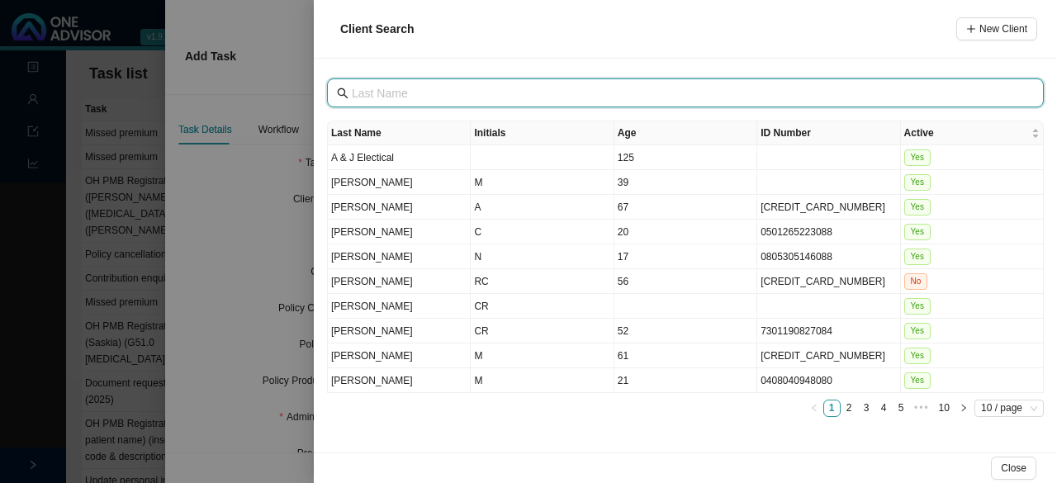
click at [393, 96] on input "text" at bounding box center [687, 93] width 671 height 18
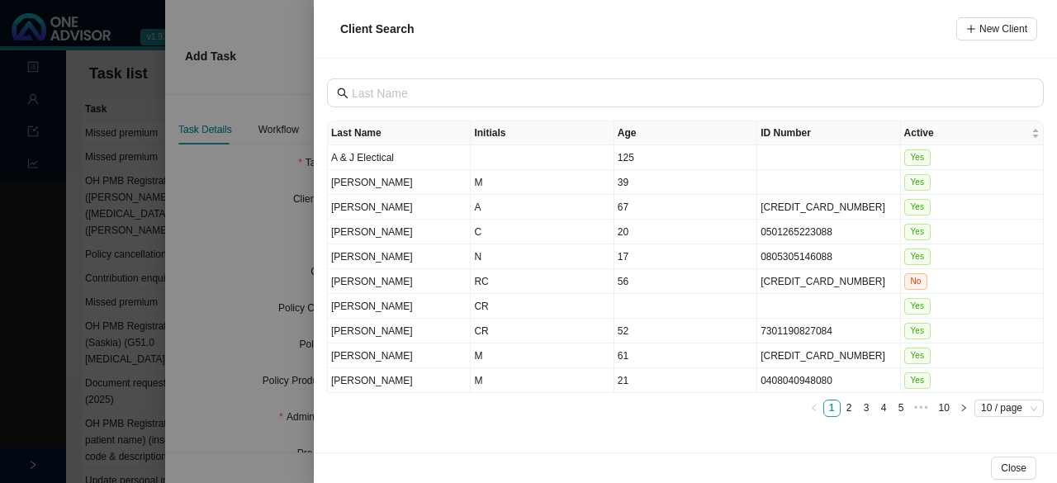
click at [243, 216] on div at bounding box center [528, 241] width 1057 height 483
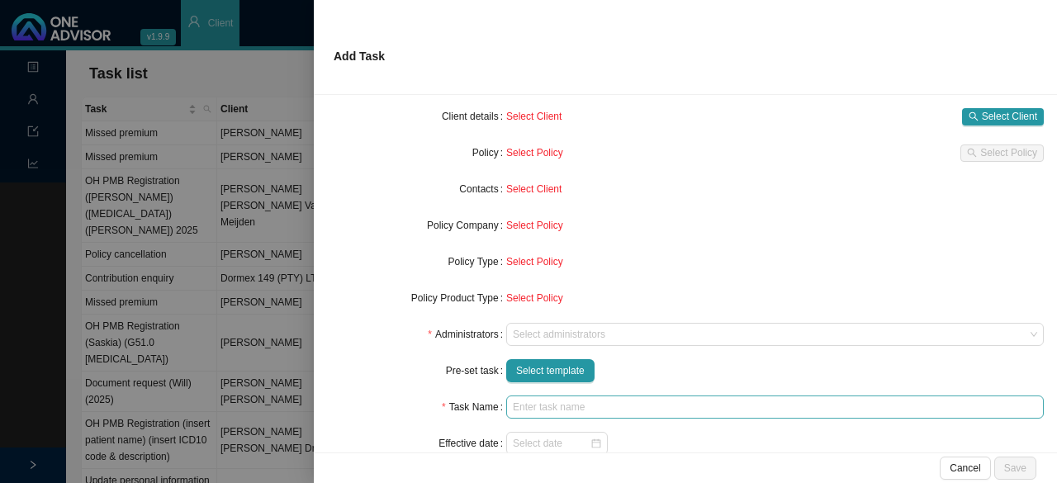
scroll to position [147, 0]
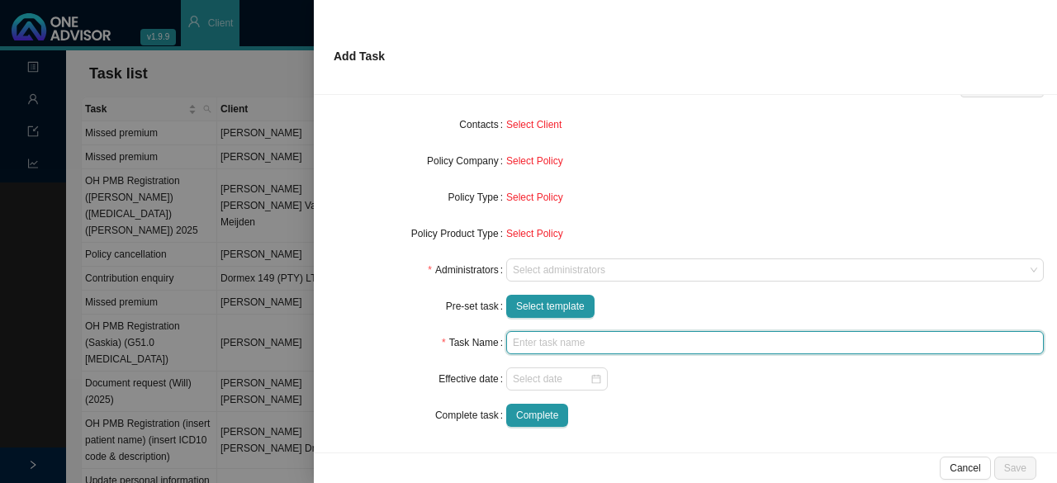
click at [543, 341] on input "text" at bounding box center [775, 342] width 538 height 23
click at [593, 382] on div at bounding box center [557, 379] width 88 height 17
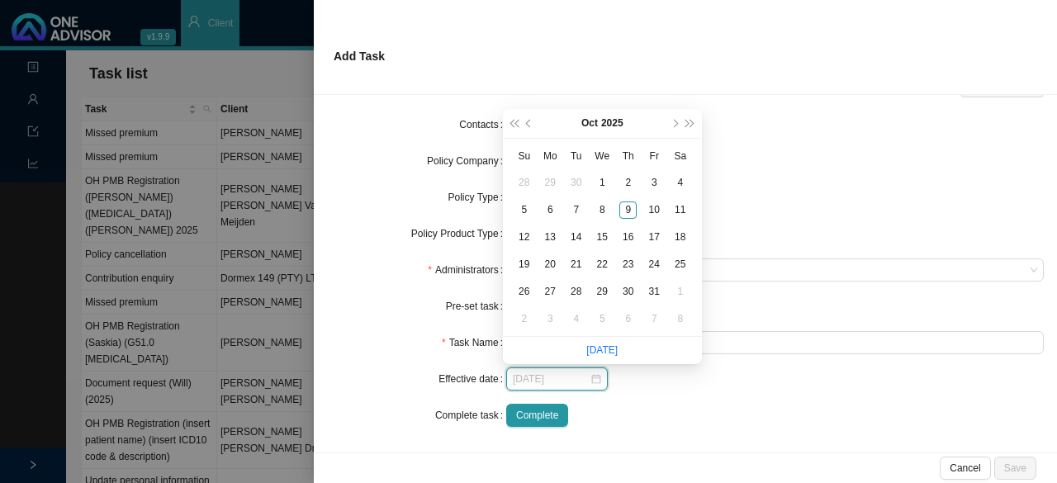
type input "2025-10-26"
click at [382, 328] on form "Task Type Client details Select Client Select Client Policy Select Policy Selec…" at bounding box center [685, 215] width 717 height 423
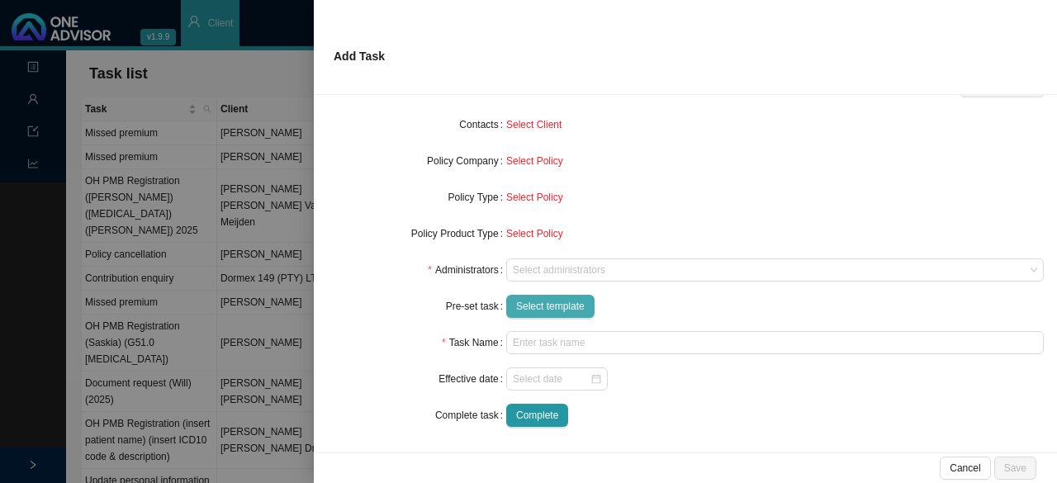
click at [559, 306] on span "Select template" at bounding box center [550, 306] width 69 height 17
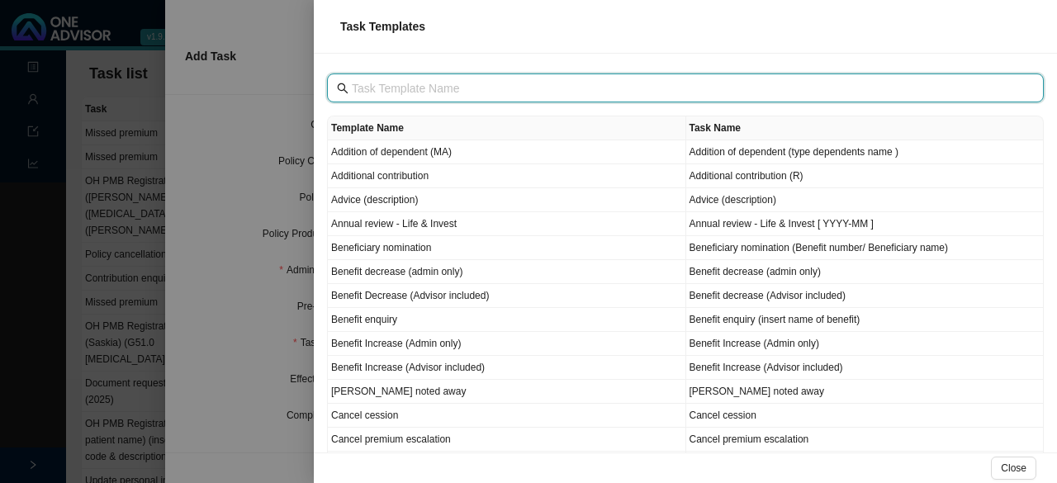
click at [398, 92] on input "text" at bounding box center [687, 88] width 671 height 18
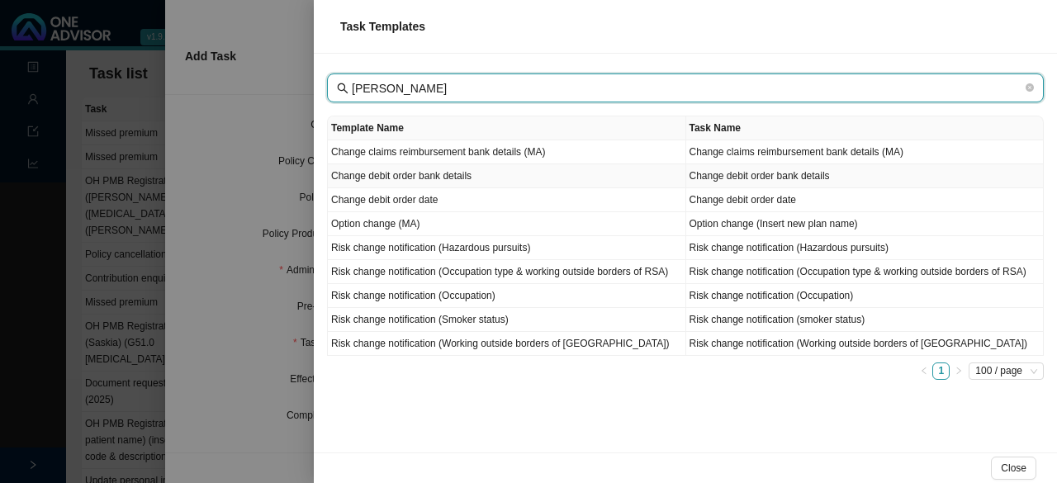
type input "[PERSON_NAME]"
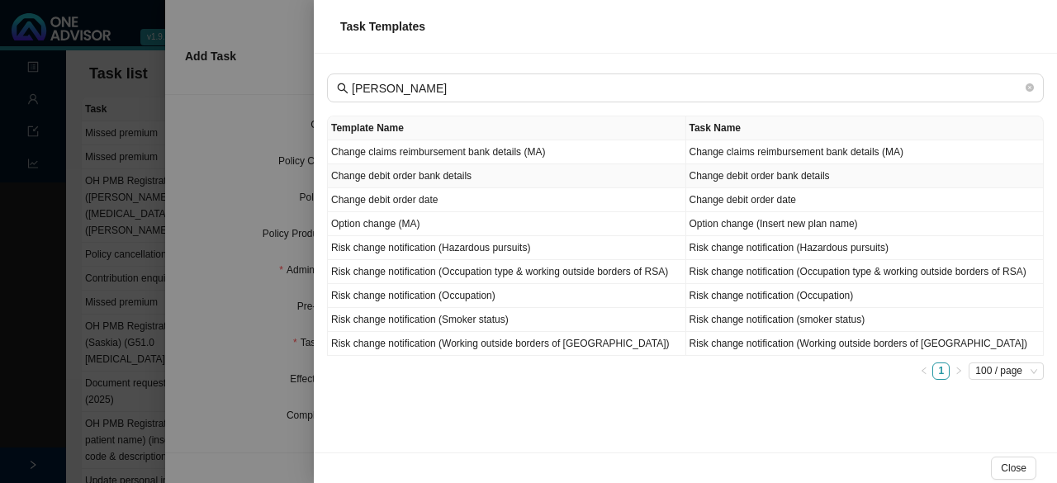
click at [431, 171] on td "Change debit order bank details" at bounding box center [507, 176] width 358 height 24
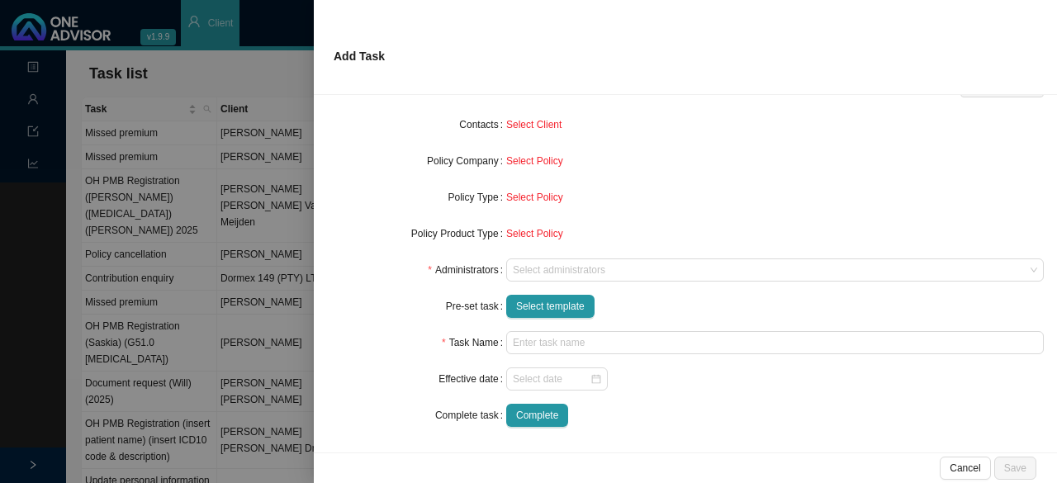
type input "Change debit order bank details"
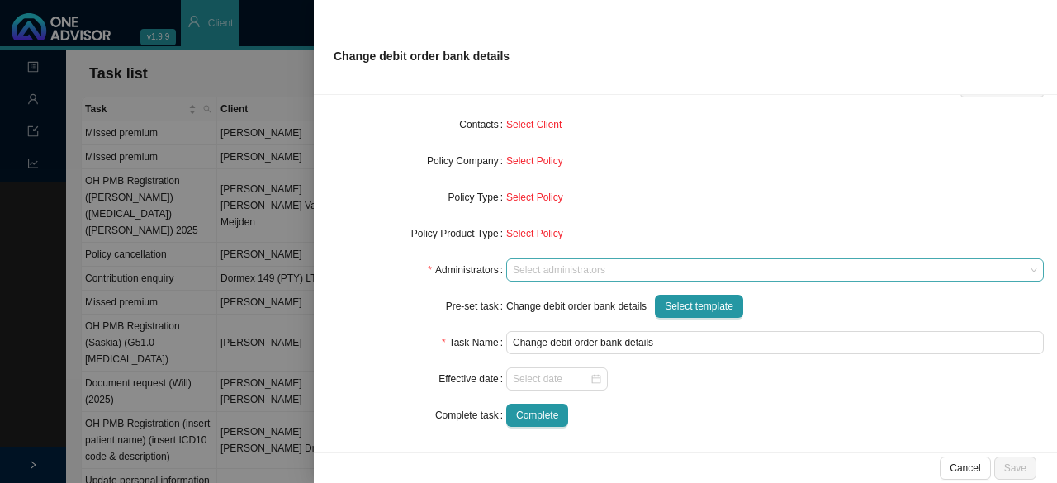
click at [531, 272] on div at bounding box center [767, 270] width 515 height 12
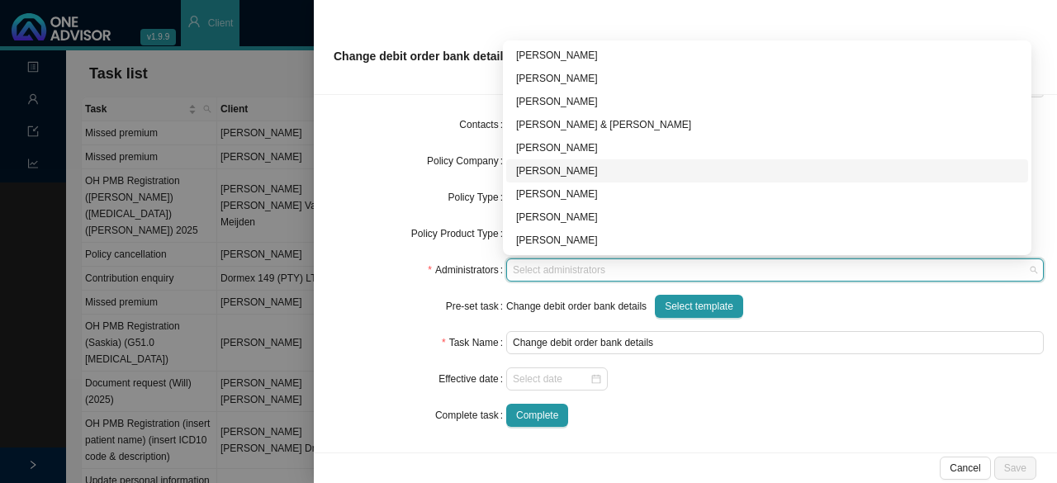
click at [532, 169] on div "[PERSON_NAME]" at bounding box center [767, 171] width 502 height 17
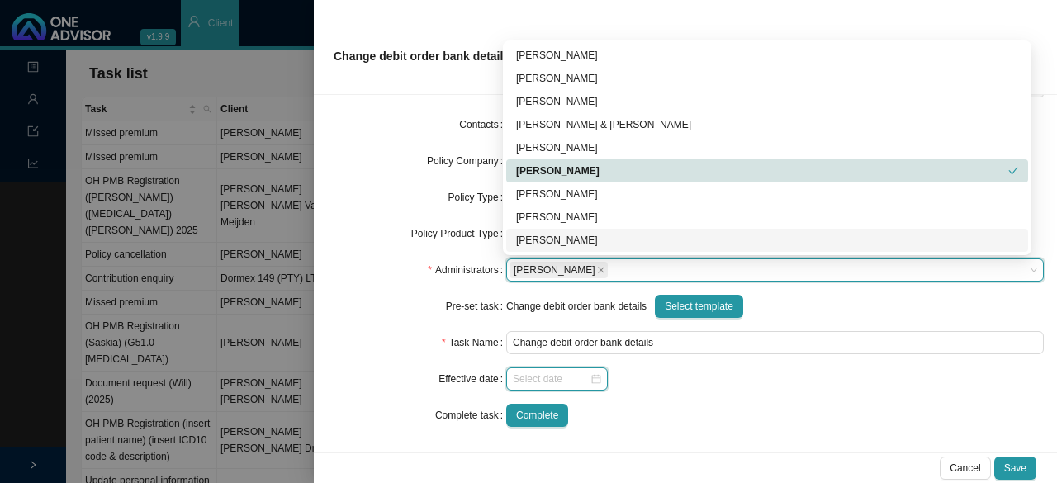
drag, startPoint x: 563, startPoint y: 379, endPoint x: 590, endPoint y: 379, distance: 26.4
click at [564, 379] on input at bounding box center [551, 379] width 77 height 17
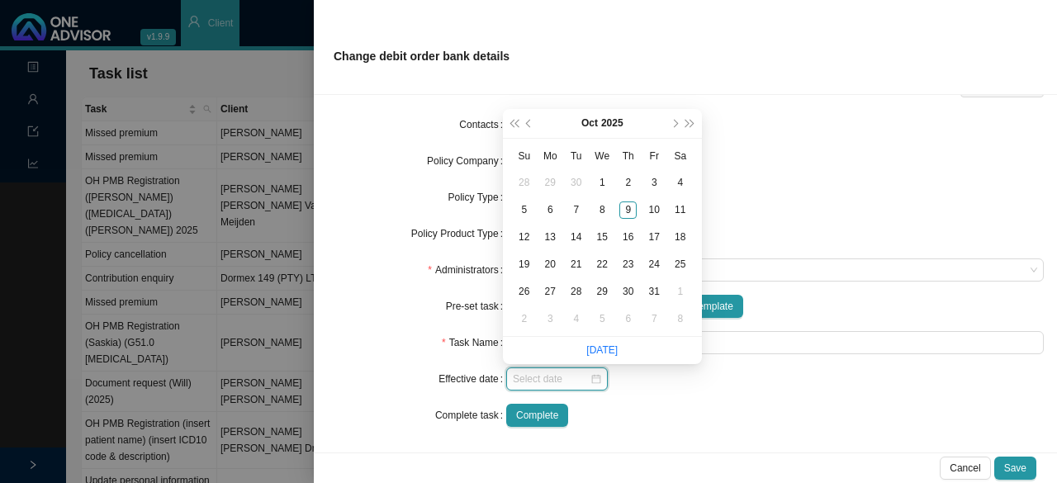
click at [591, 379] on div at bounding box center [557, 379] width 88 height 17
type input "[DATE]"
click at [677, 288] on div "1" at bounding box center [679, 291] width 17 height 17
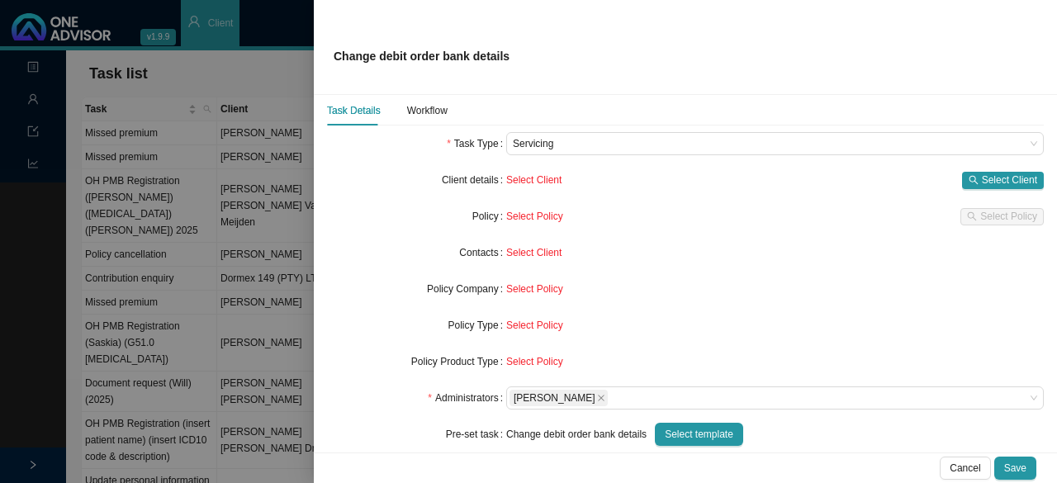
scroll to position [0, 0]
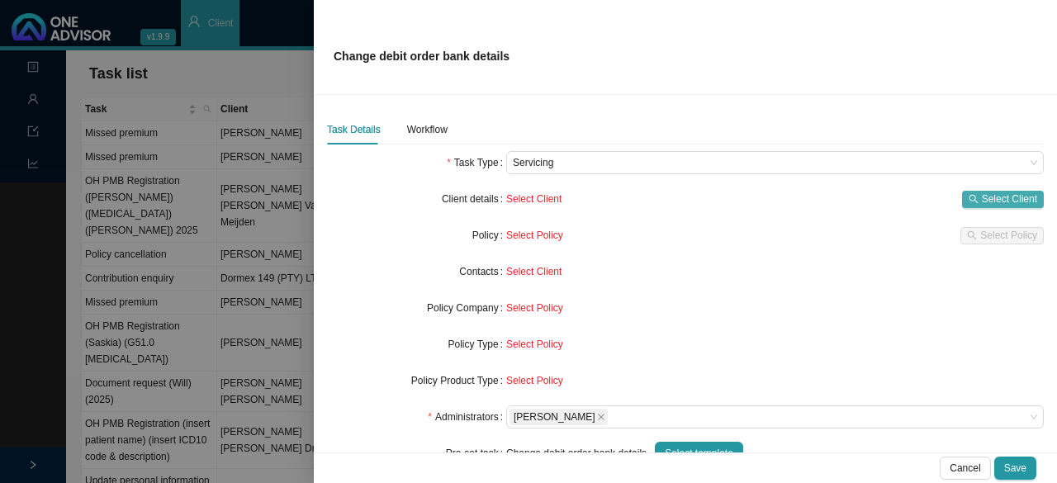
click at [986, 196] on span "Select Client" at bounding box center [1009, 199] width 55 height 17
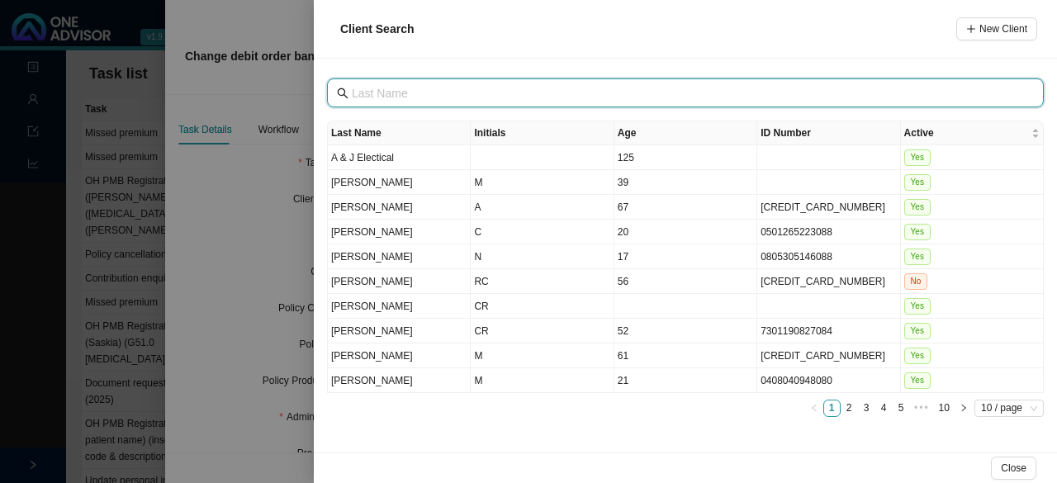
click at [399, 100] on input "text" at bounding box center [687, 93] width 671 height 18
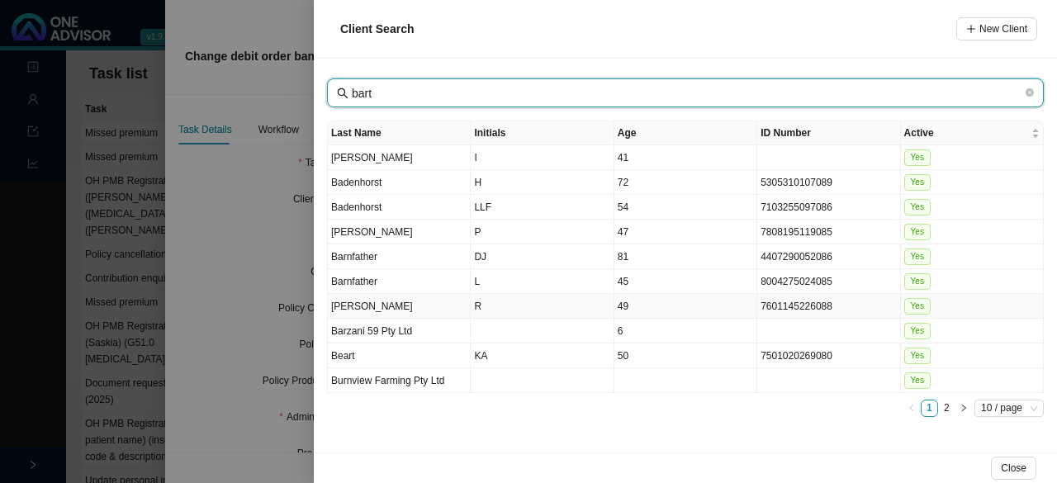
type input "bart"
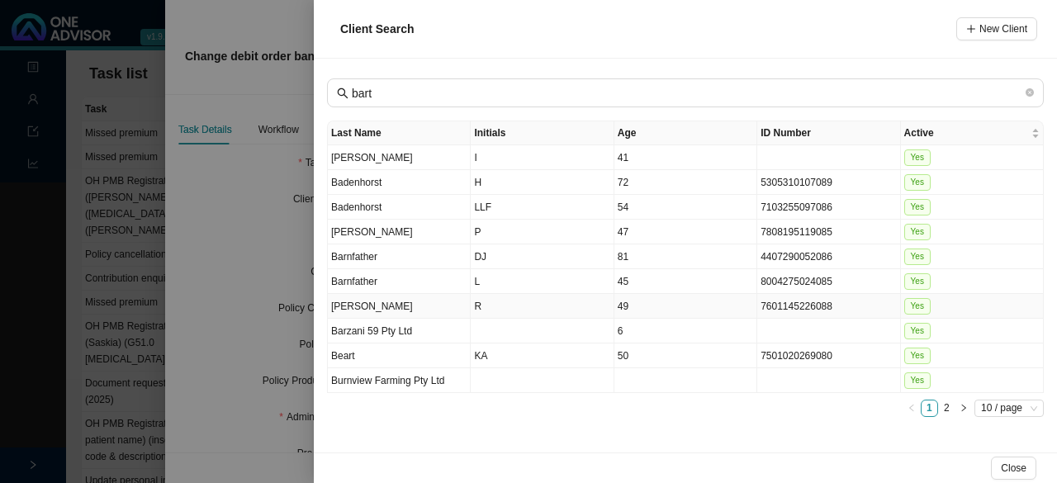
click at [372, 300] on td "[PERSON_NAME]" at bounding box center [399, 306] width 143 height 25
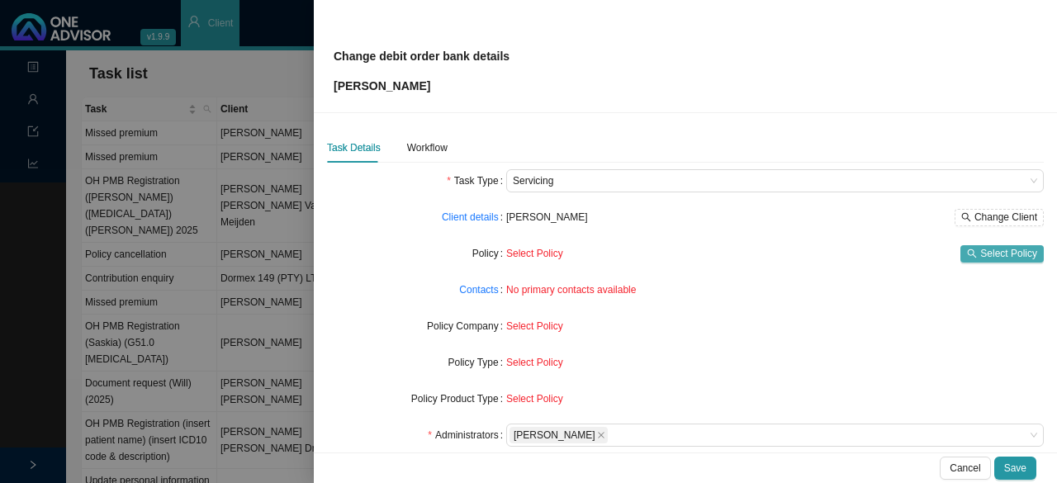
click at [980, 251] on span "Select Policy" at bounding box center [1008, 253] width 57 height 17
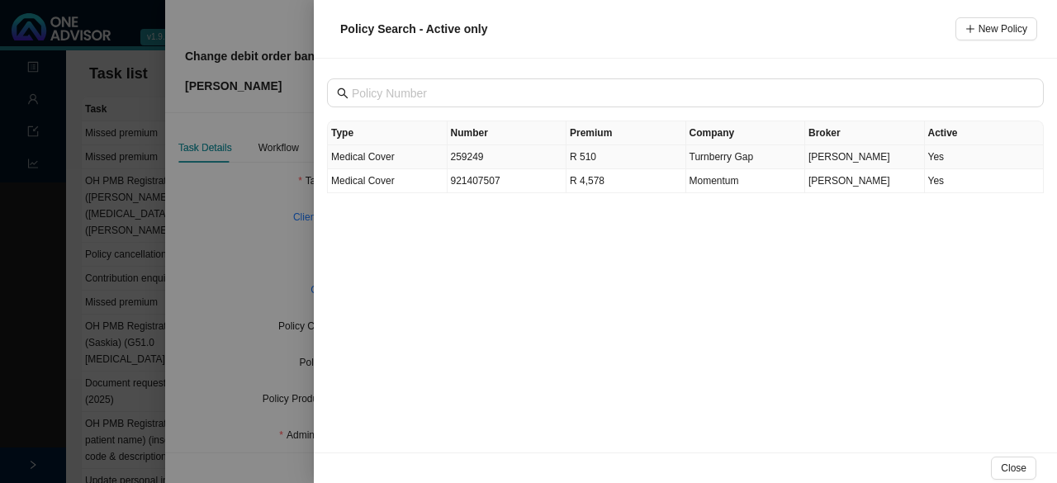
click at [385, 159] on span "Medical Cover" at bounding box center [363, 157] width 64 height 12
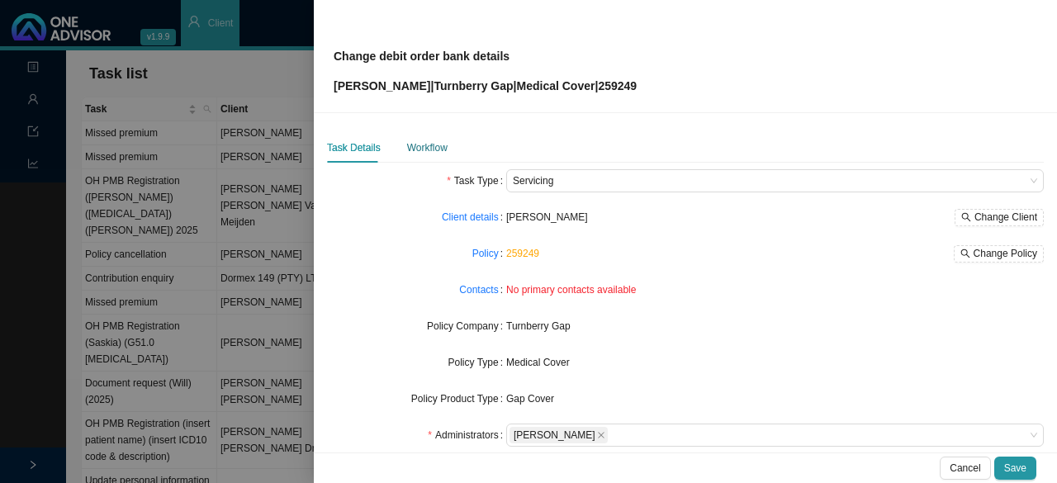
click at [420, 146] on div "Workflow" at bounding box center [427, 148] width 40 height 17
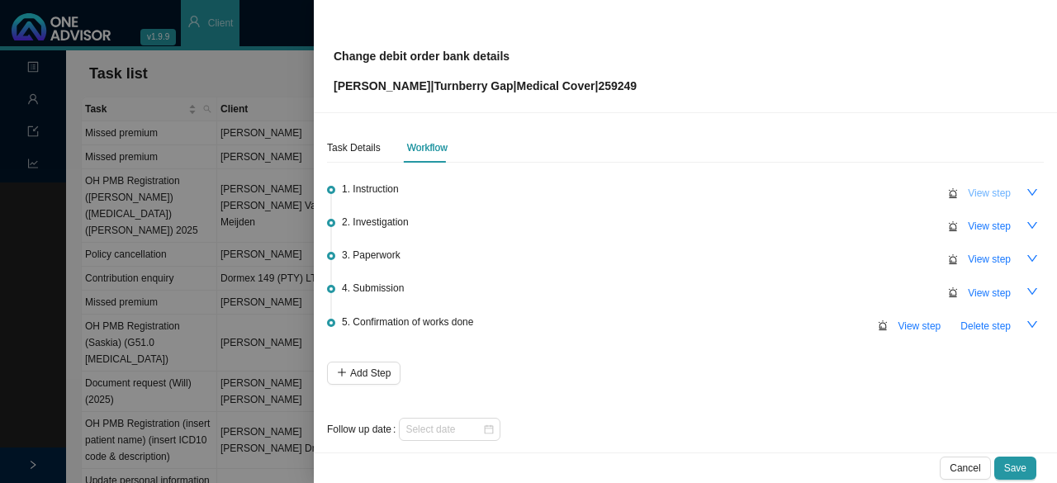
click at [975, 192] on span "View step" at bounding box center [989, 193] width 43 height 17
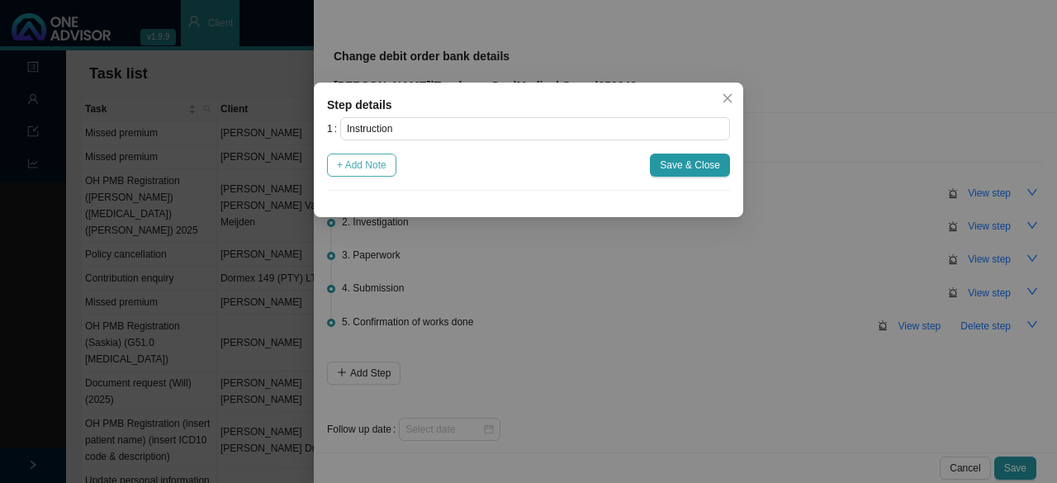
click at [368, 171] on span "+ Add Note" at bounding box center [362, 165] width 50 height 17
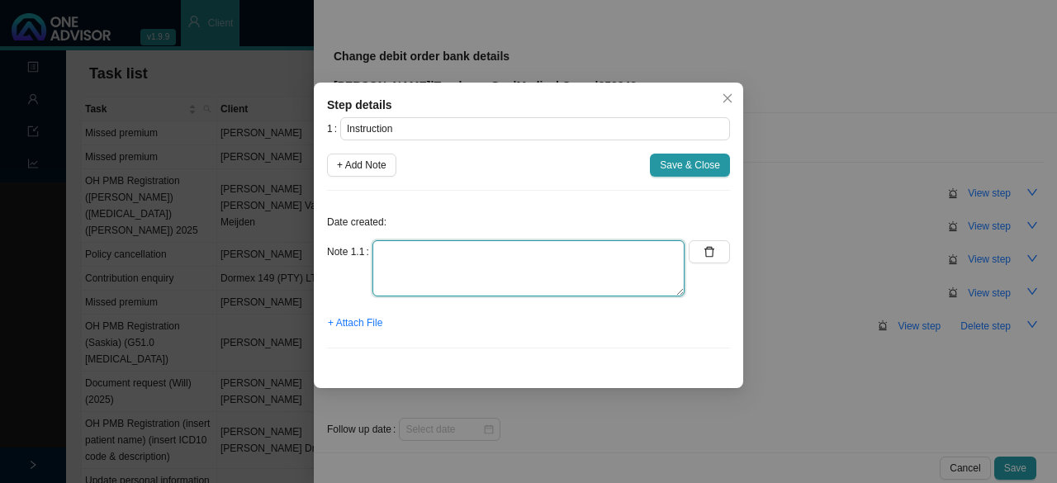
click at [427, 259] on textarea at bounding box center [528, 268] width 312 height 56
type textarea "Client needs to update bank details"
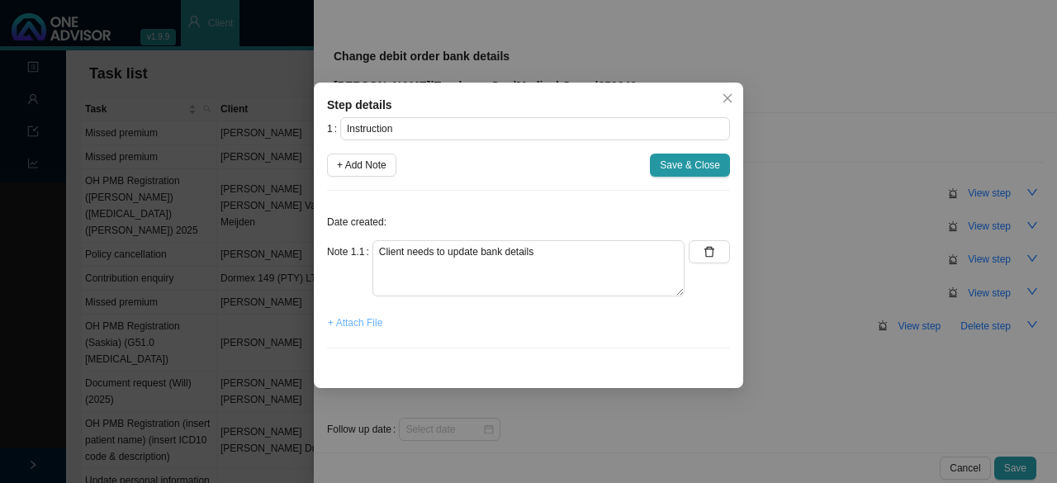
click at [374, 317] on span "+ Attach File" at bounding box center [355, 323] width 55 height 17
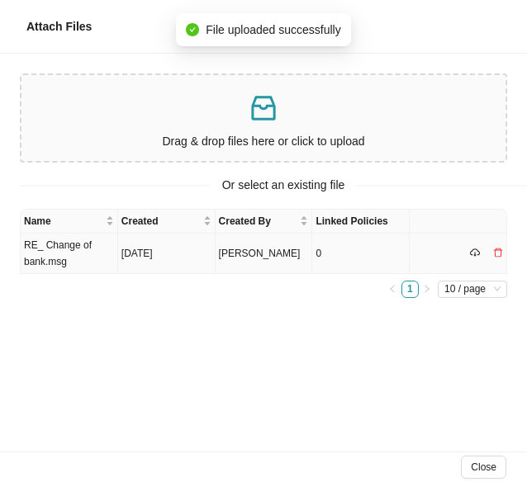
click at [70, 249] on td "RE_ Change of bank.msg" at bounding box center [69, 254] width 97 height 40
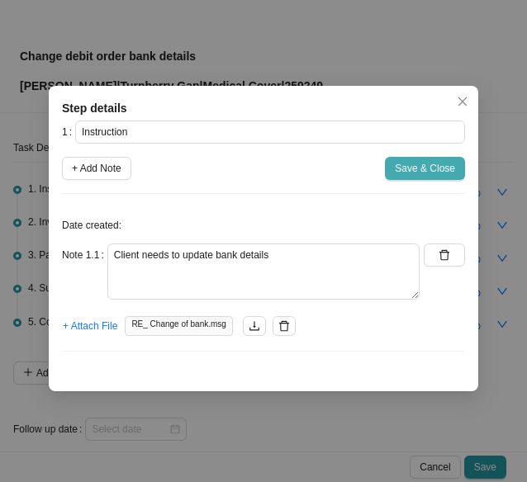
click at [431, 168] on span "Save & Close" at bounding box center [425, 168] width 60 height 17
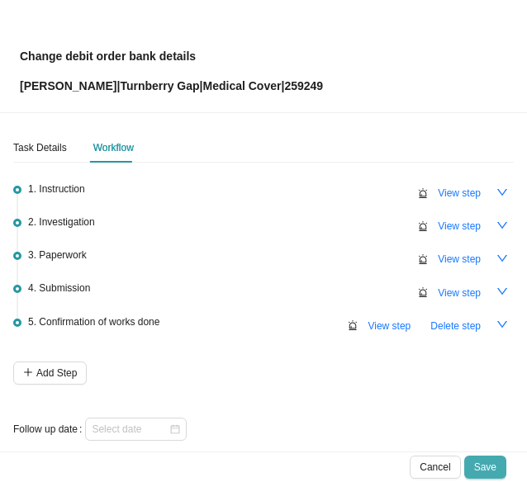
click at [485, 465] on span "Save" at bounding box center [485, 467] width 22 height 17
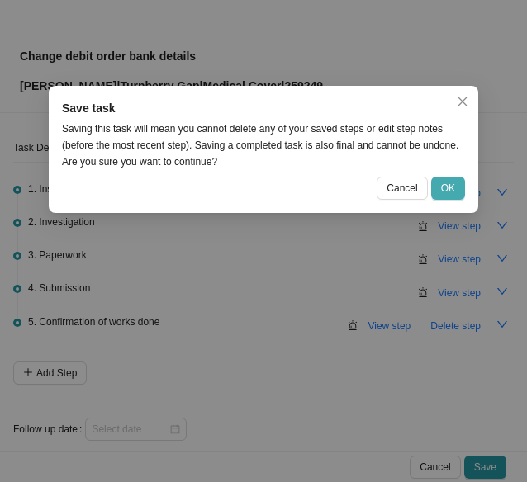
click at [446, 182] on span "OK" at bounding box center [448, 188] width 14 height 17
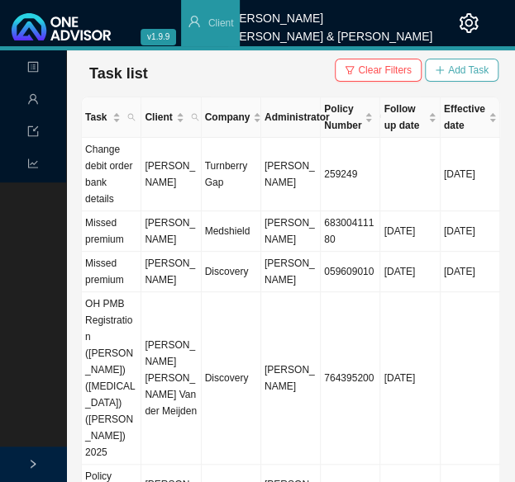
click at [474, 77] on span "Add Task" at bounding box center [468, 70] width 40 height 17
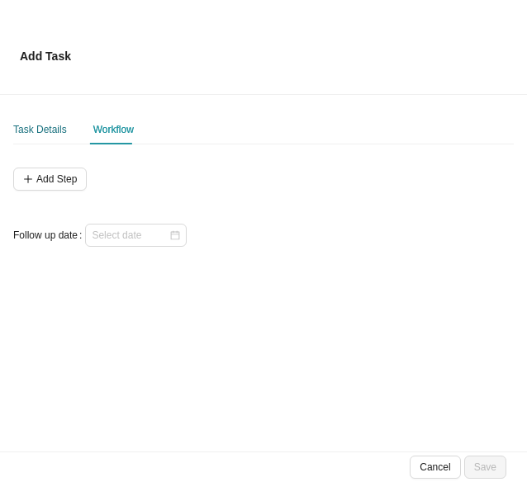
click at [45, 125] on div "Task Details" at bounding box center [40, 129] width 54 height 17
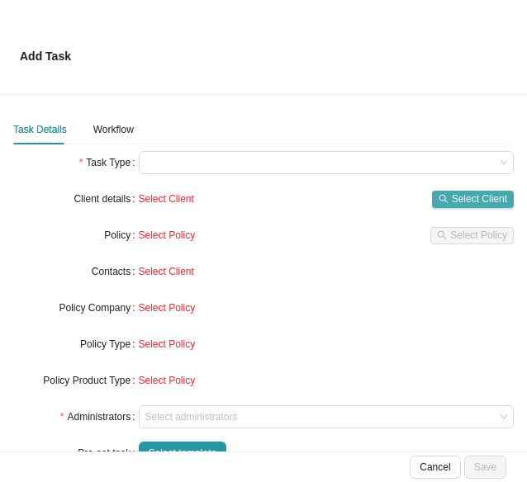
click at [452, 196] on span "Select Client" at bounding box center [479, 199] width 55 height 17
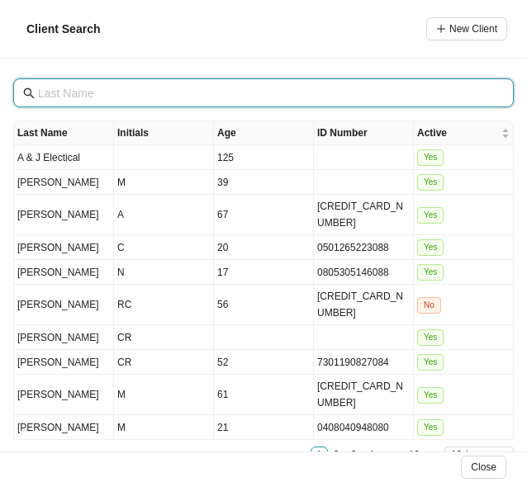
click at [73, 98] on input "text" at bounding box center [265, 93] width 454 height 18
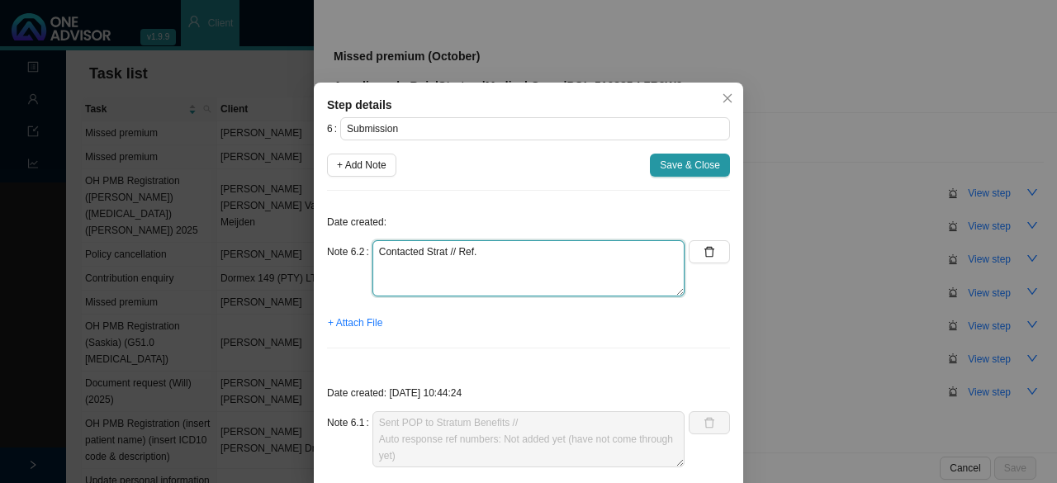
click at [482, 254] on textarea "Contacted Strat // Ref." at bounding box center [528, 268] width 312 height 56
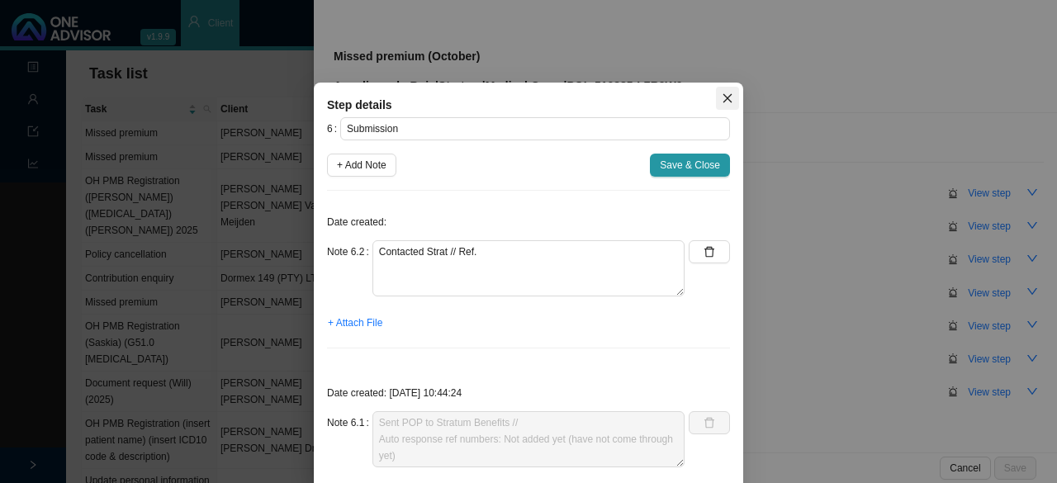
click at [722, 102] on icon "close" at bounding box center [728, 98] width 12 height 12
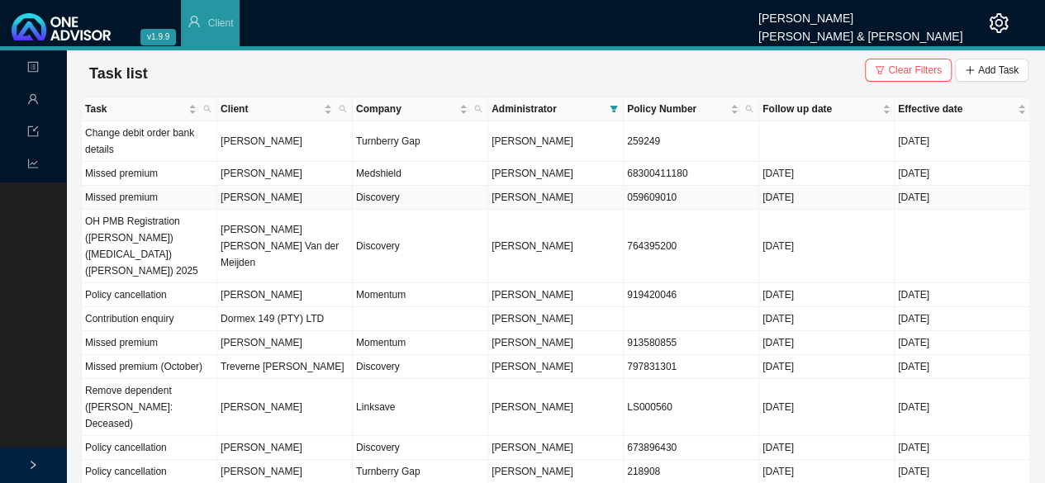
click at [280, 196] on td "[PERSON_NAME]" at bounding box center [284, 198] width 135 height 24
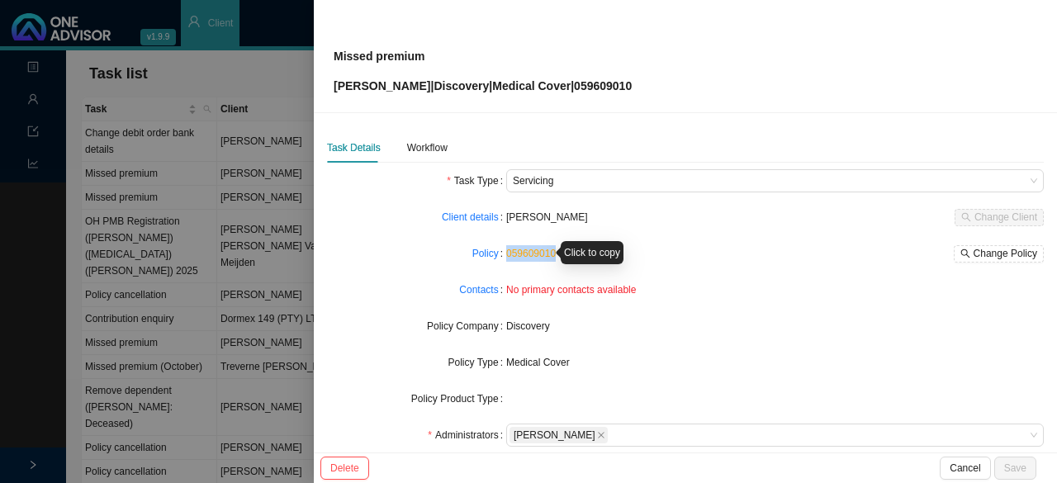
drag, startPoint x: 555, startPoint y: 256, endPoint x: 504, endPoint y: 254, distance: 51.3
click at [506, 254] on div "059609010 Change Policy" at bounding box center [775, 253] width 538 height 17
click at [581, 254] on div "Click to copy" at bounding box center [592, 252] width 63 height 23
click at [516, 252] on link "059609010" at bounding box center [531, 254] width 50 height 12
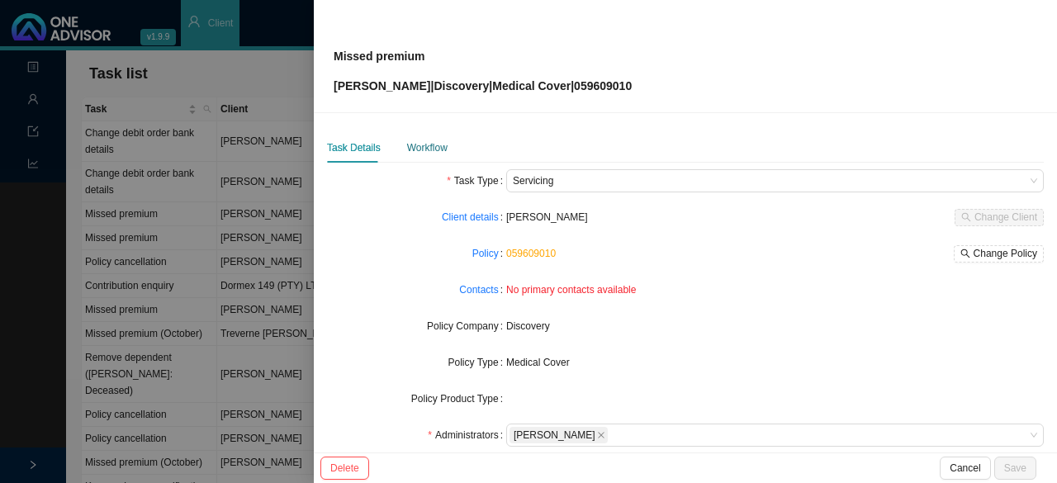
click at [428, 147] on div "Workflow" at bounding box center [427, 148] width 40 height 17
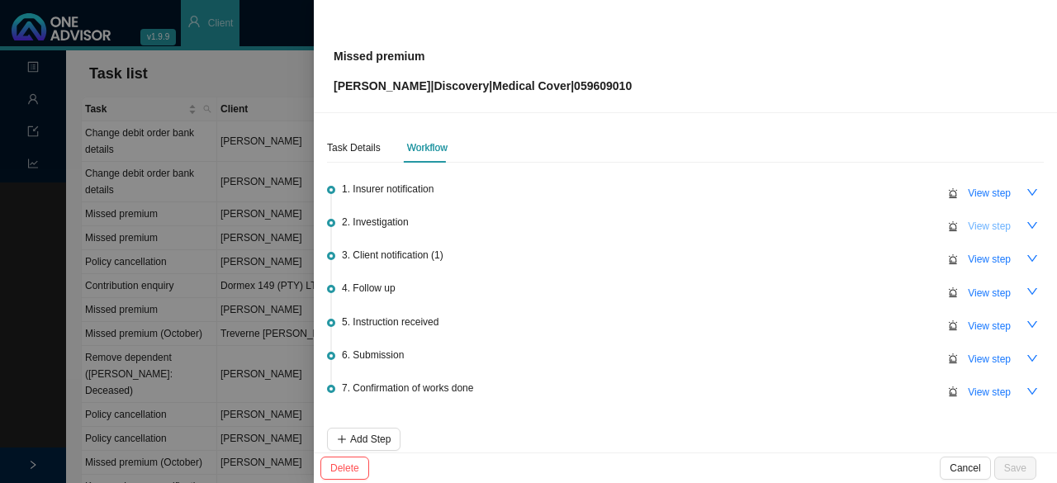
click at [982, 222] on span "View step" at bounding box center [989, 226] width 43 height 17
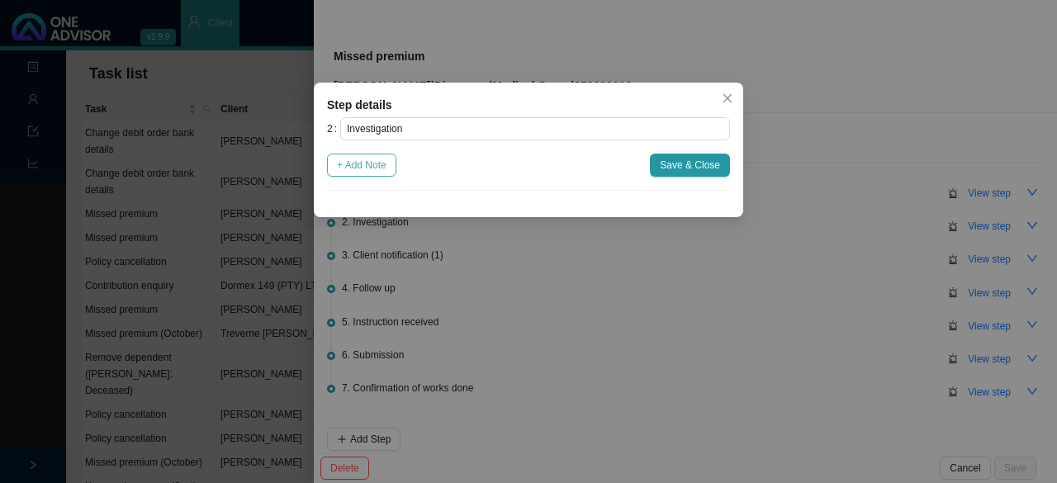
drag, startPoint x: 379, startPoint y: 164, endPoint x: 394, endPoint y: 174, distance: 18.3
click at [381, 164] on span "+ Add Note" at bounding box center [362, 165] width 50 height 17
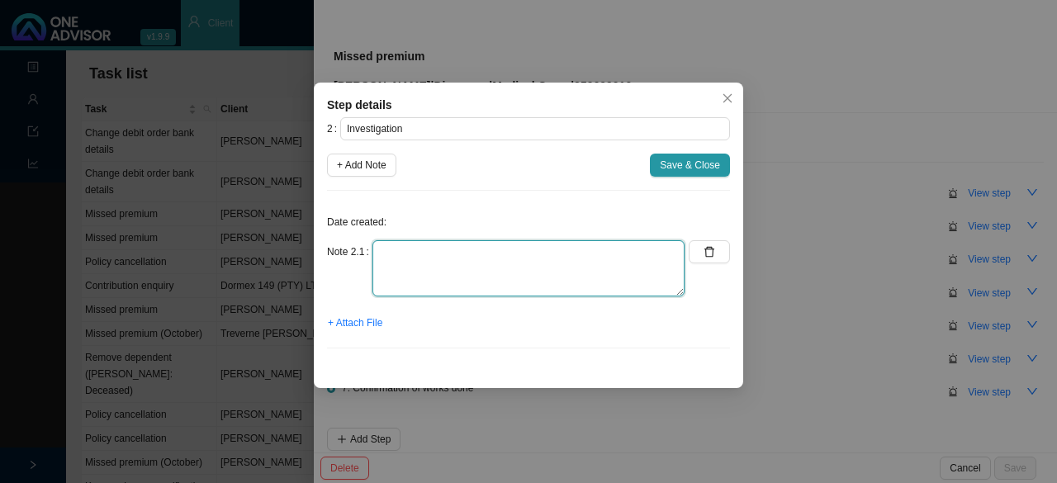
click at [406, 270] on textarea at bounding box center [528, 268] width 312 height 56
paste textarea "11527736081"
paste textarea "R1,817"
click at [486, 270] on textarea "Contacted DH // ref. 11527736081 Amount outstanding: R1,817" at bounding box center [528, 268] width 312 height 56
type textarea "Contacted DH // ref. 11527736081 Amount outstanding: R1817"
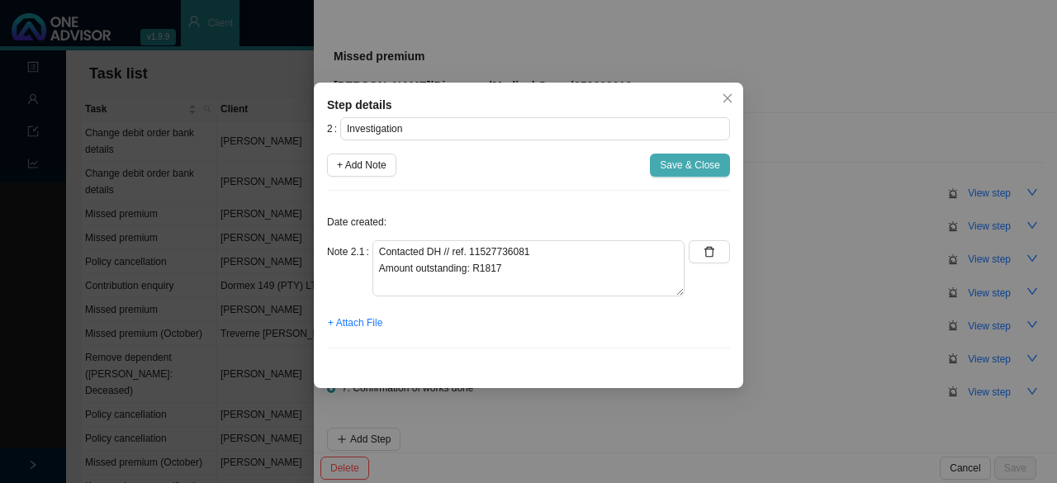
click at [708, 159] on span "Save & Close" at bounding box center [690, 165] width 60 height 17
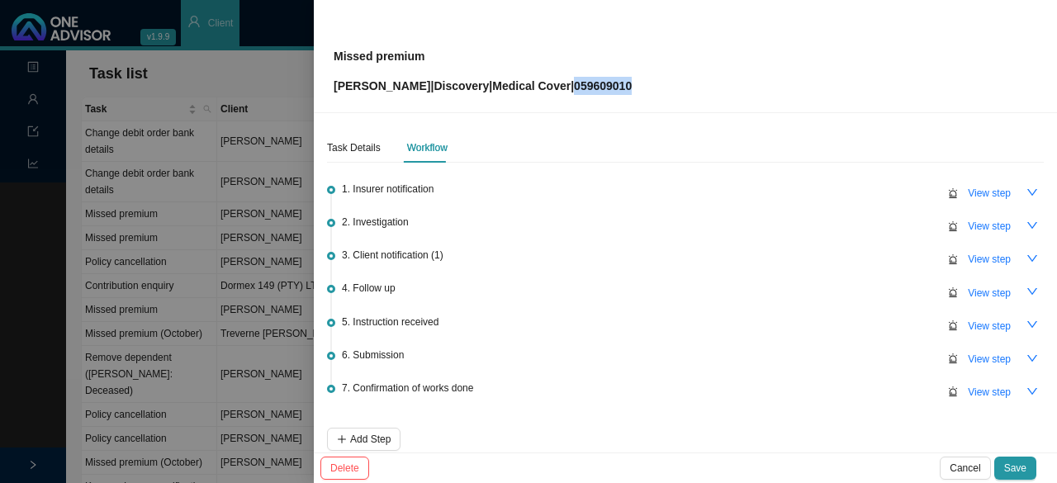
drag, startPoint x: 638, startPoint y: 83, endPoint x: 567, endPoint y: 90, distance: 71.3
click at [567, 90] on div "Missed premium Barry Langston | Discovery | Medical Cover | 059609010" at bounding box center [686, 56] width 704 height 78
copy p "059609010"
click at [978, 255] on span "View step" at bounding box center [989, 259] width 43 height 17
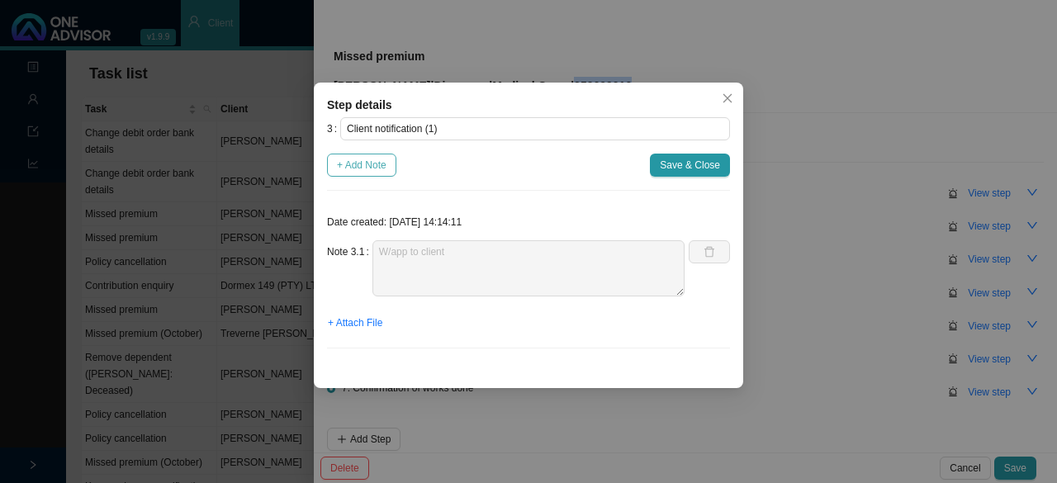
click at [375, 170] on span "+ Add Note" at bounding box center [362, 165] width 50 height 17
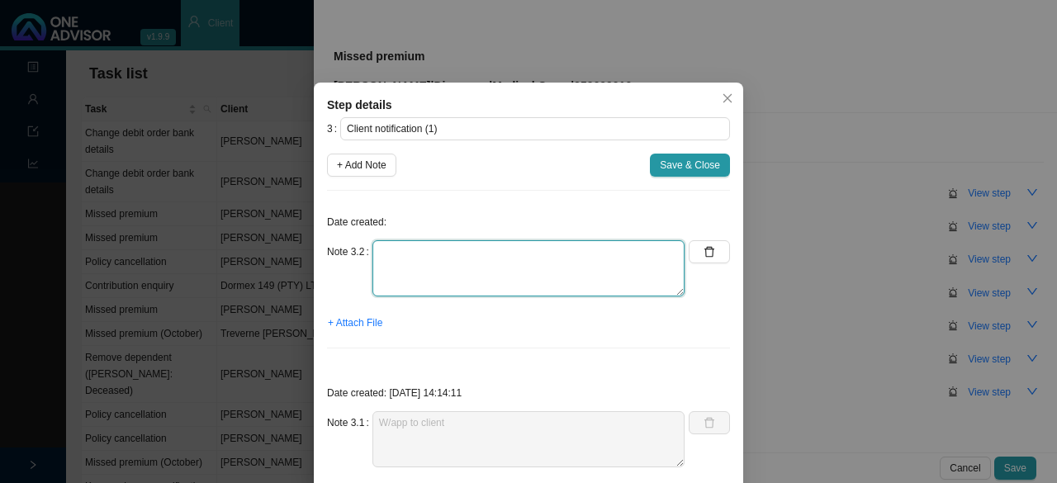
click at [396, 259] on textarea at bounding box center [528, 268] width 312 height 56
type textarea "B"
click at [500, 254] on textarea "Informed client // Amount // Options" at bounding box center [528, 268] width 312 height 56
click at [520, 253] on textarea "Informed client: Amount, Options" at bounding box center [528, 268] width 312 height 56
click at [488, 252] on textarea "Informed client: Amount, Options" at bounding box center [528, 268] width 312 height 56
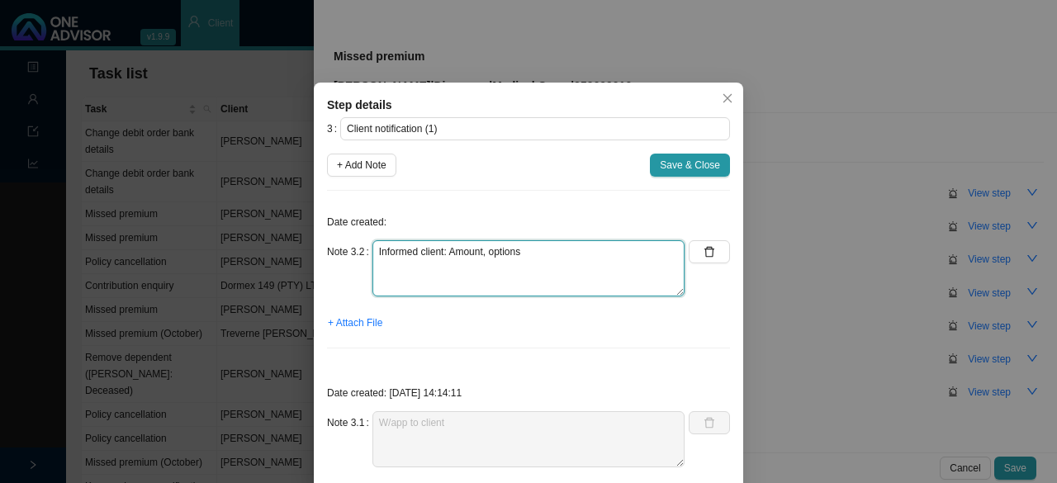
click at [558, 247] on textarea "Informed client: Amount, options" at bounding box center [528, 268] width 312 height 56
type textarea "Informed client: Amount, options & bank details"
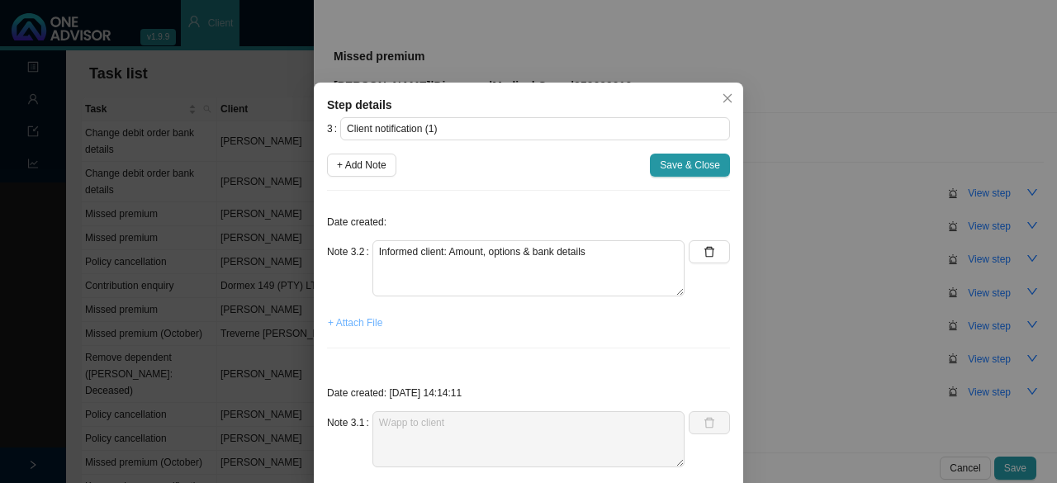
click at [349, 321] on span "+ Attach File" at bounding box center [355, 323] width 55 height 17
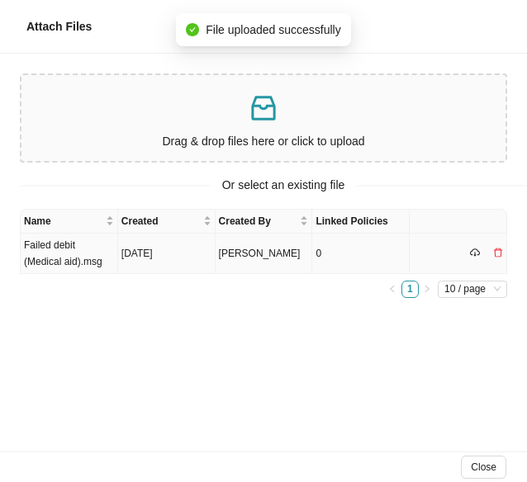
click at [57, 263] on td "Failed debit (Medical aid).msg" at bounding box center [69, 254] width 97 height 40
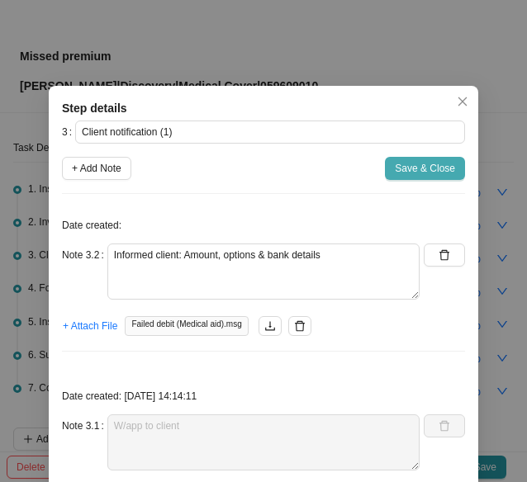
click at [421, 168] on span "Save & Close" at bounding box center [425, 168] width 60 height 17
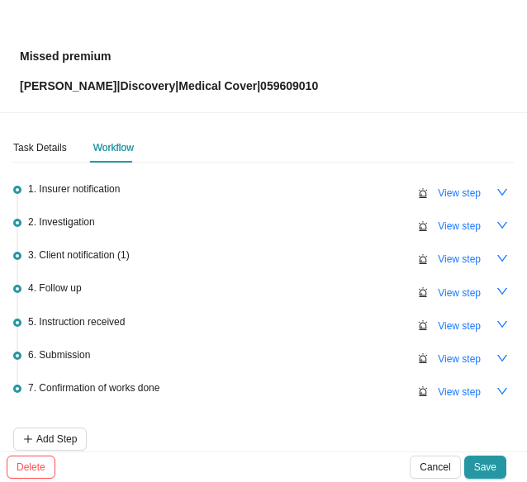
scroll to position [78, 0]
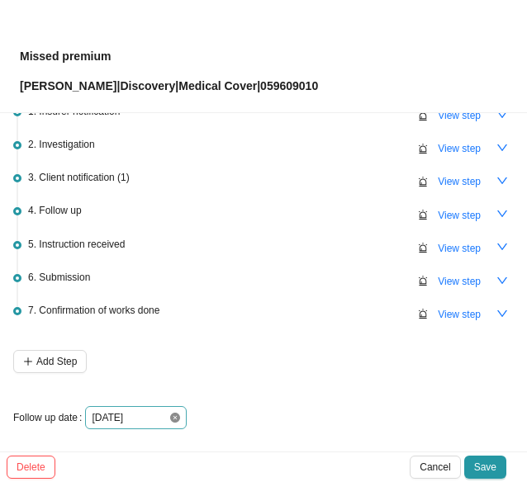
click at [170, 413] on icon "close-circle" at bounding box center [175, 418] width 10 height 10
click at [168, 410] on div at bounding box center [136, 418] width 88 height 17
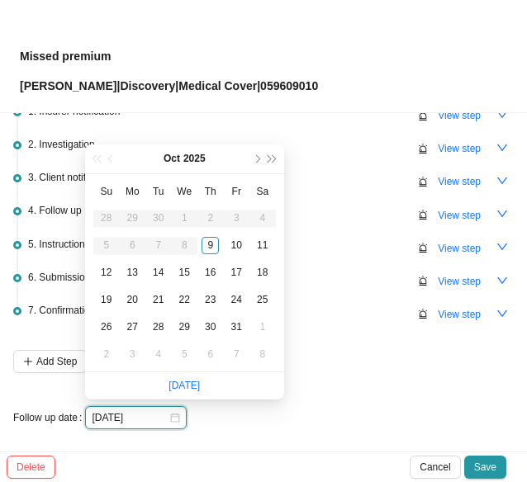
type input "[DATE]"
click at [130, 268] on div "13" at bounding box center [132, 272] width 17 height 17
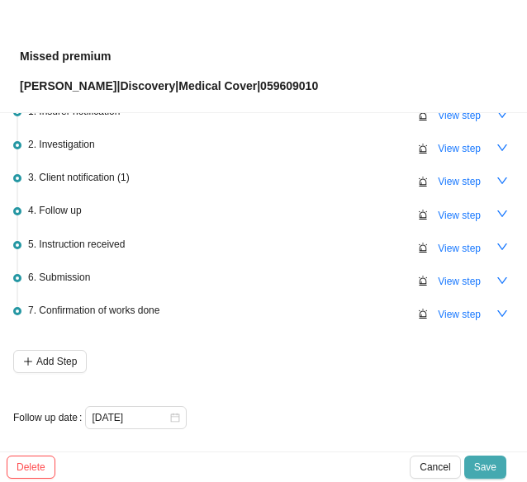
click at [482, 460] on span "Save" at bounding box center [485, 467] width 22 height 17
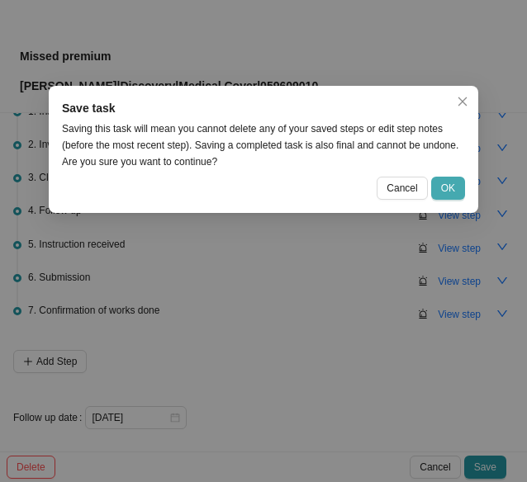
click at [439, 184] on button "OK" at bounding box center [448, 188] width 34 height 23
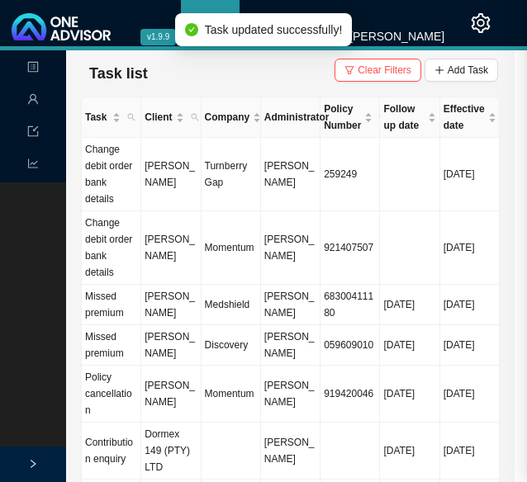
scroll to position [0, 0]
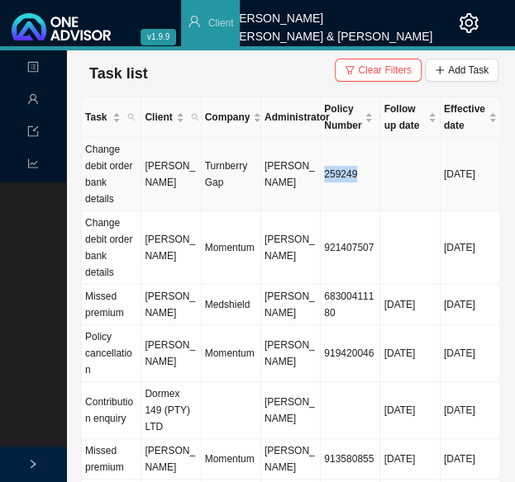
drag, startPoint x: 355, startPoint y: 169, endPoint x: 325, endPoint y: 168, distance: 30.6
click at [325, 168] on td "259249" at bounding box center [349, 175] width 59 height 74
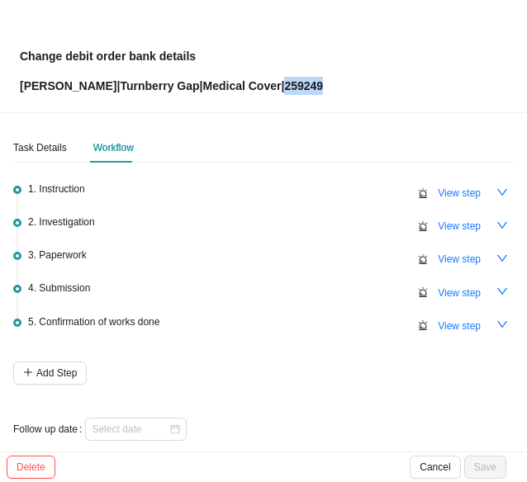
drag, startPoint x: 347, startPoint y: 86, endPoint x: 307, endPoint y: 88, distance: 39.7
click at [307, 88] on div "Change debit order bank details Robert Barton-Smith | Turnberry Gap | Medical C…" at bounding box center [263, 56] width 487 height 78
copy p "259249"
drag, startPoint x: 30, startPoint y: 146, endPoint x: 40, endPoint y: 164, distance: 20.7
click at [30, 146] on div "Task Details" at bounding box center [40, 148] width 54 height 17
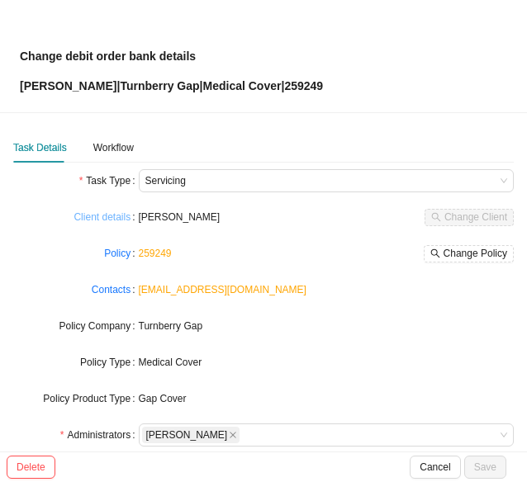
click at [109, 215] on link "Client details" at bounding box center [102, 217] width 57 height 17
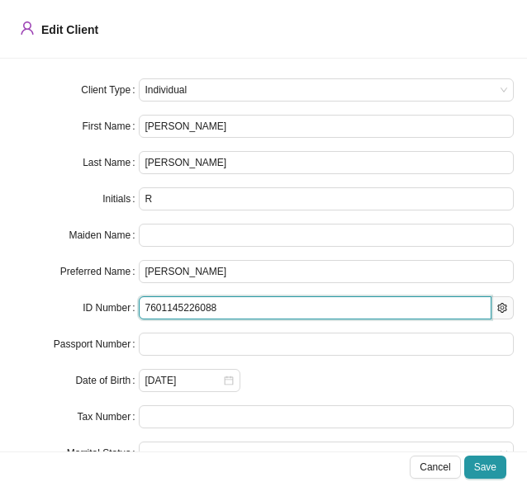
drag, startPoint x: 233, startPoint y: 301, endPoint x: 134, endPoint y: 306, distance: 99.2
click at [134, 306] on div "ID Number 7601145226088" at bounding box center [263, 307] width 500 height 23
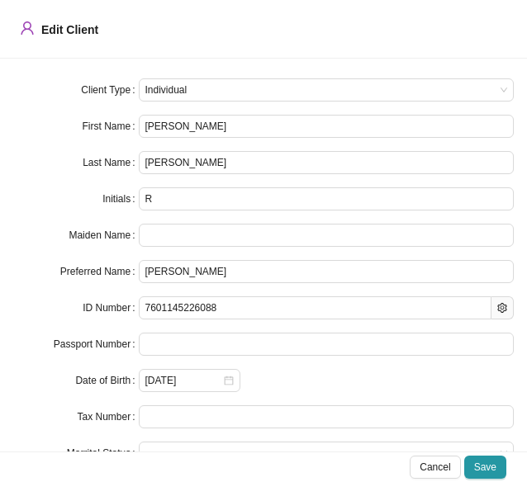
click at [58, 74] on div "Client Type Individual First Name Robert Last Name Barton-Smith Initials R Maid…" at bounding box center [263, 255] width 527 height 393
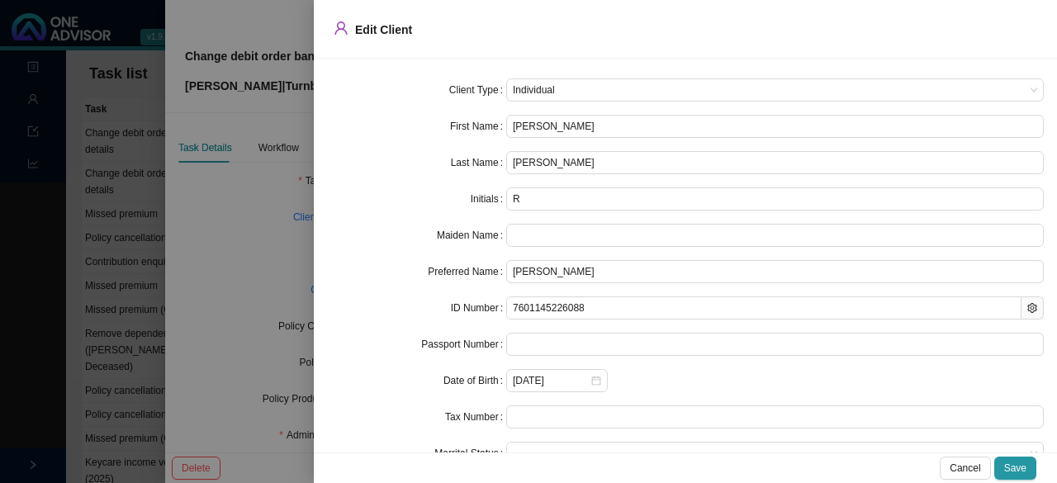
click at [233, 262] on div at bounding box center [528, 241] width 1057 height 483
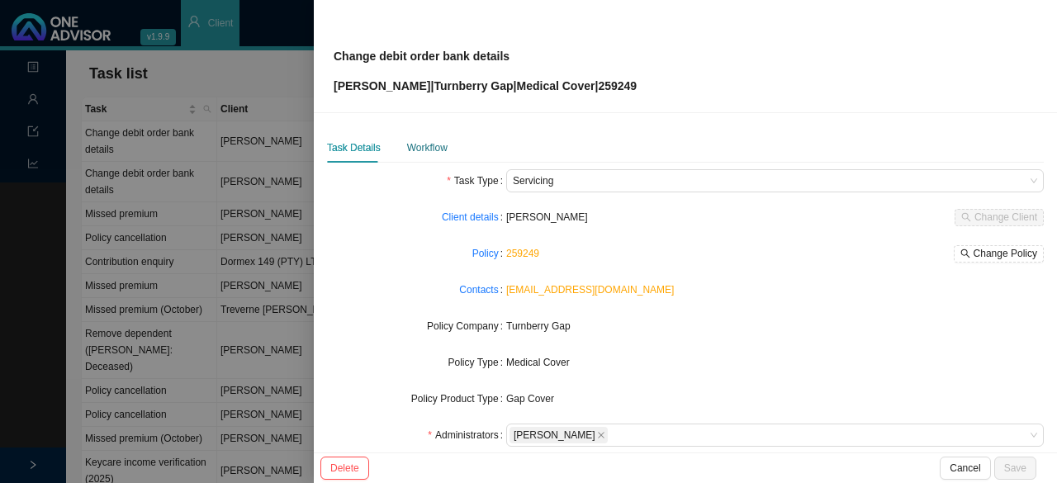
click at [415, 145] on div "Workflow" at bounding box center [427, 148] width 40 height 17
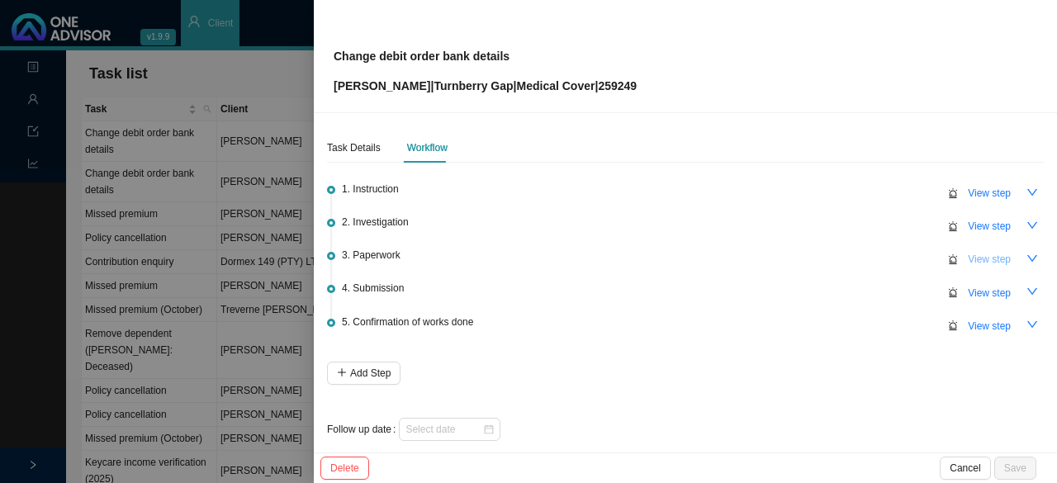
click at [988, 262] on span "View step" at bounding box center [989, 259] width 43 height 17
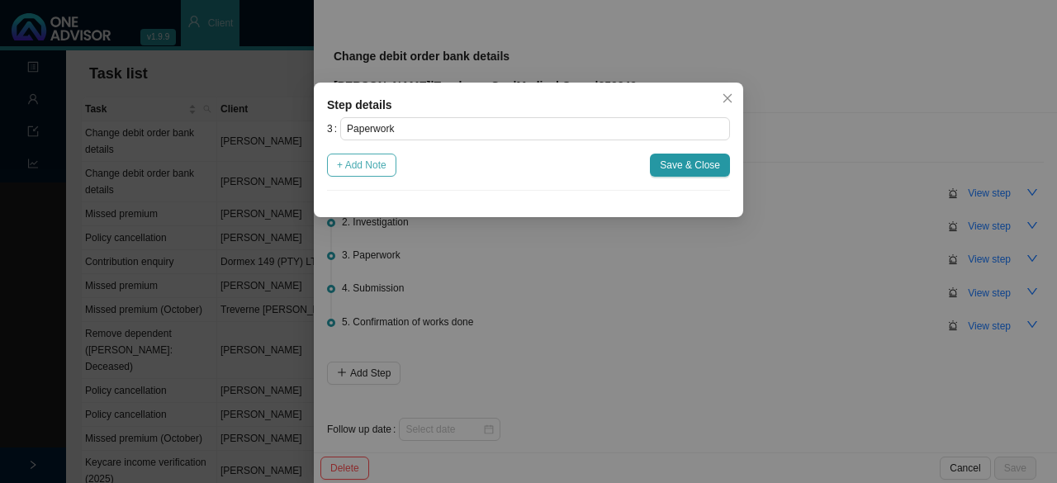
click at [380, 171] on span "+ Add Note" at bounding box center [362, 165] width 50 height 17
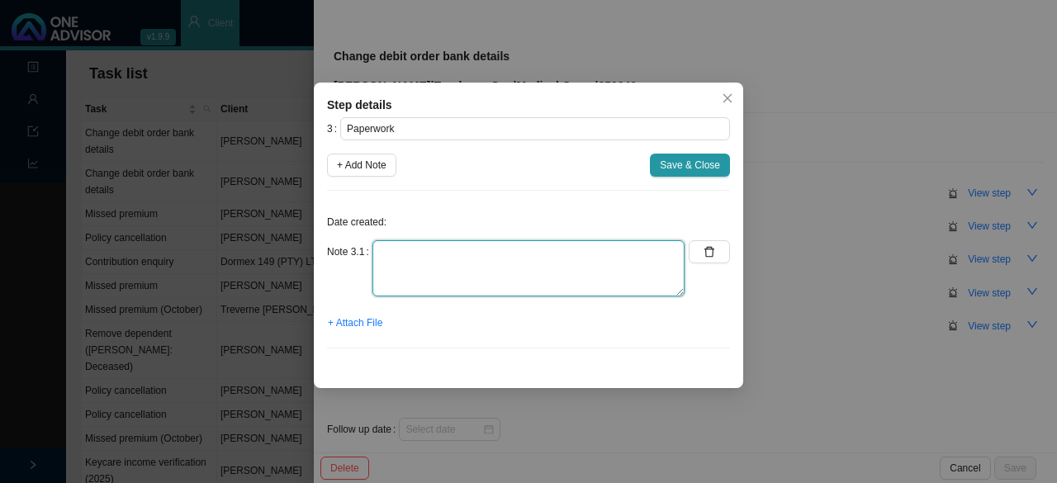
click at [406, 259] on textarea at bounding box center [528, 268] width 312 height 56
type textarea "Forms sent"
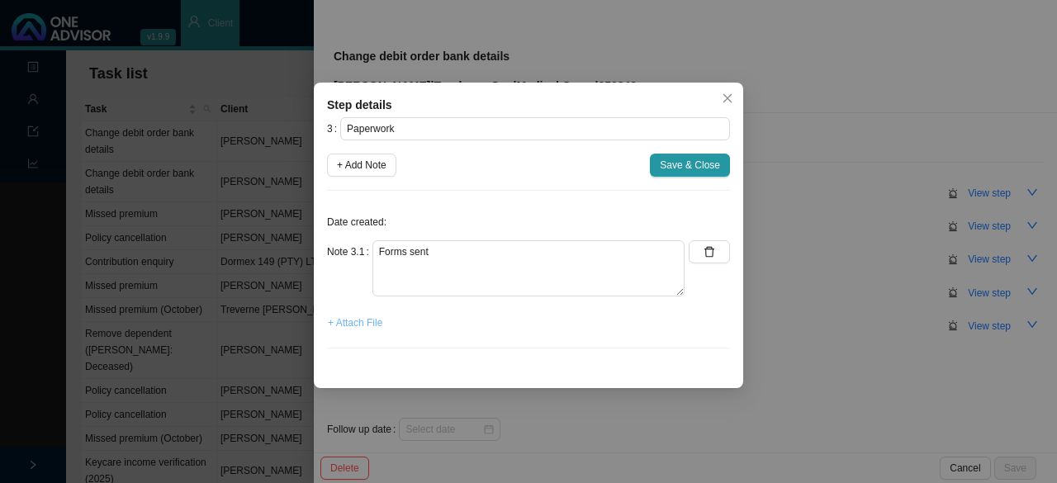
click at [350, 329] on span "+ Attach File" at bounding box center [355, 323] width 55 height 17
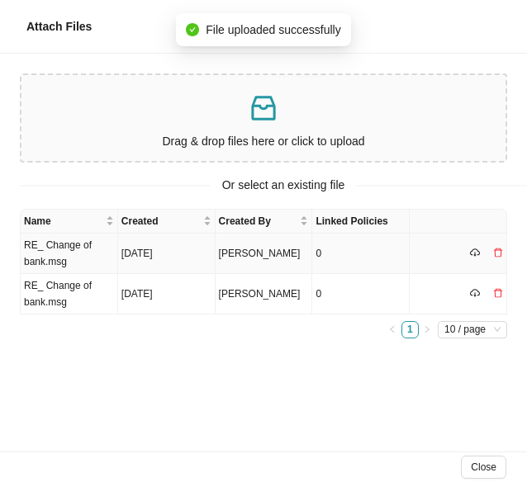
click at [46, 263] on td "RE_ Change of bank.msg" at bounding box center [69, 254] width 97 height 40
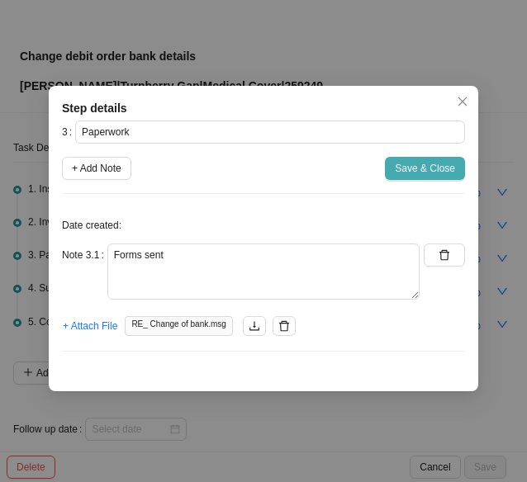
click at [410, 169] on span "Save & Close" at bounding box center [425, 168] width 60 height 17
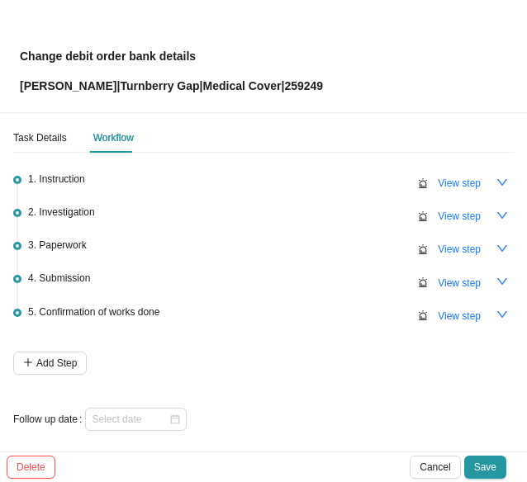
scroll to position [13, 0]
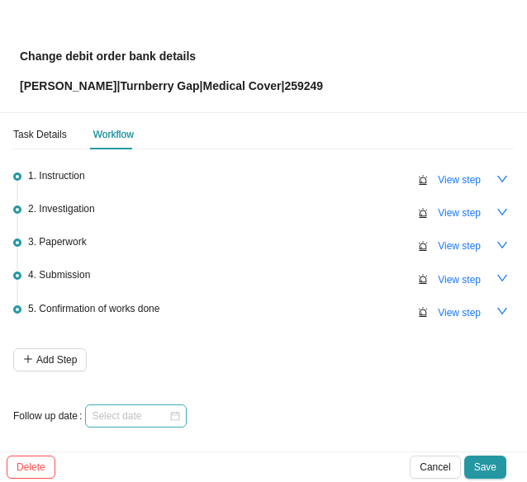
click at [171, 415] on div at bounding box center [136, 416] width 88 height 17
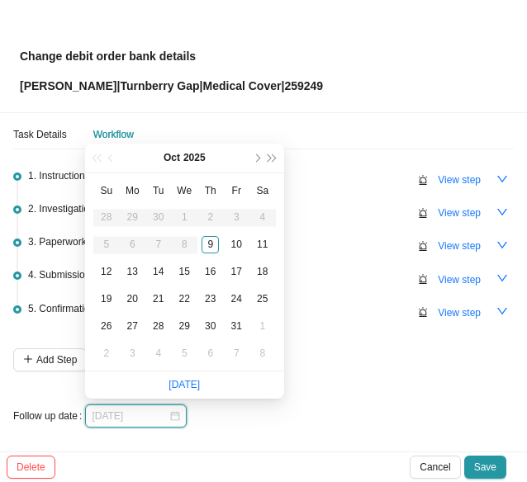
type input "[DATE]"
click at [134, 268] on div "13" at bounding box center [132, 271] width 17 height 17
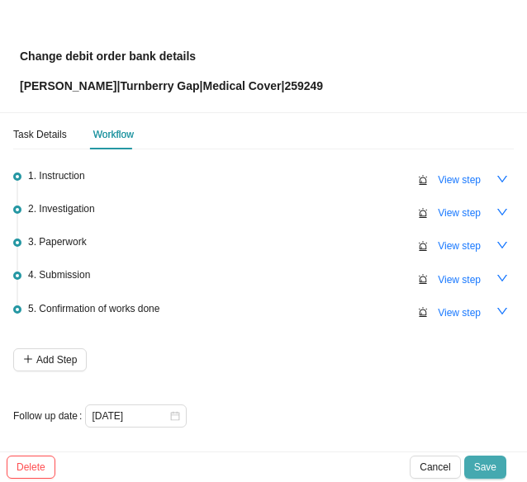
click at [494, 460] on span "Save" at bounding box center [485, 467] width 22 height 17
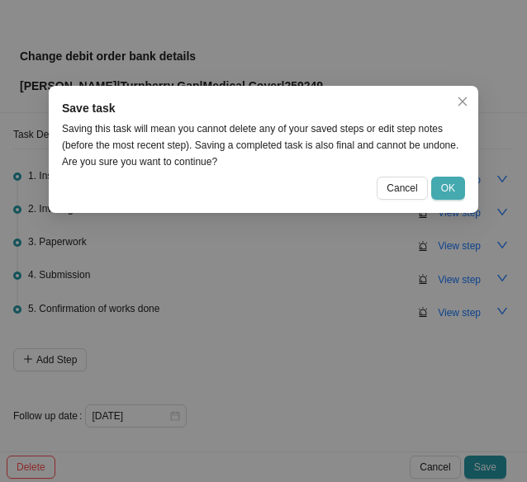
click at [444, 183] on span "OK" at bounding box center [448, 188] width 14 height 17
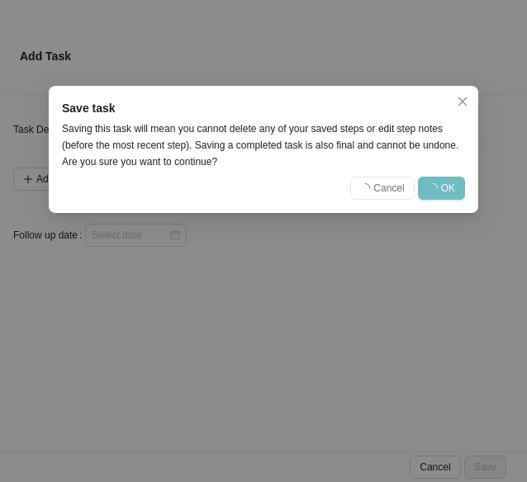
scroll to position [0, 0]
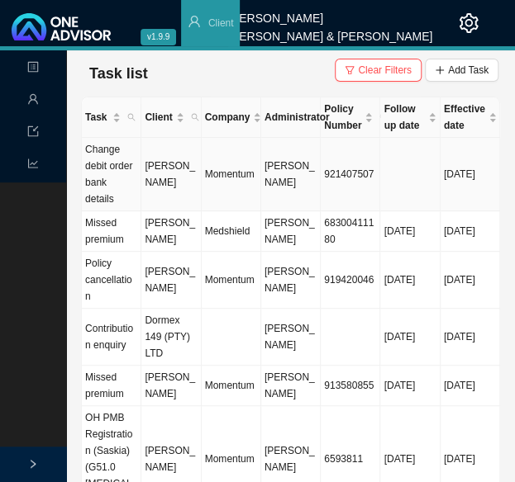
click at [202, 174] on td "Momentum" at bounding box center [231, 175] width 59 height 74
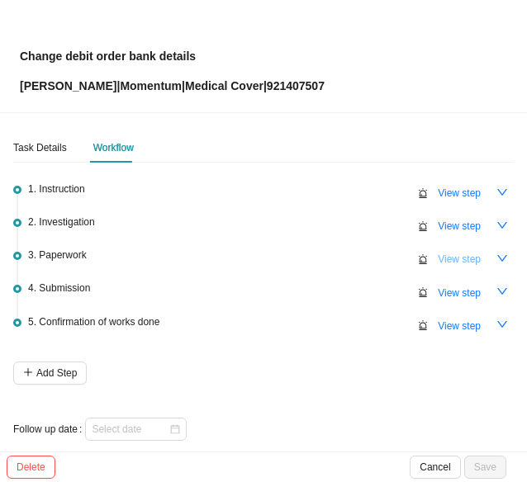
click at [438, 262] on span "View step" at bounding box center [459, 259] width 43 height 17
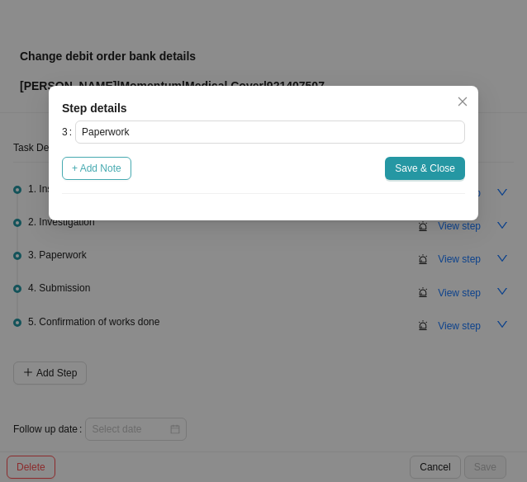
click at [108, 170] on span "+ Add Note" at bounding box center [97, 168] width 50 height 17
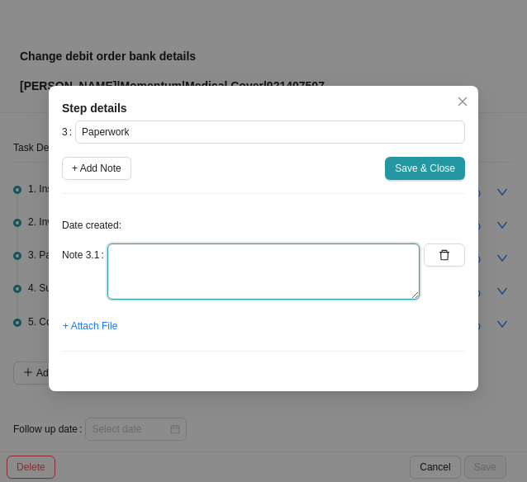
click at [127, 253] on textarea at bounding box center [263, 272] width 312 height 56
type textarea "Forms sent"
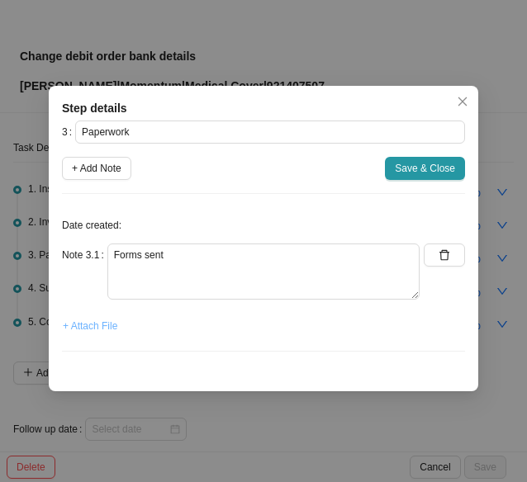
click at [90, 322] on span "+ Attach File" at bounding box center [90, 326] width 55 height 17
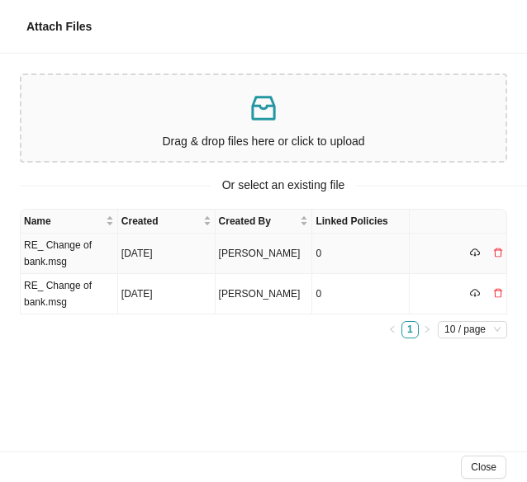
drag, startPoint x: 78, startPoint y: 255, endPoint x: 105, endPoint y: 255, distance: 27.3
click at [78, 255] on td "RE_ Change of bank.msg" at bounding box center [69, 254] width 97 height 40
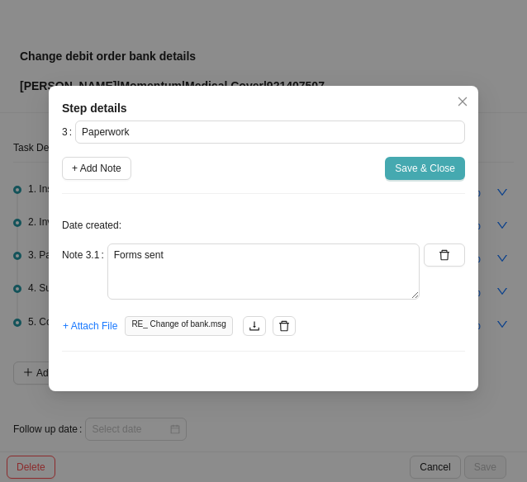
click at [431, 173] on span "Save & Close" at bounding box center [425, 168] width 60 height 17
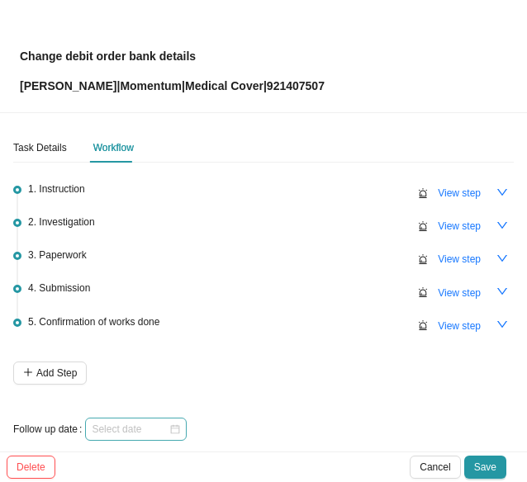
click at [178, 430] on div at bounding box center [136, 429] width 102 height 23
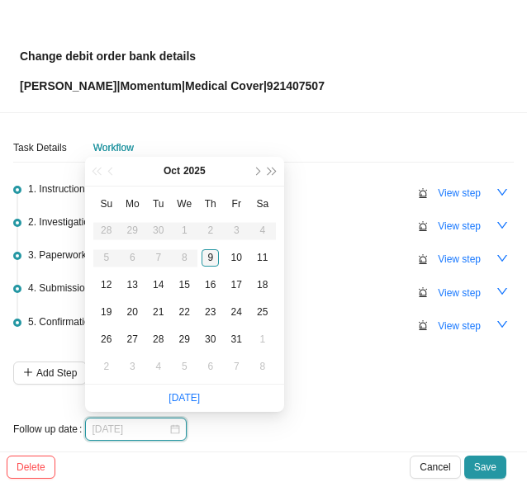
type input "[DATE]"
click at [130, 280] on div "13" at bounding box center [132, 285] width 17 height 17
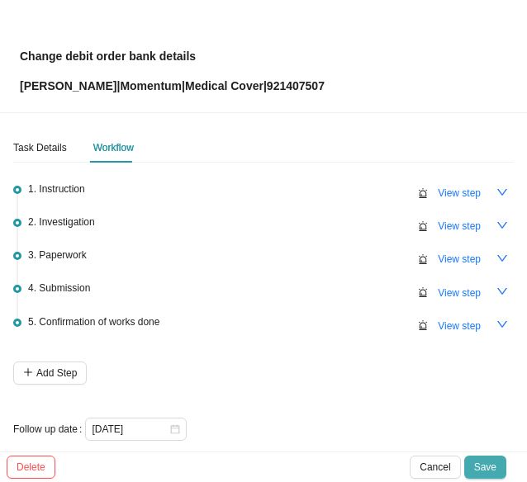
click at [482, 470] on span "Save" at bounding box center [485, 467] width 22 height 17
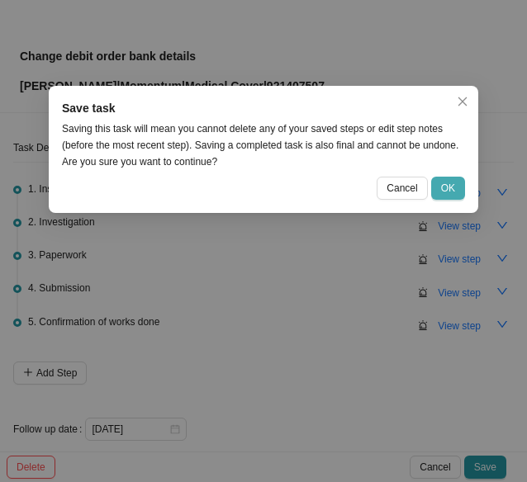
drag, startPoint x: 456, startPoint y: 191, endPoint x: 526, endPoint y: 195, distance: 70.3
click at [456, 191] on button "OK" at bounding box center [448, 188] width 34 height 23
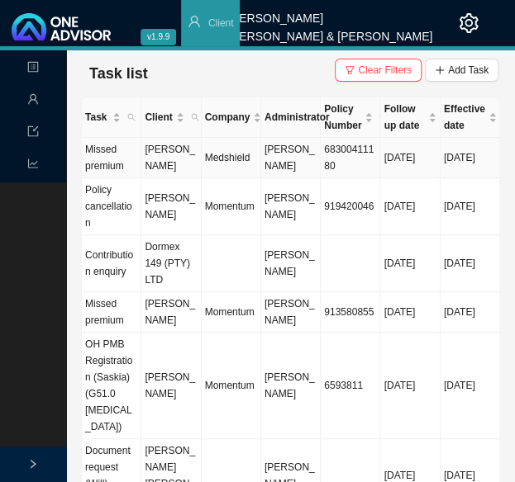
drag, startPoint x: 241, startPoint y: 165, endPoint x: 249, endPoint y: 166, distance: 8.3
click at [241, 164] on td "Medshield" at bounding box center [231, 158] width 59 height 40
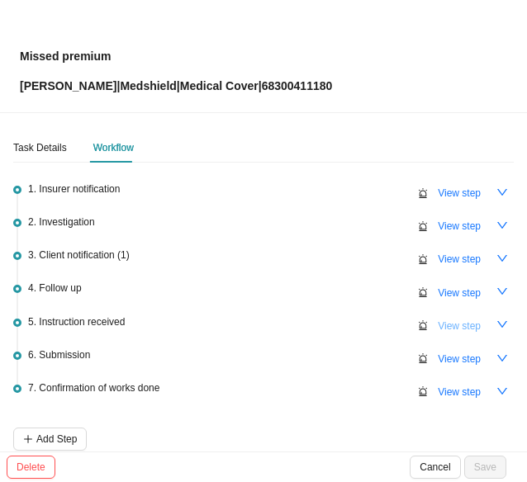
click at [441, 323] on span "View step" at bounding box center [459, 326] width 43 height 17
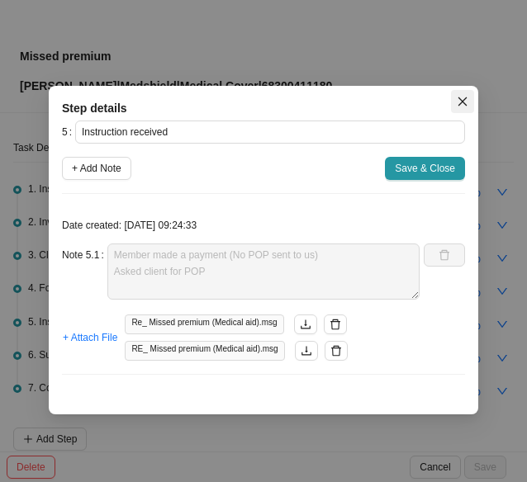
click at [466, 101] on icon "close" at bounding box center [463, 102] width 12 height 12
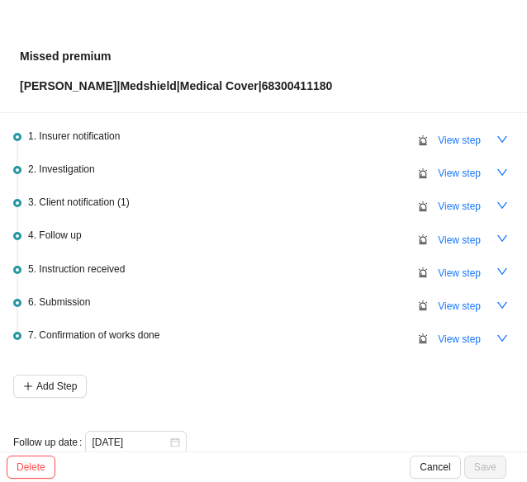
scroll to position [78, 0]
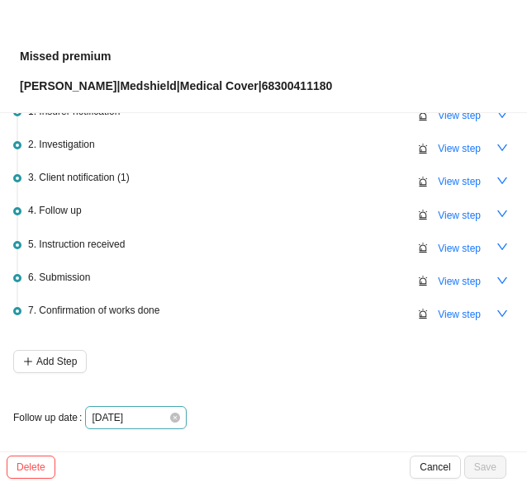
click at [172, 421] on div "[DATE]" at bounding box center [136, 418] width 88 height 17
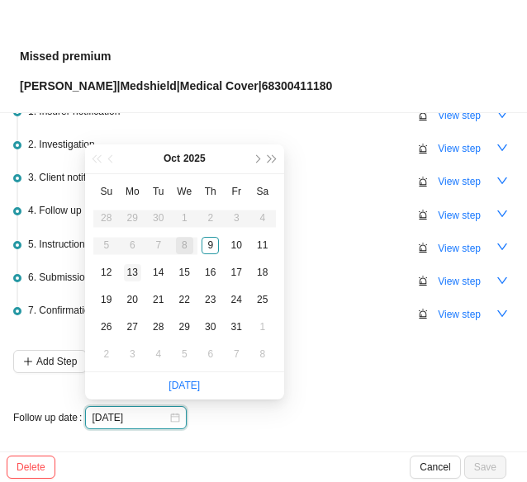
type input "[DATE]"
drag, startPoint x: 130, startPoint y: 267, endPoint x: 144, endPoint y: 267, distance: 13.2
click at [136, 267] on div "13" at bounding box center [132, 272] width 17 height 17
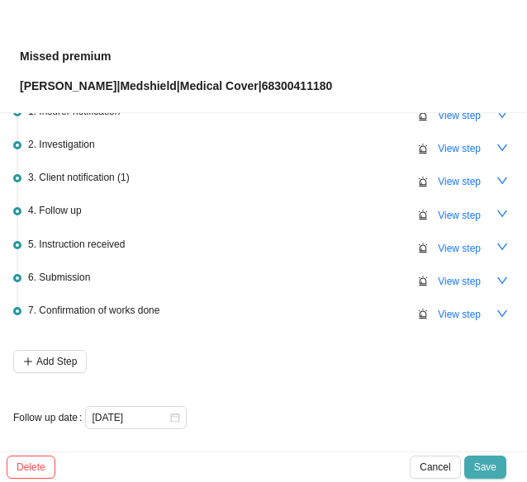
click at [484, 462] on span "Save" at bounding box center [485, 467] width 22 height 17
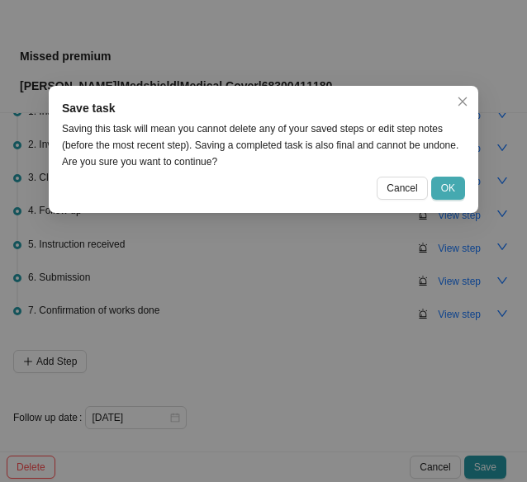
click at [451, 190] on span "OK" at bounding box center [448, 188] width 14 height 17
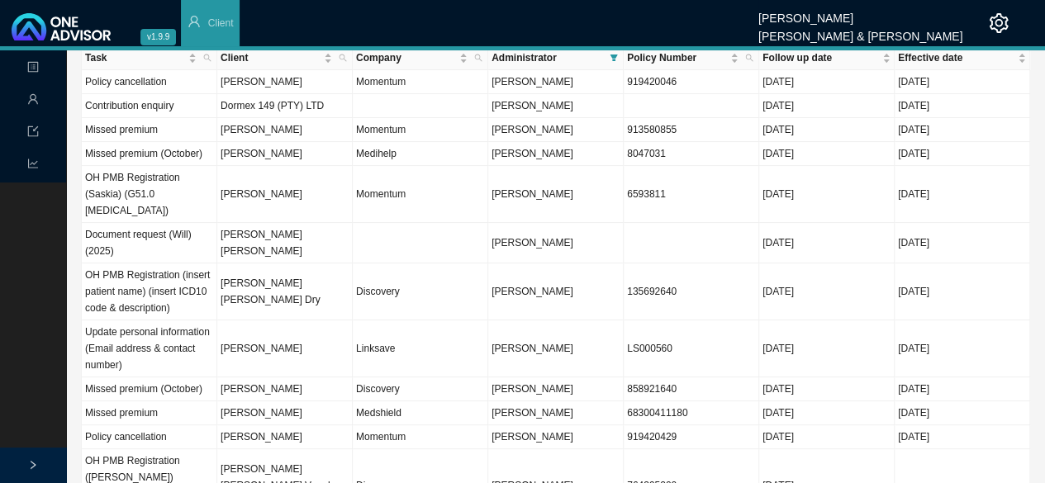
scroll to position [0, 0]
